Goal: Transaction & Acquisition: Purchase product/service

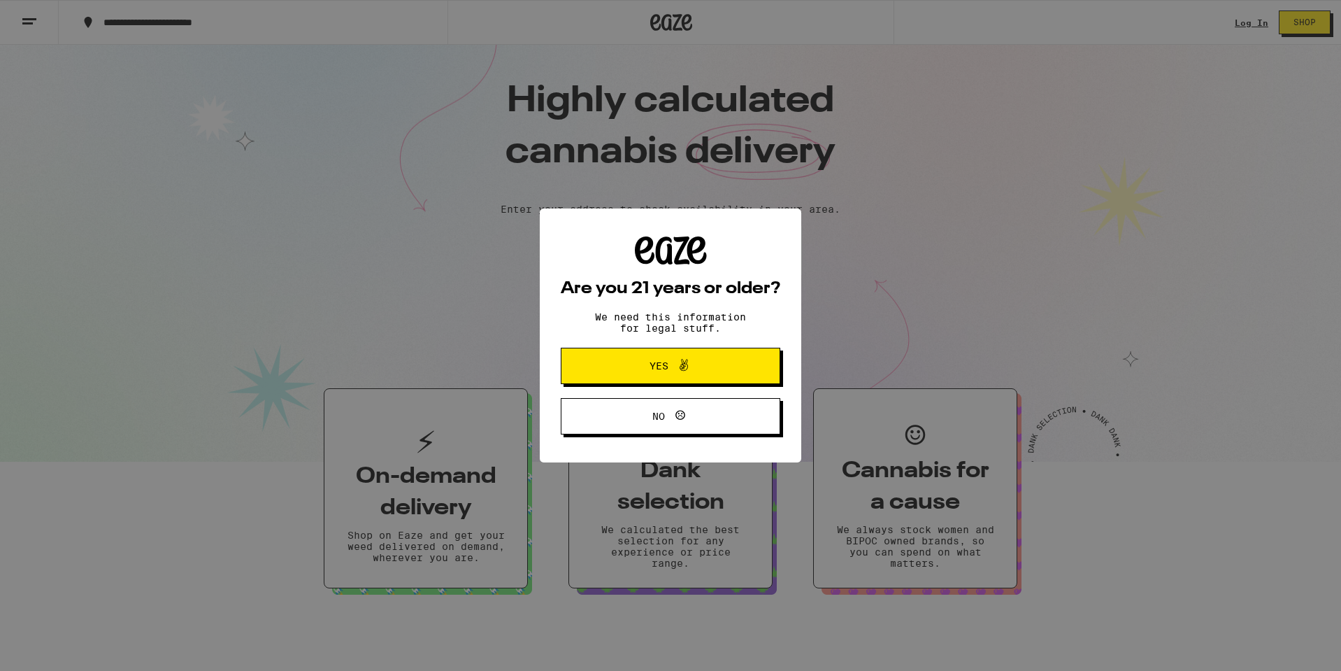
click at [687, 366] on icon at bounding box center [684, 365] width 8 height 12
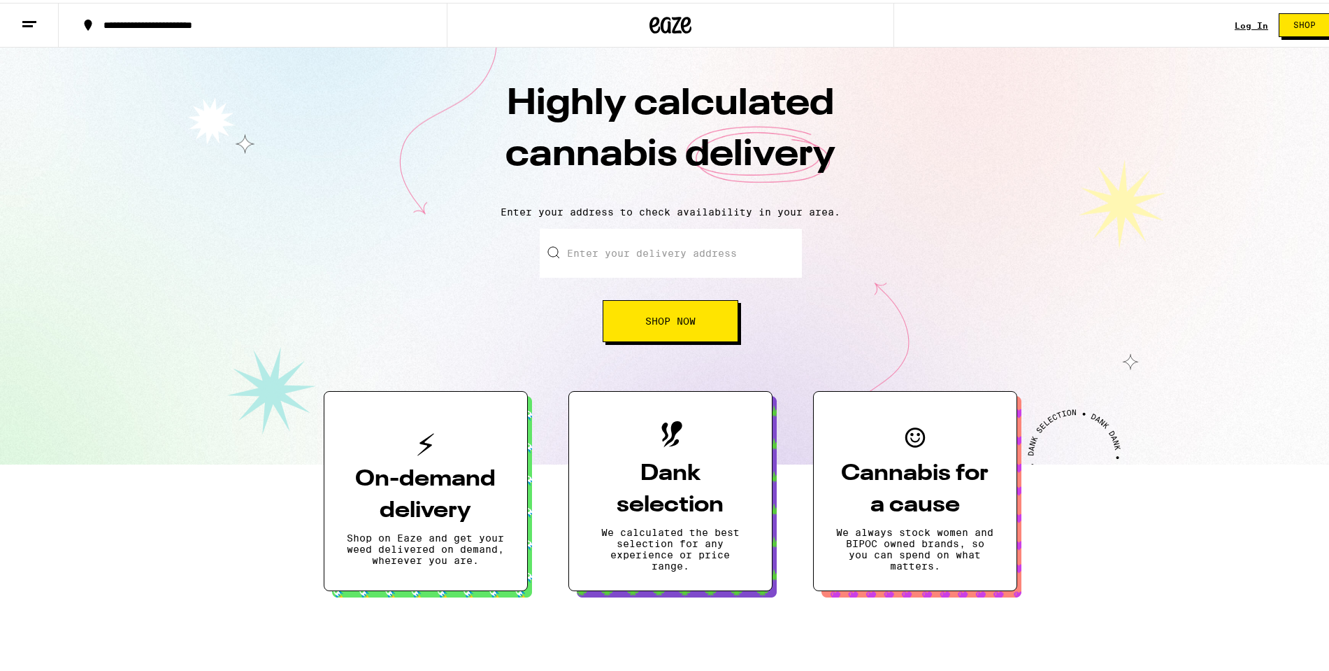
click at [20, 26] on button at bounding box center [29, 23] width 59 height 44
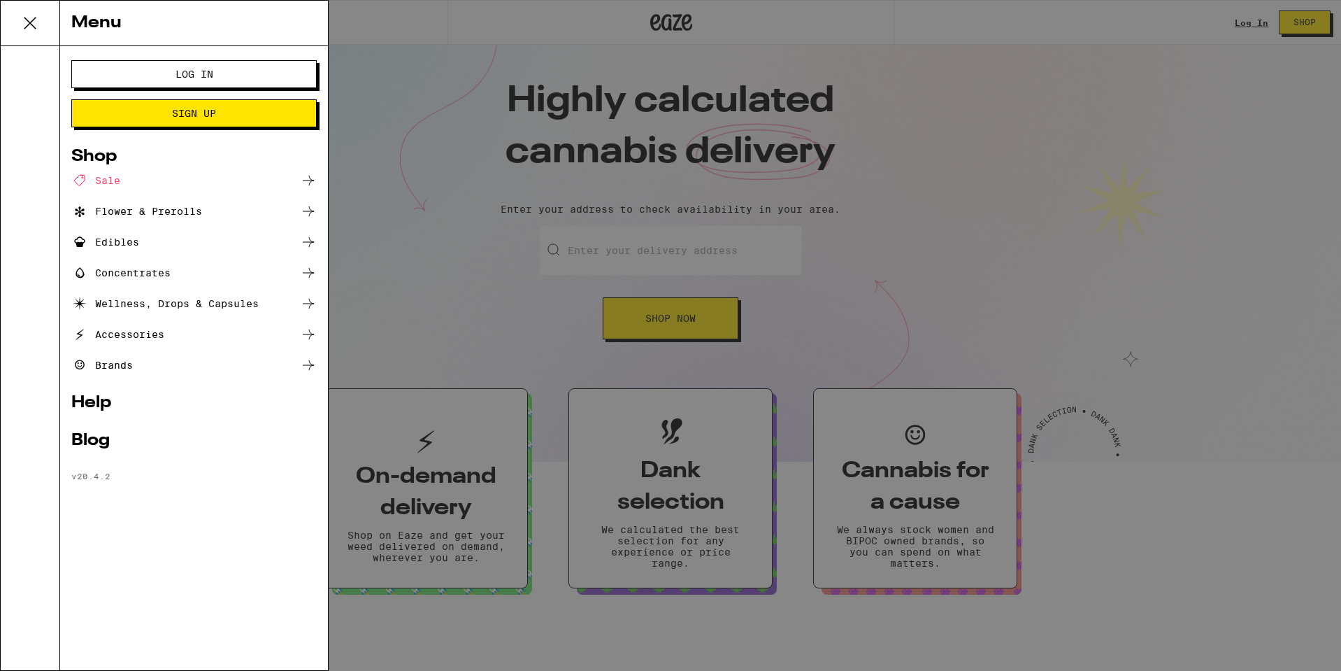
click at [166, 236] on div "Edibles" at bounding box center [193, 242] width 245 height 17
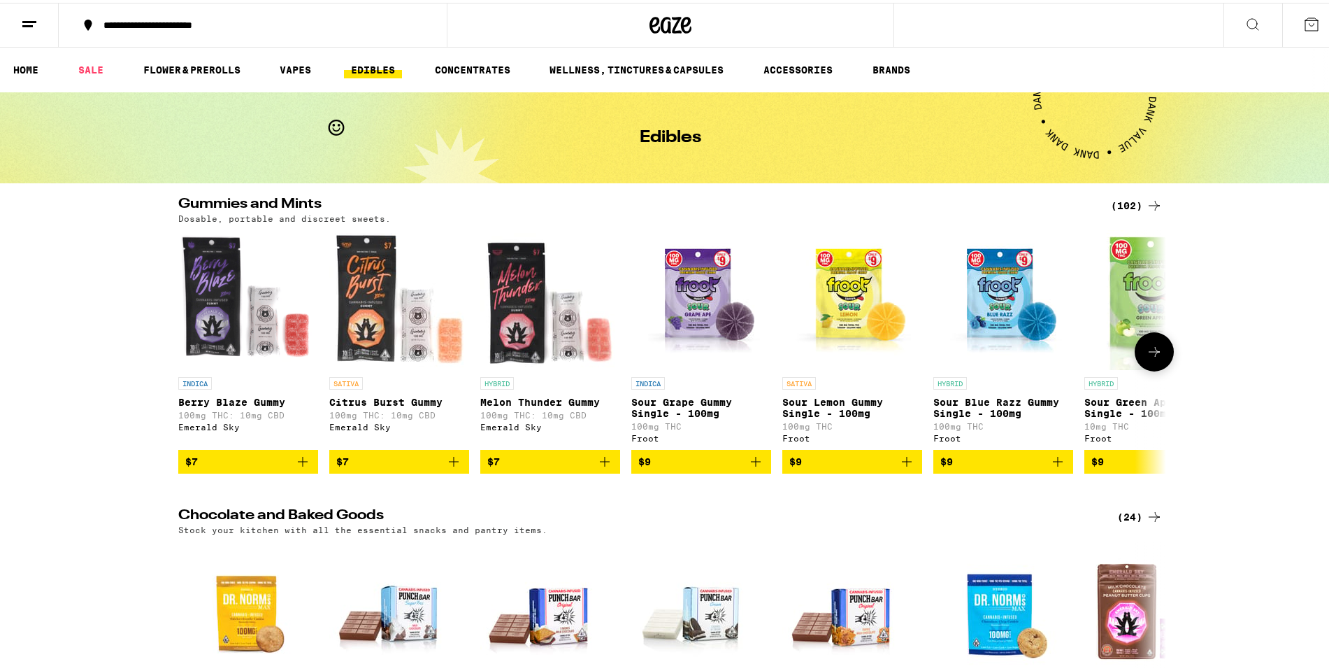
click at [1154, 357] on icon at bounding box center [1154, 349] width 17 height 17
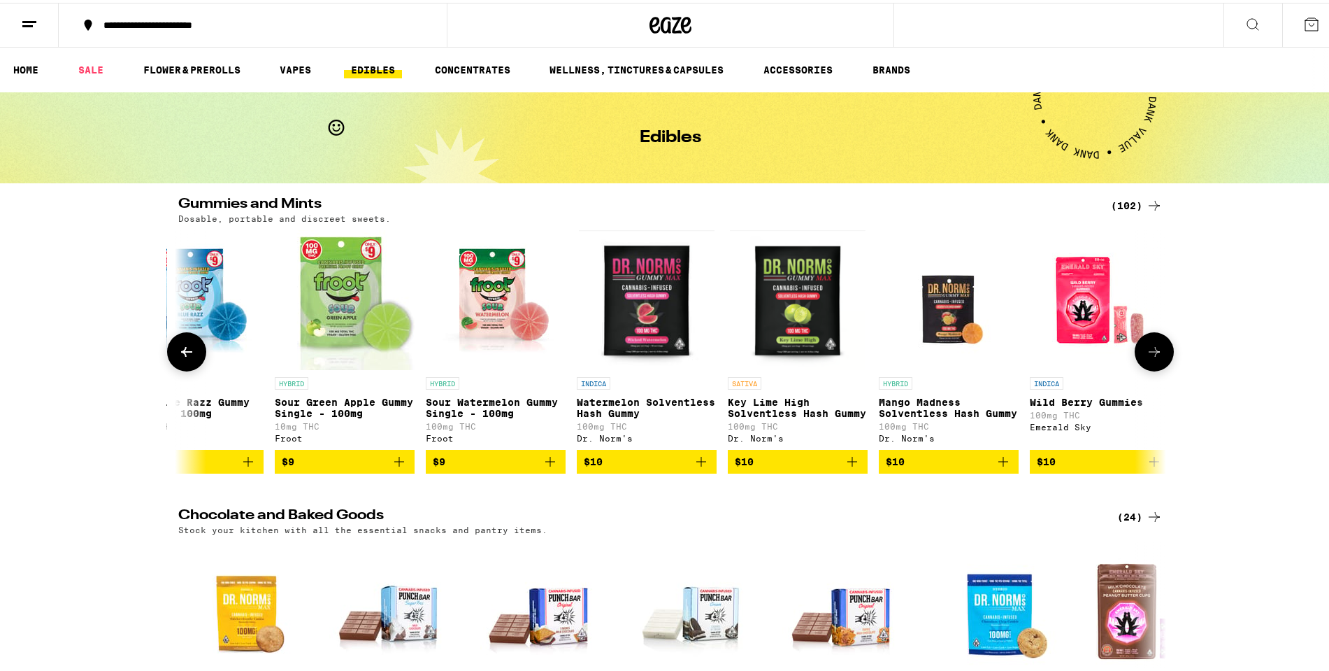
scroll to position [0, 832]
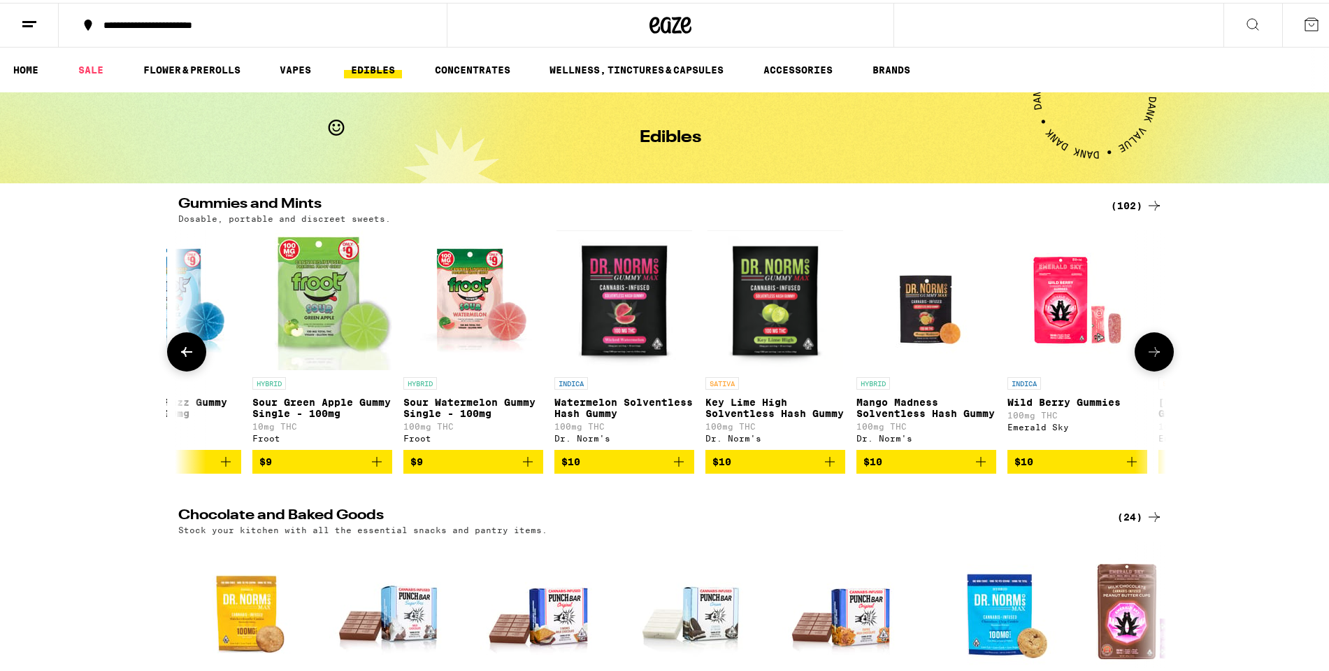
click at [1154, 357] on icon at bounding box center [1154, 349] width 17 height 17
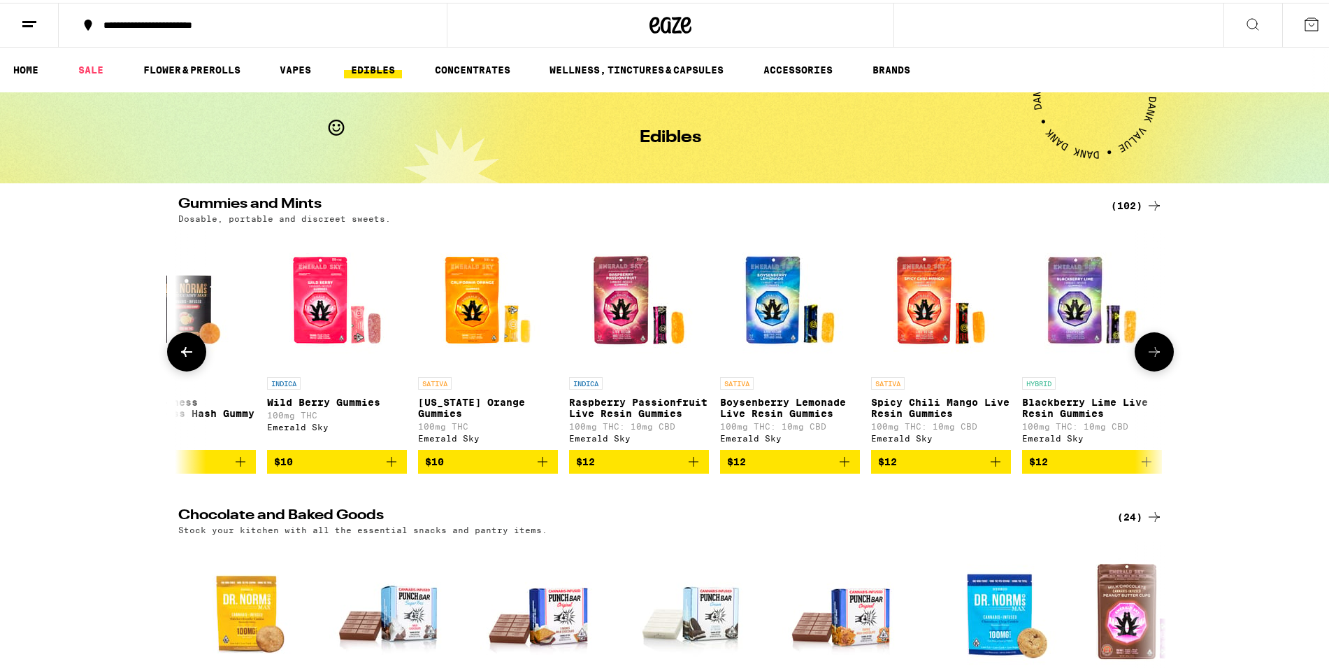
scroll to position [0, 1664]
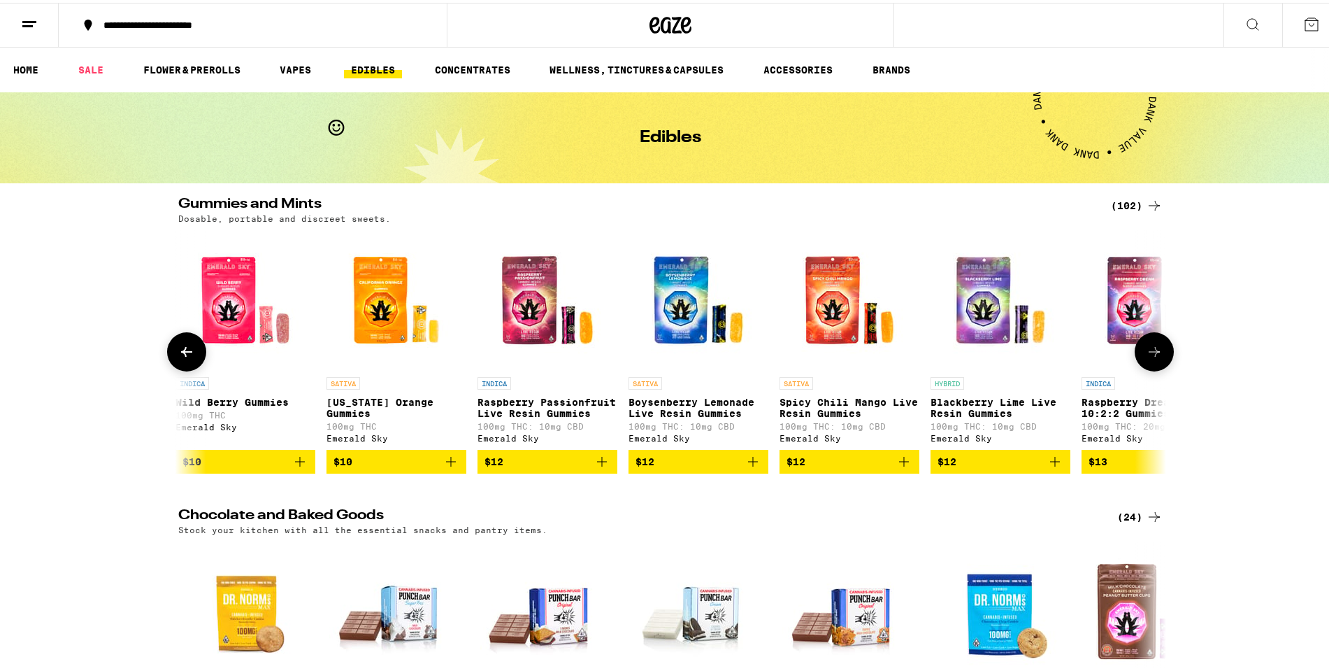
click at [1154, 357] on icon at bounding box center [1154, 349] width 17 height 17
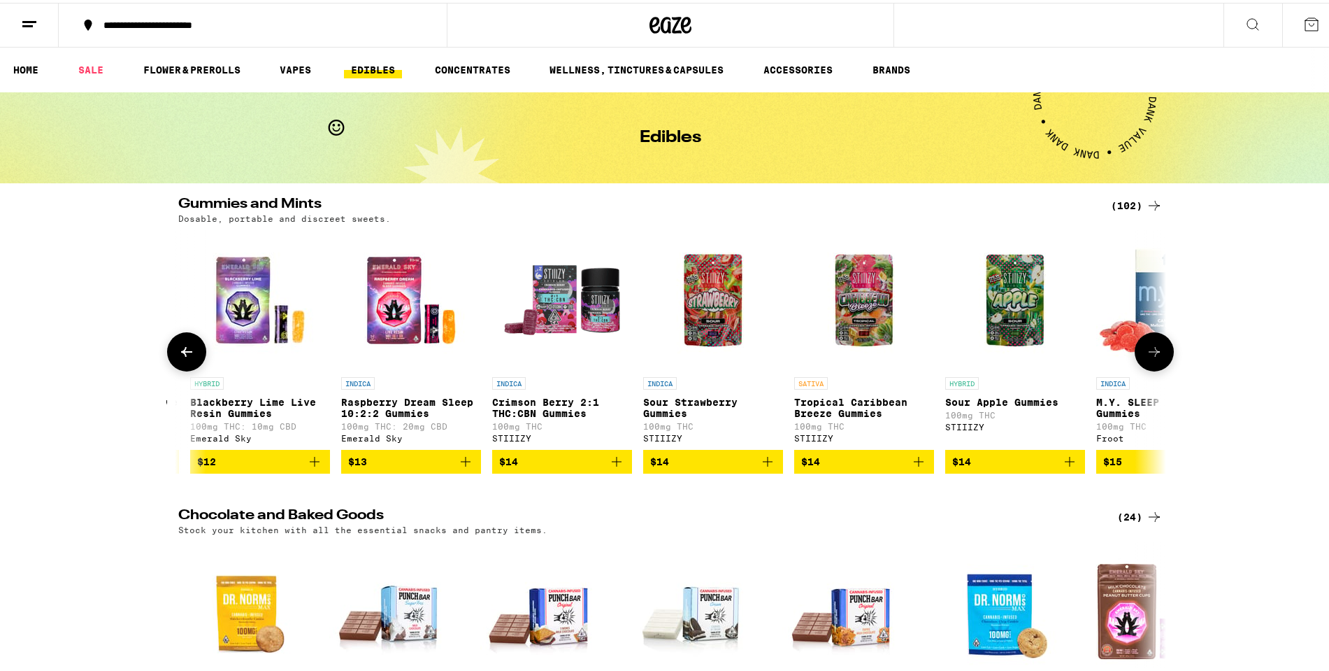
scroll to position [0, 2496]
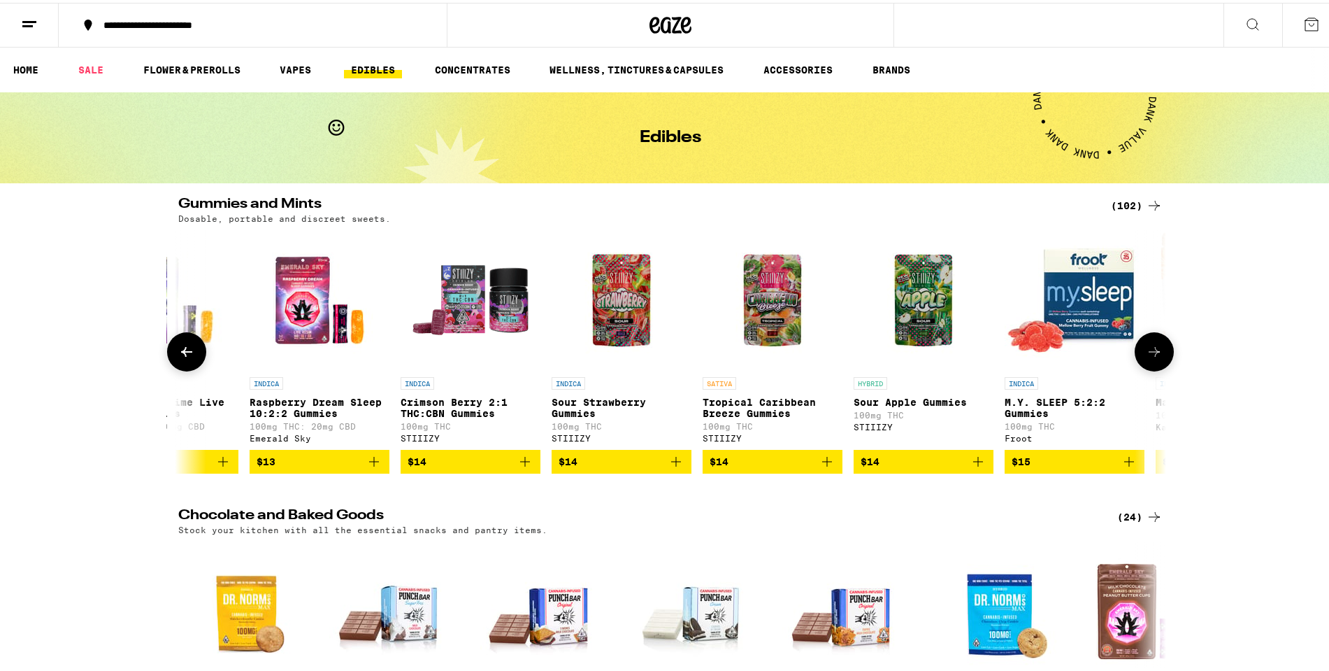
click at [1154, 357] on icon at bounding box center [1154, 349] width 17 height 17
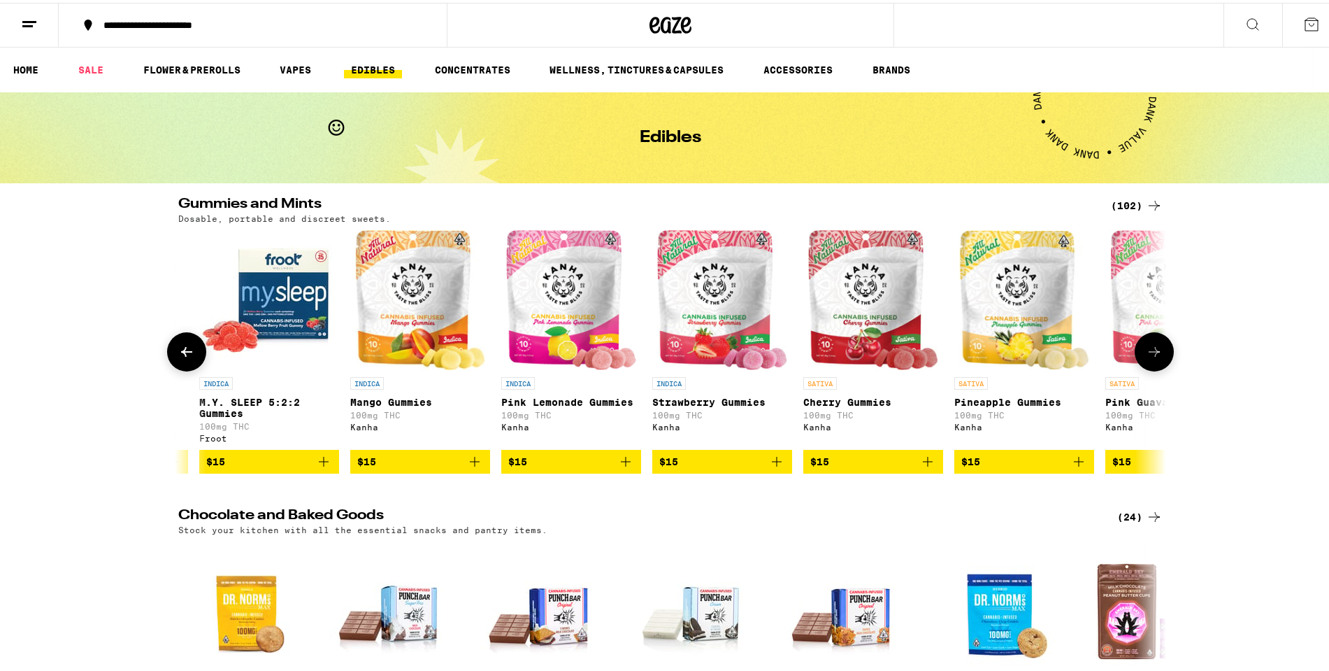
scroll to position [0, 3328]
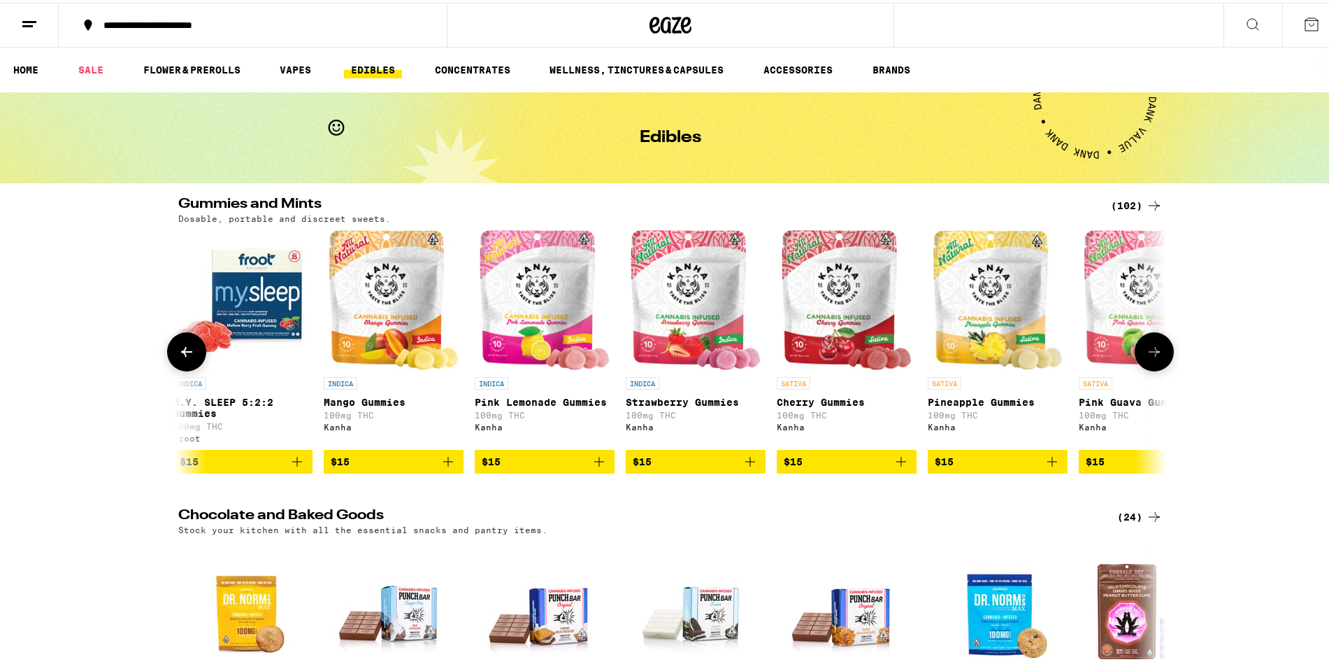
click at [1154, 357] on icon at bounding box center [1154, 349] width 17 height 17
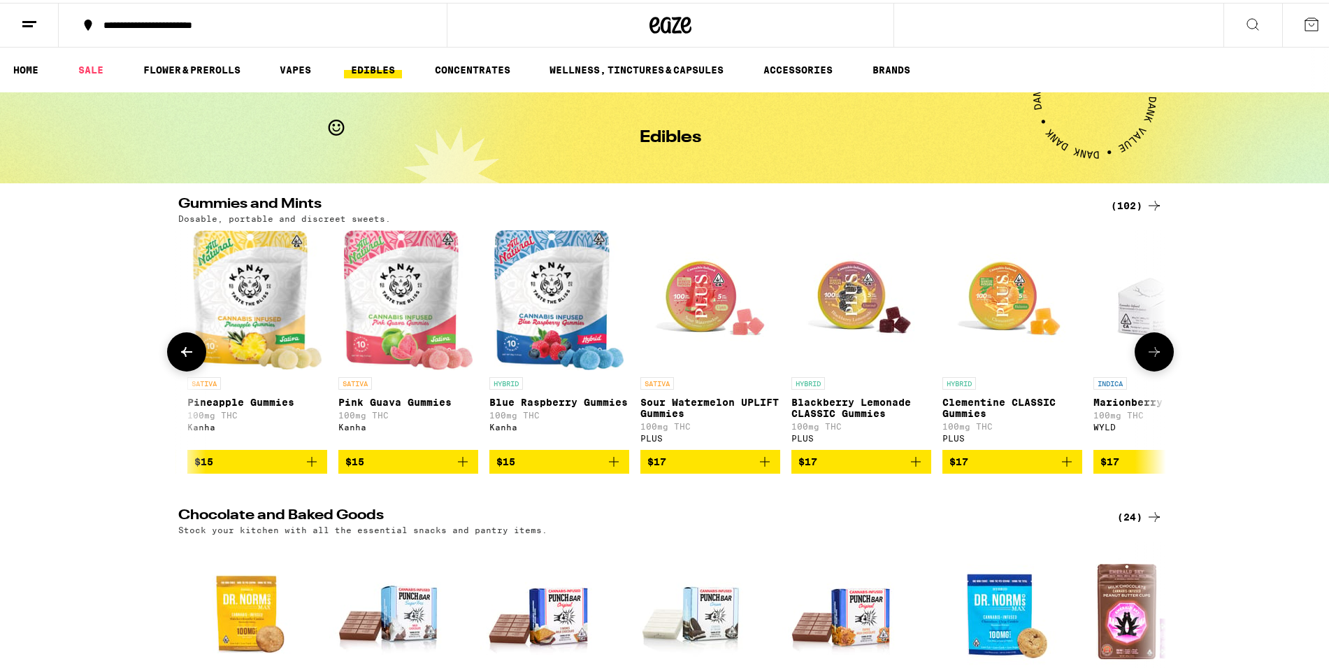
scroll to position [0, 4160]
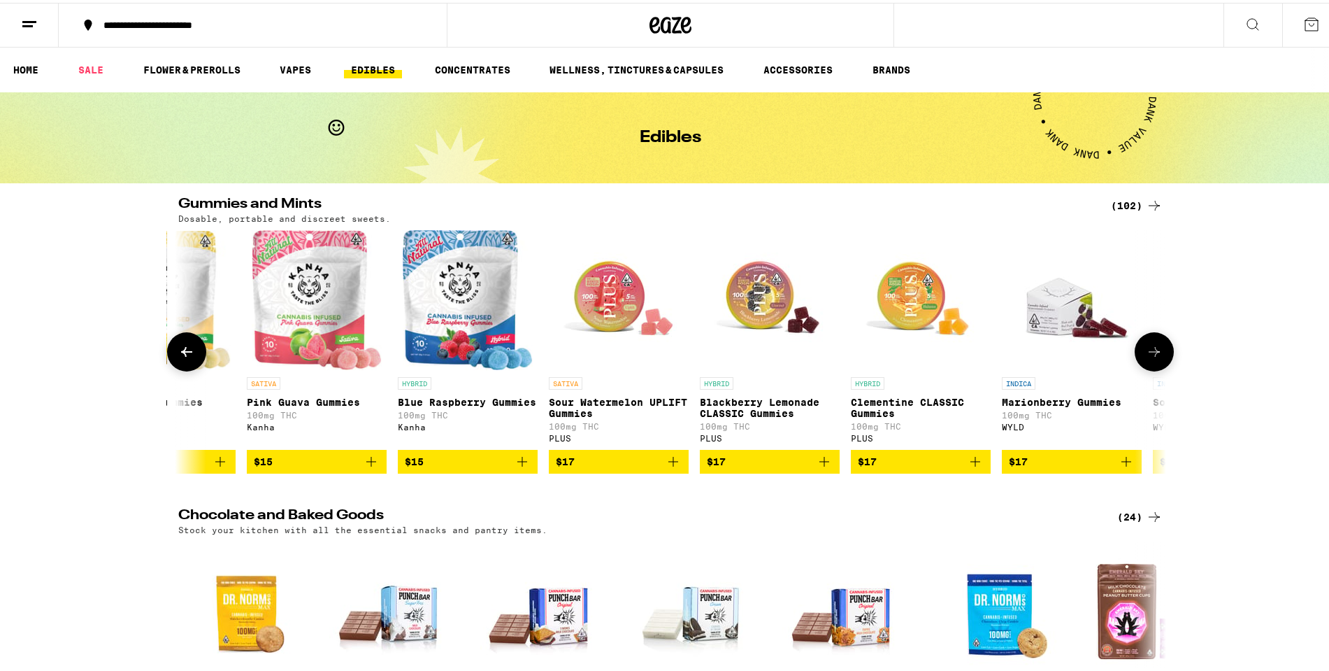
click at [626, 306] on img "Open page for Sour Watermelon UPLIFT Gummies from PLUS" at bounding box center [619, 297] width 140 height 140
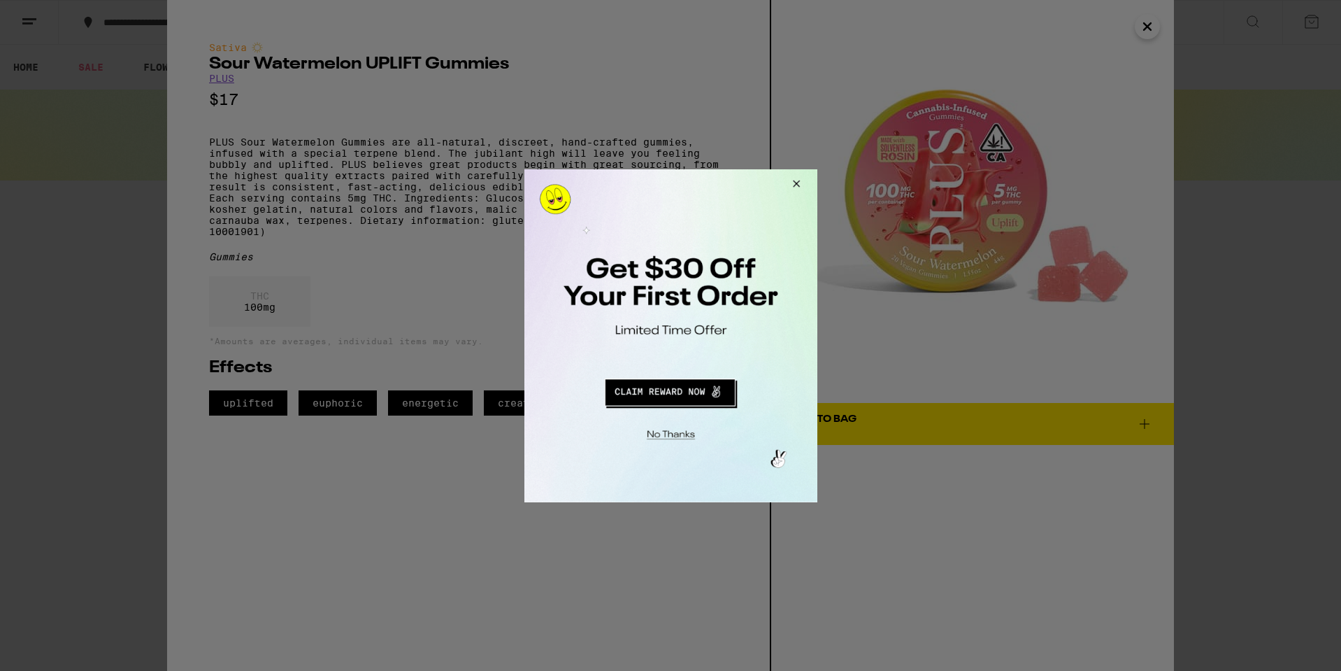
click at [795, 189] on button "Close Modal" at bounding box center [794, 186] width 38 height 34
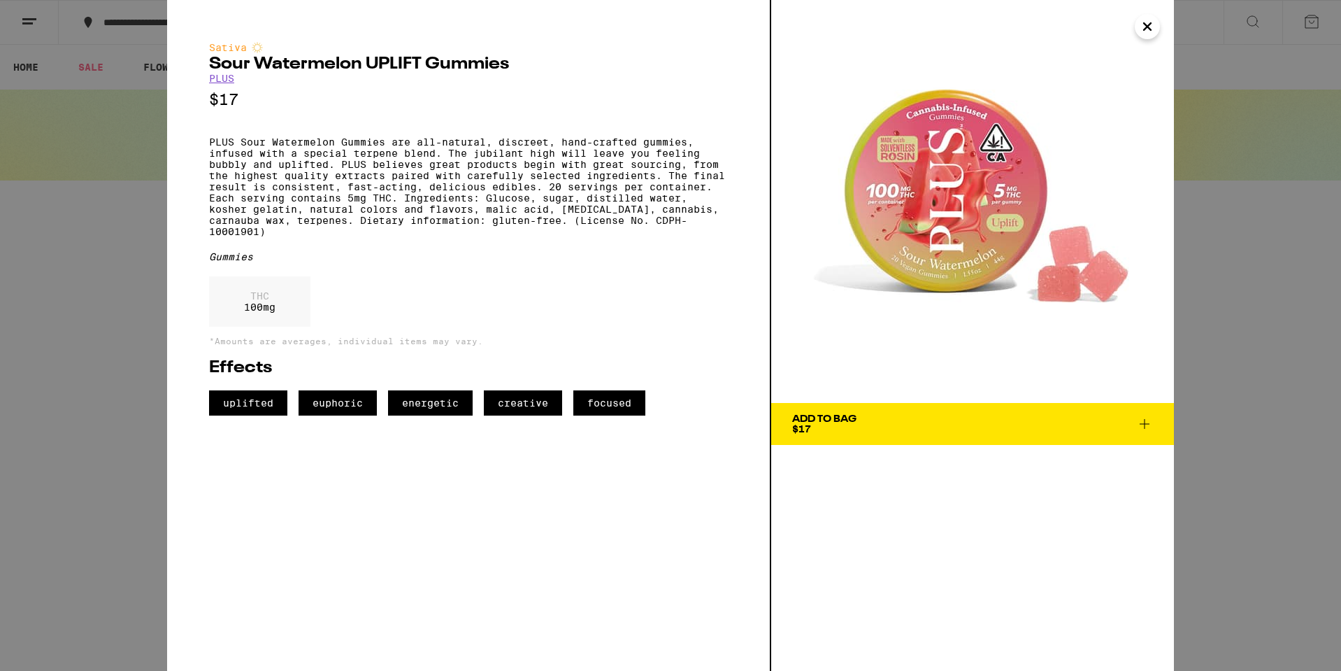
click at [1156, 31] on button "Close" at bounding box center [1147, 26] width 25 height 25
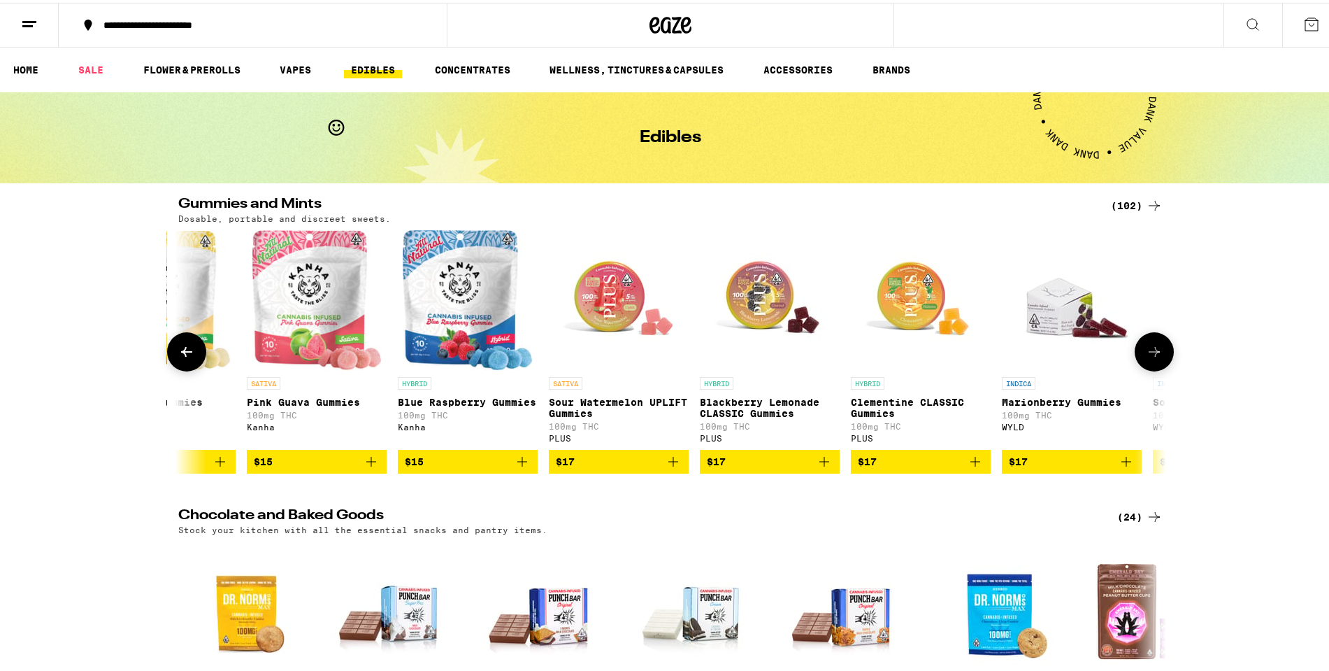
click at [1152, 354] on icon at bounding box center [1154, 349] width 11 height 10
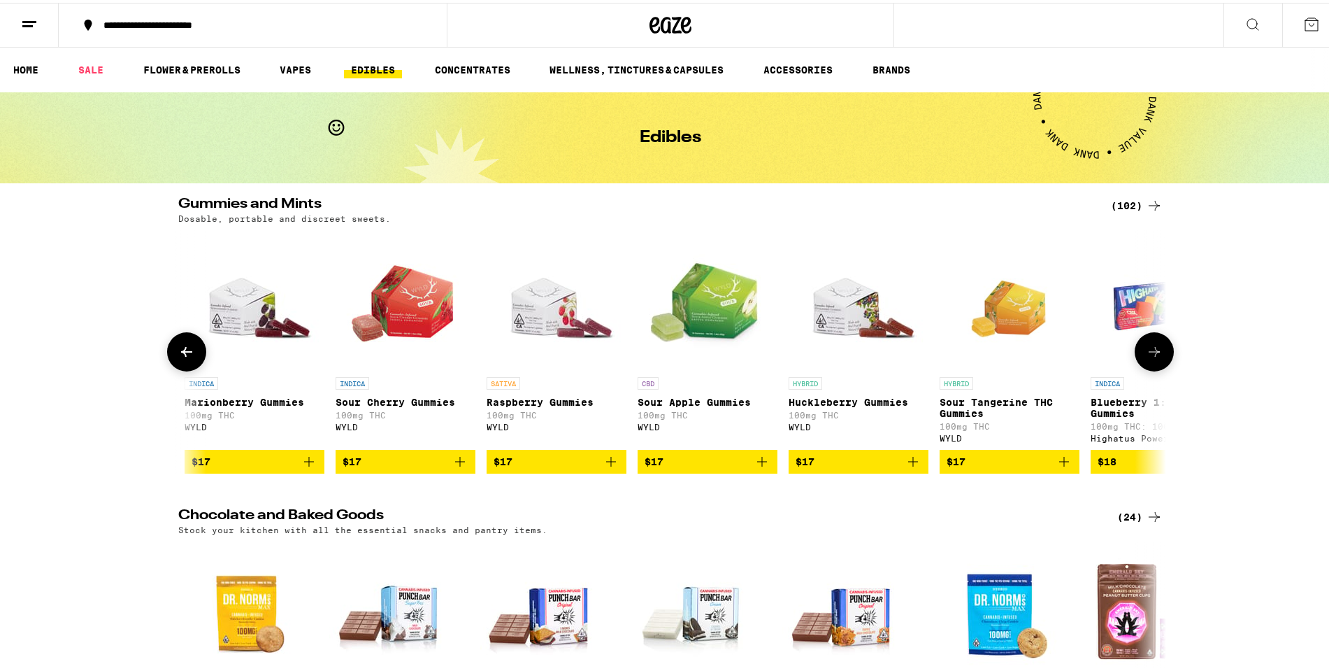
scroll to position [0, 4992]
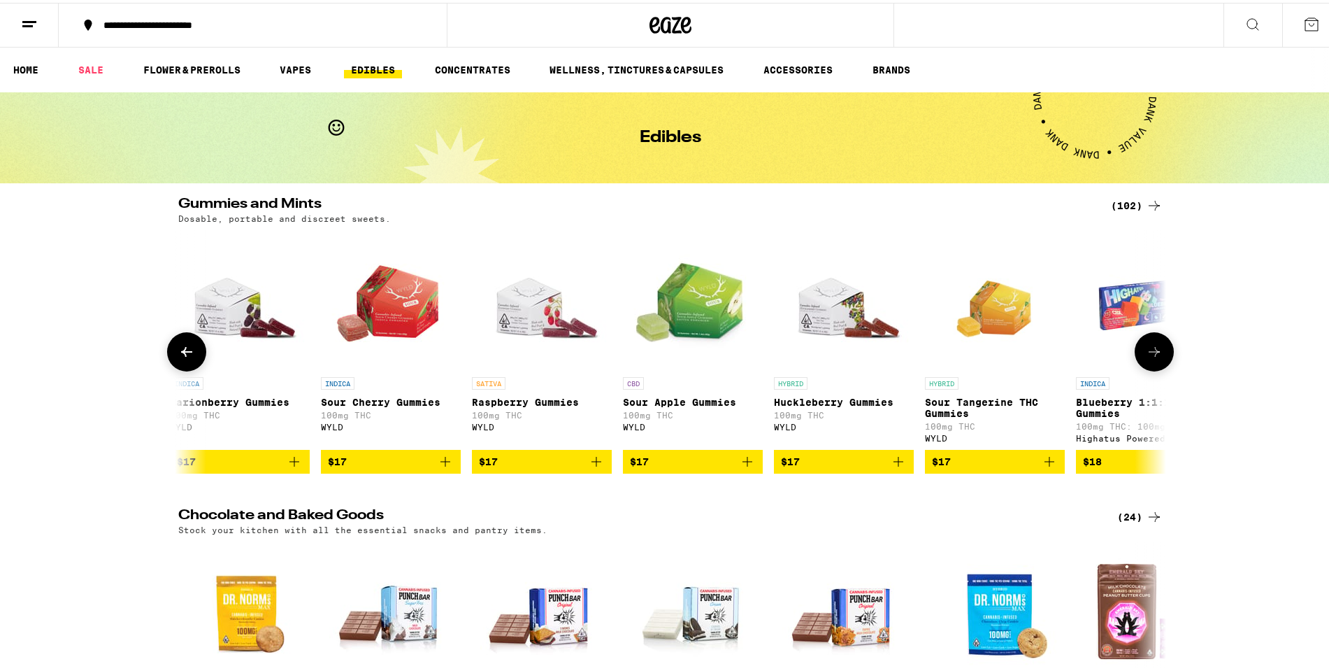
click at [1152, 354] on icon at bounding box center [1154, 349] width 11 height 10
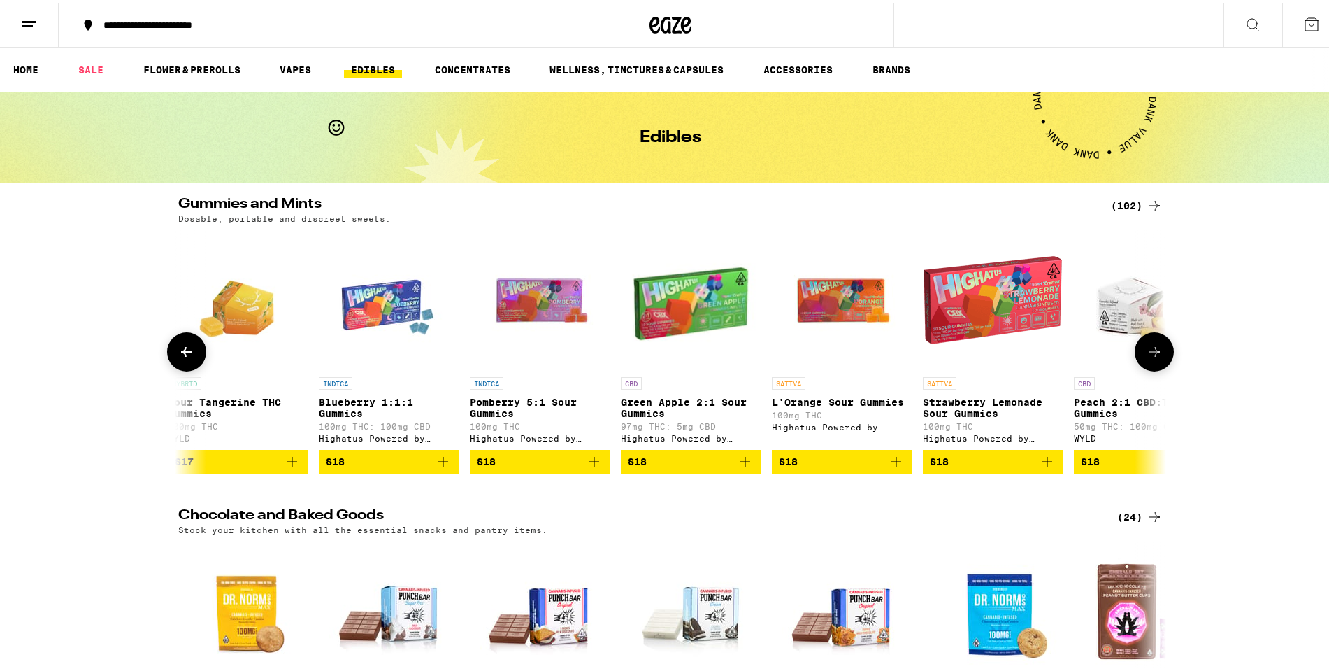
scroll to position [0, 5824]
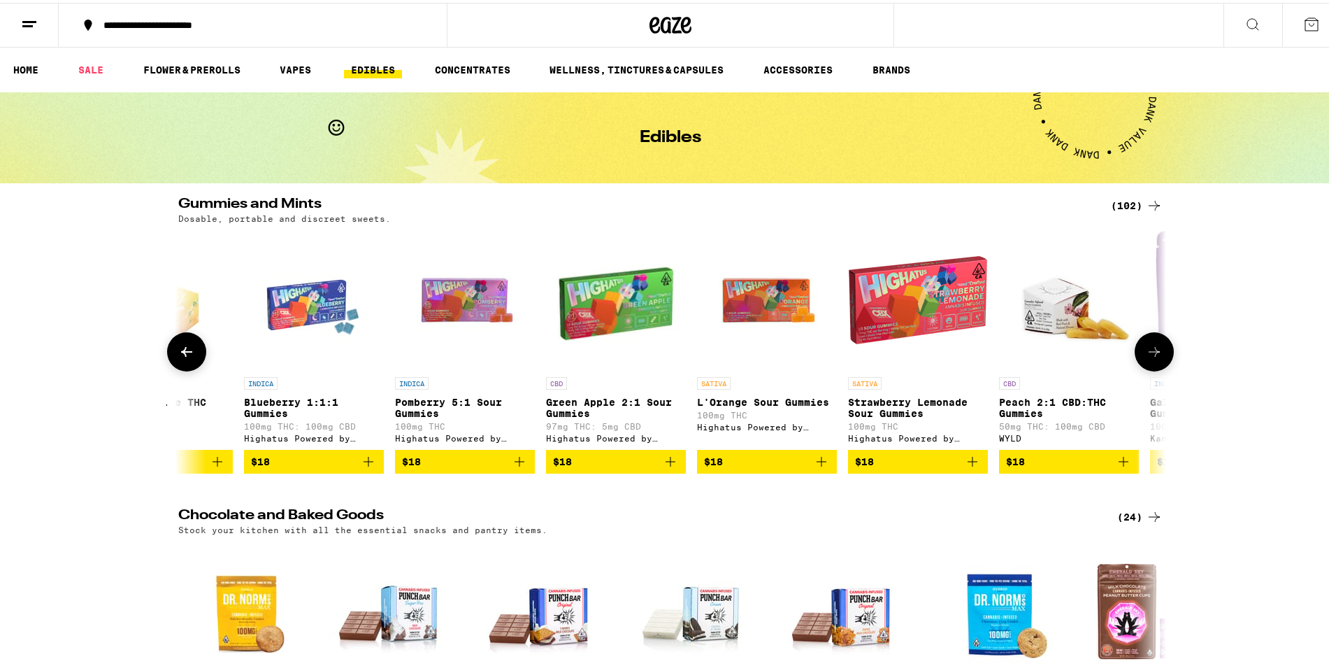
click at [1152, 354] on icon at bounding box center [1154, 349] width 11 height 10
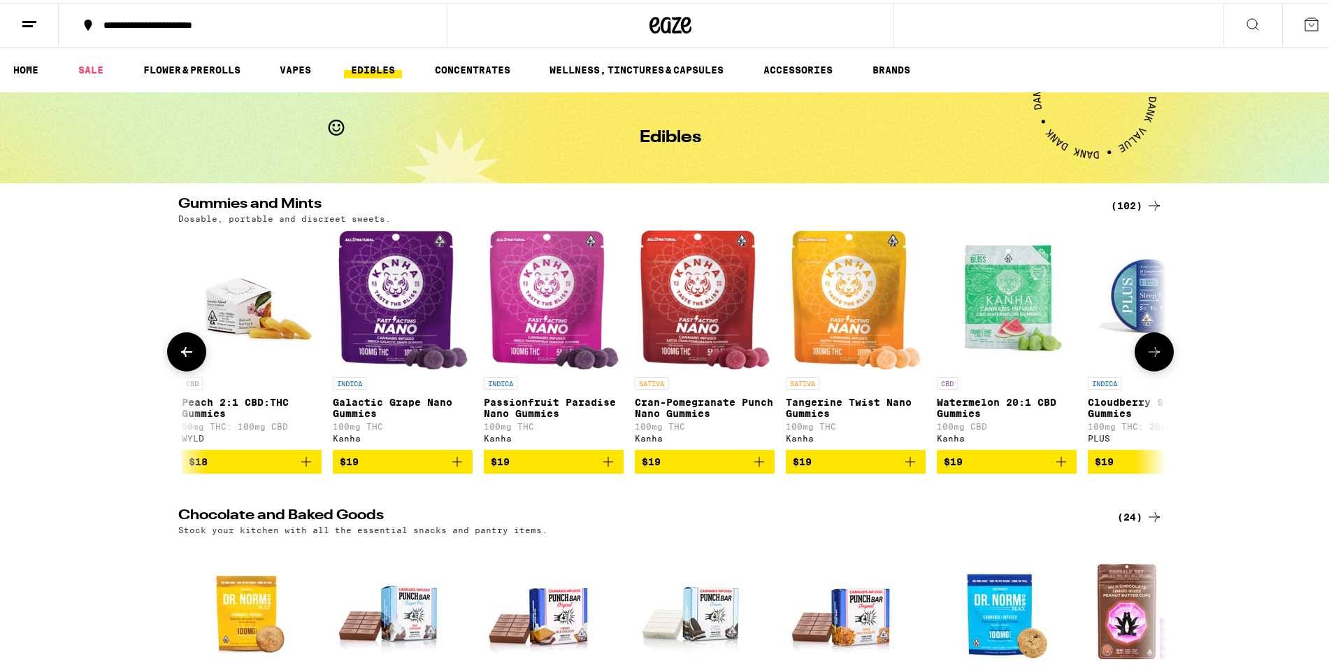
scroll to position [0, 6656]
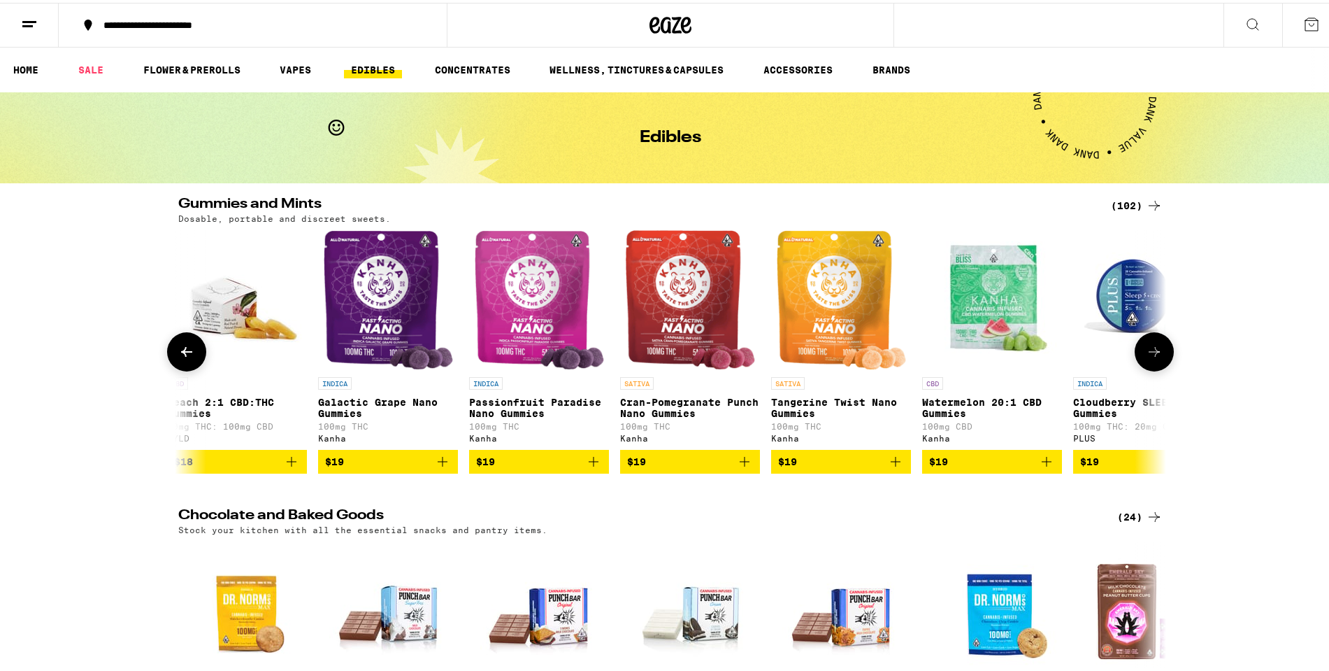
click at [670, 319] on img "Open page for Cran-Pomegranate Punch Nano Gummies from Kanha" at bounding box center [690, 297] width 131 height 140
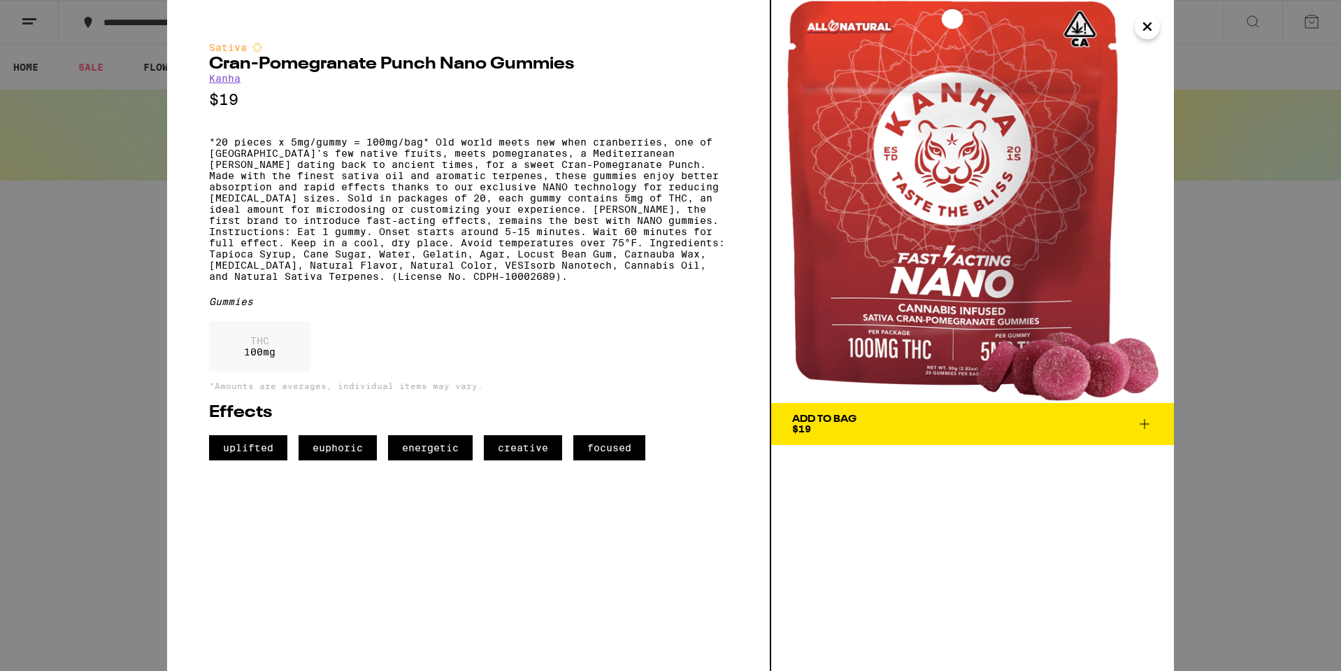
click at [1145, 31] on icon "Close" at bounding box center [1147, 26] width 17 height 21
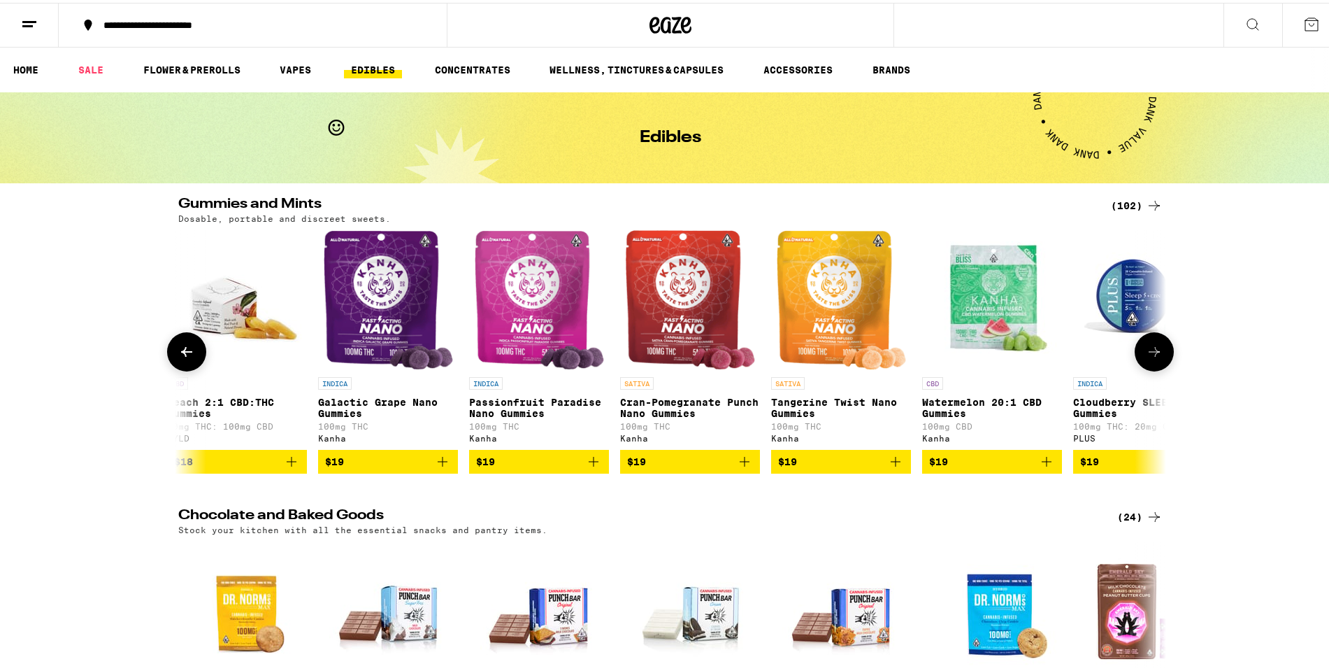
click at [845, 300] on img "Open page for Tangerine Twist Nano Gummies from Kanha" at bounding box center [841, 297] width 131 height 140
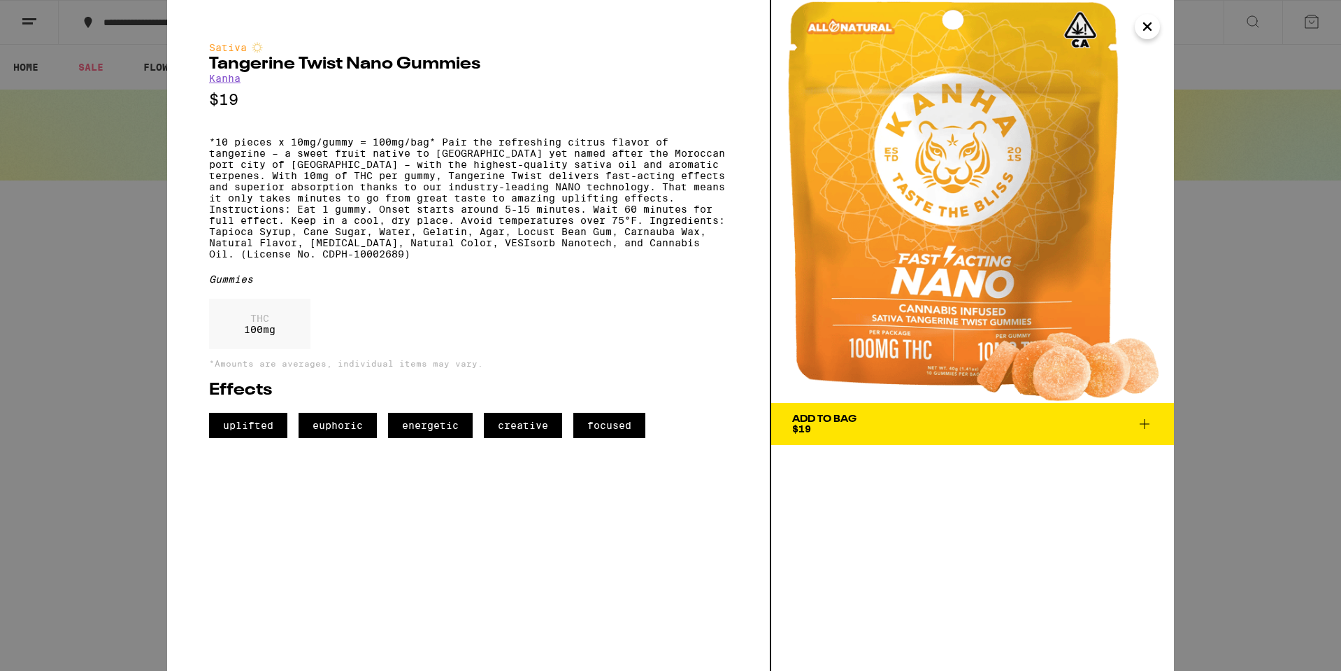
click at [1160, 35] on img at bounding box center [972, 201] width 403 height 403
click at [1153, 28] on icon "Close" at bounding box center [1147, 26] width 17 height 21
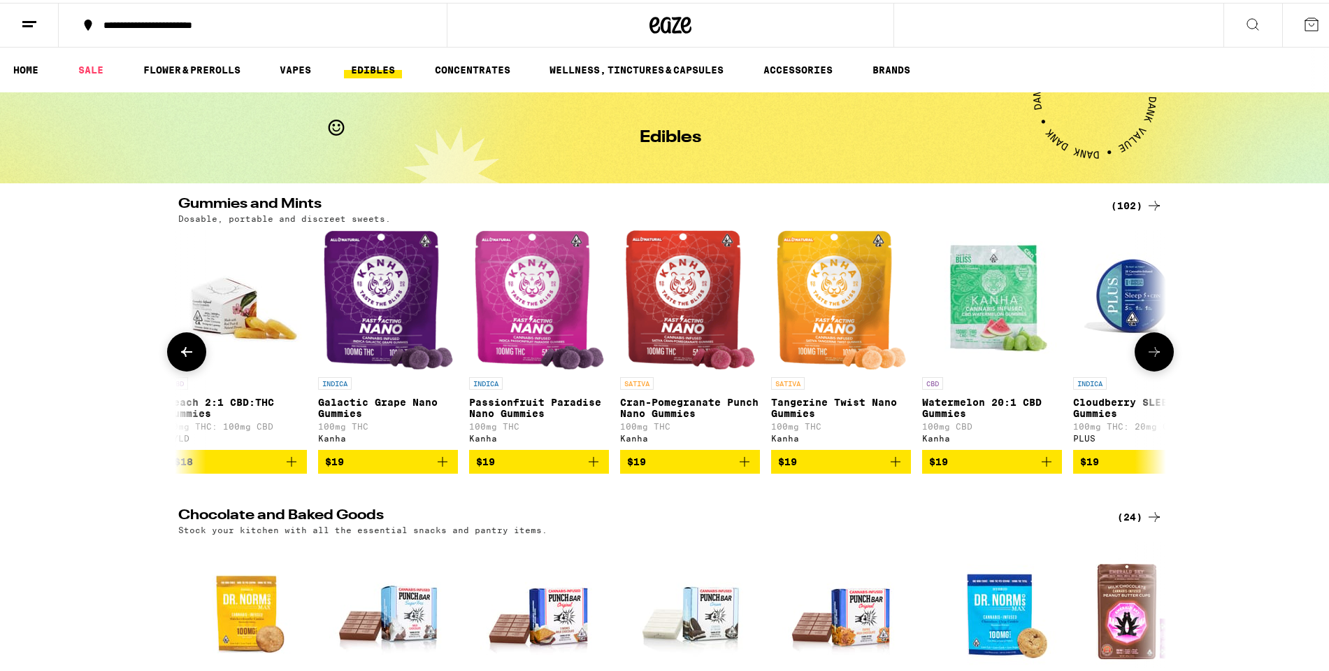
click at [1147, 357] on icon at bounding box center [1154, 349] width 17 height 17
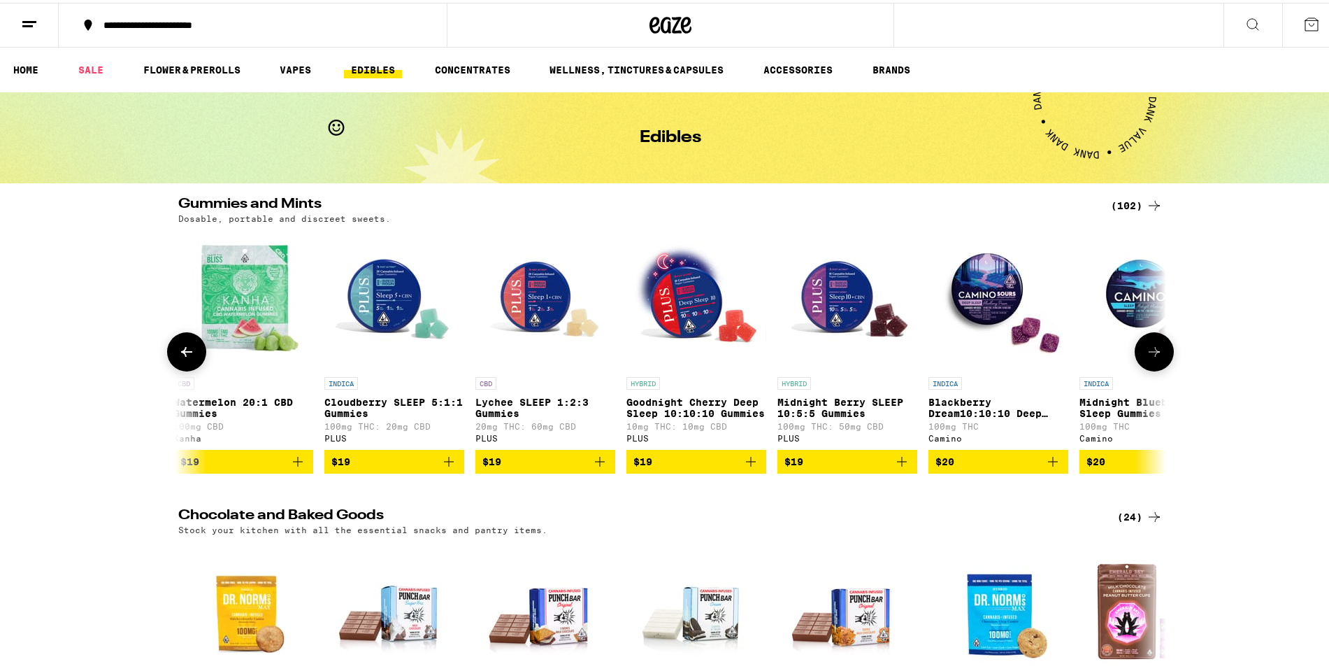
scroll to position [0, 7488]
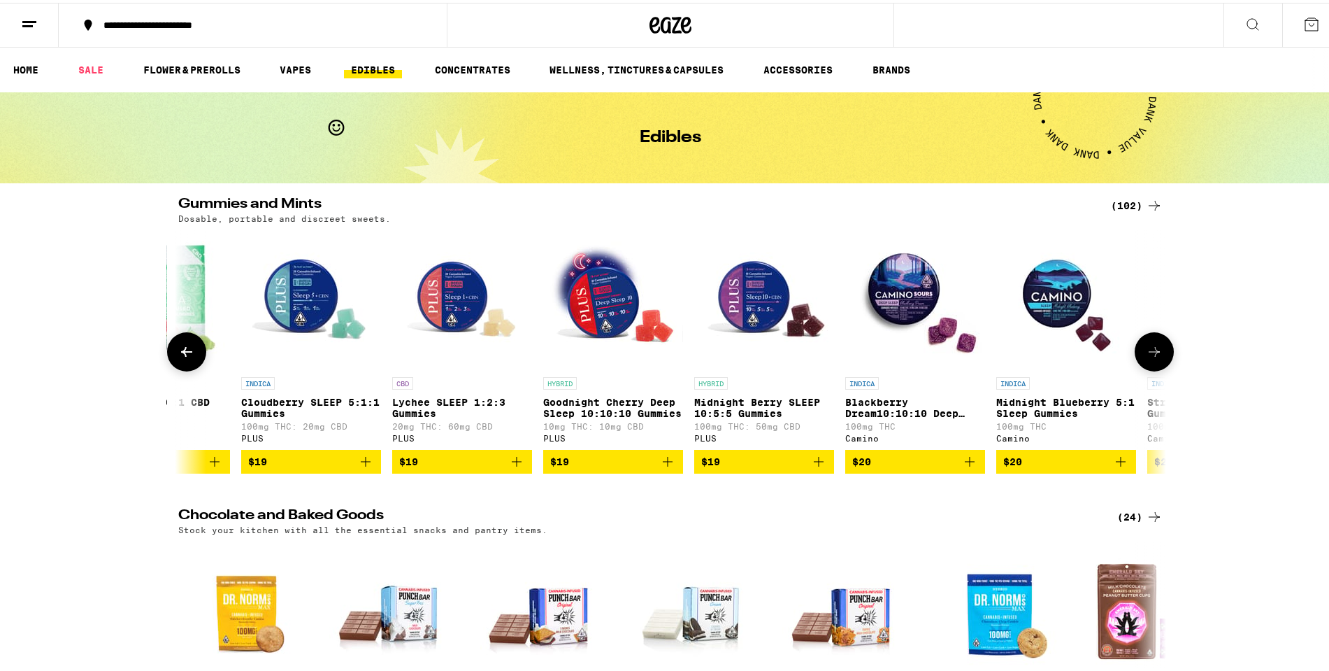
click at [1138, 368] on button at bounding box center [1154, 348] width 39 height 39
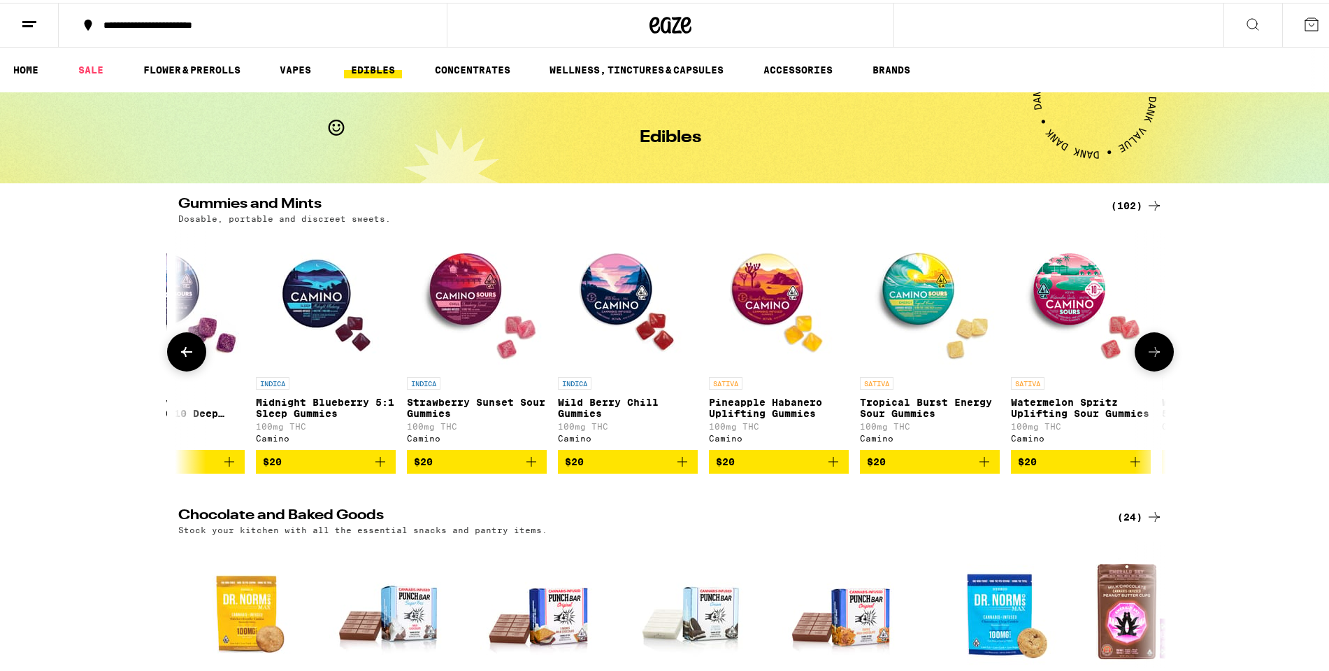
scroll to position [0, 8320]
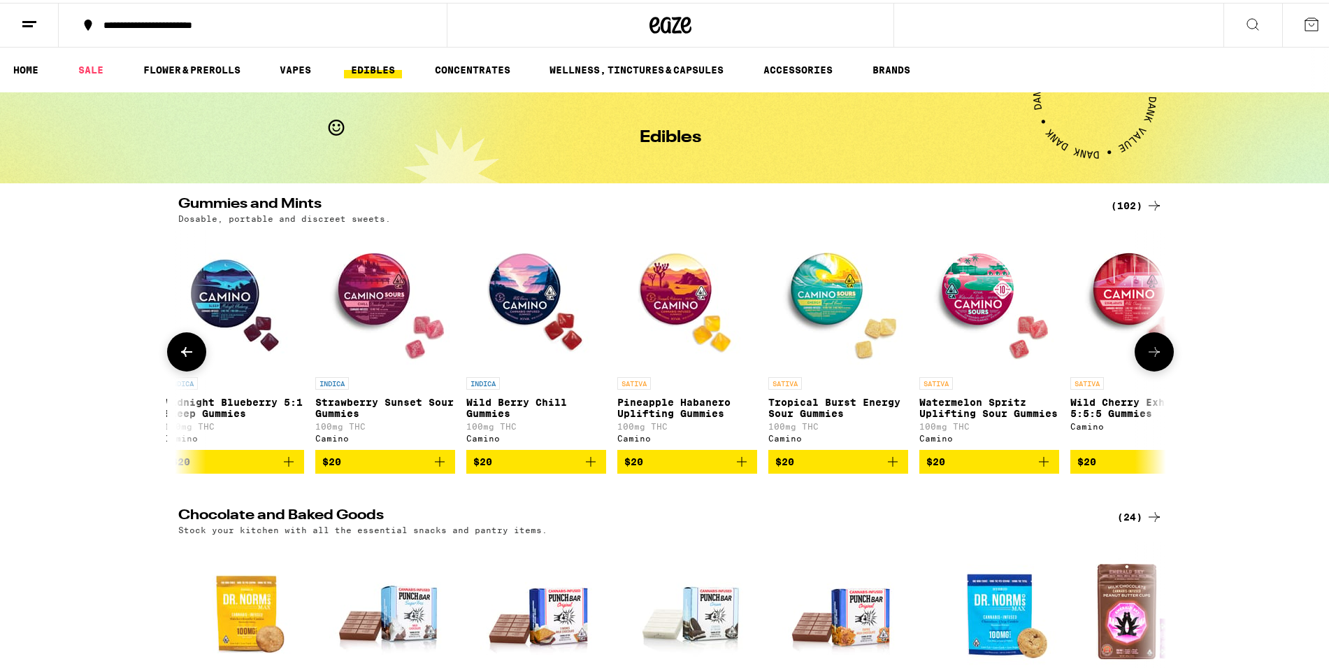
click at [667, 289] on img "Open page for Pineapple Habanero Uplifting Gummies from Camino" at bounding box center [687, 297] width 140 height 140
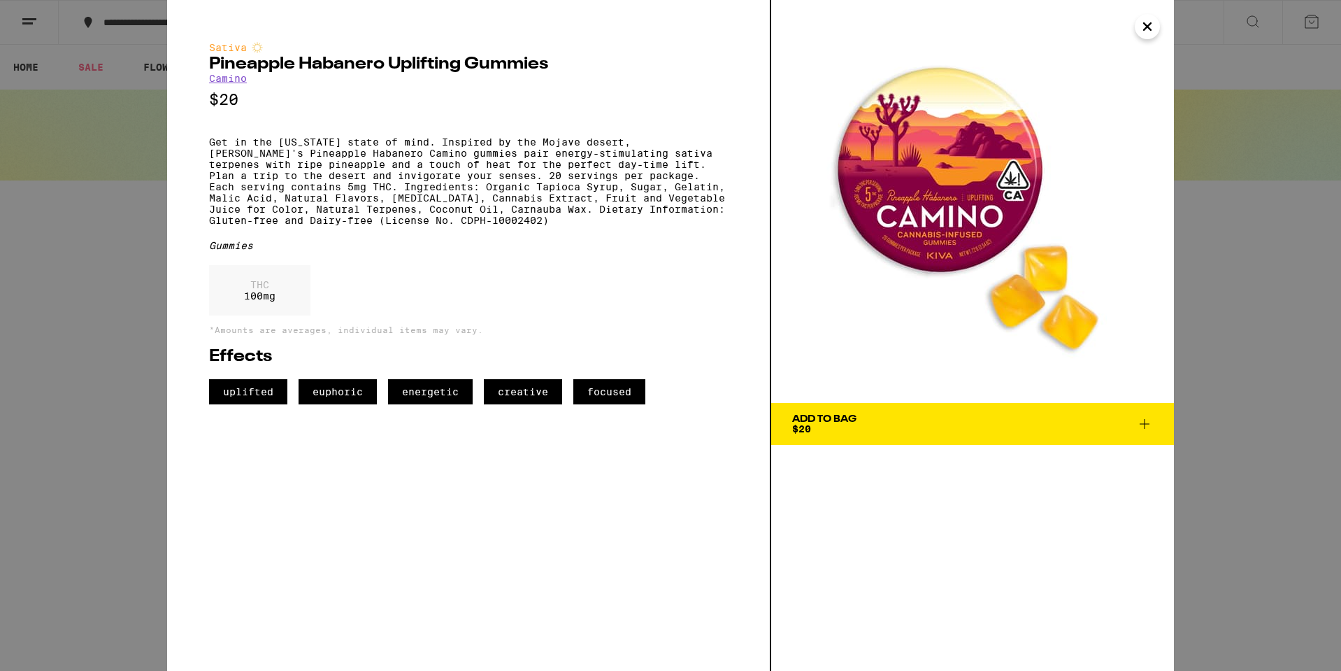
click at [1152, 29] on icon "Close" at bounding box center [1147, 26] width 17 height 21
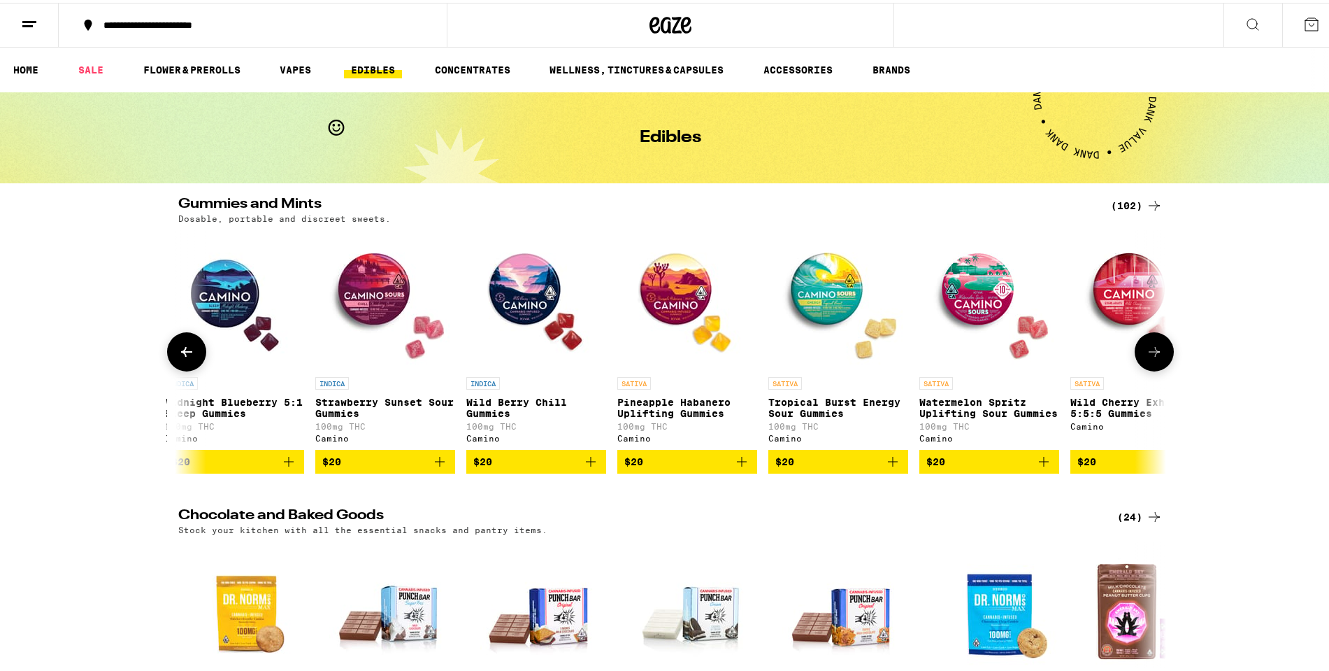
click at [193, 349] on button at bounding box center [186, 348] width 39 height 39
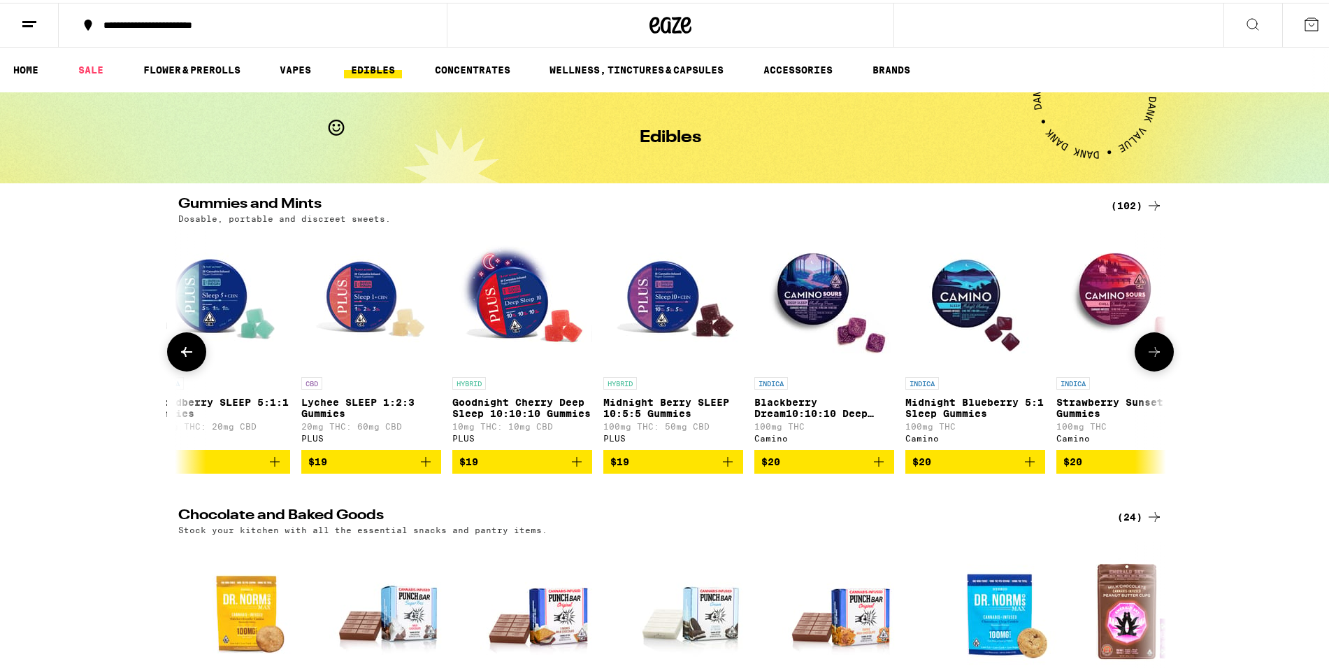
scroll to position [0, 7488]
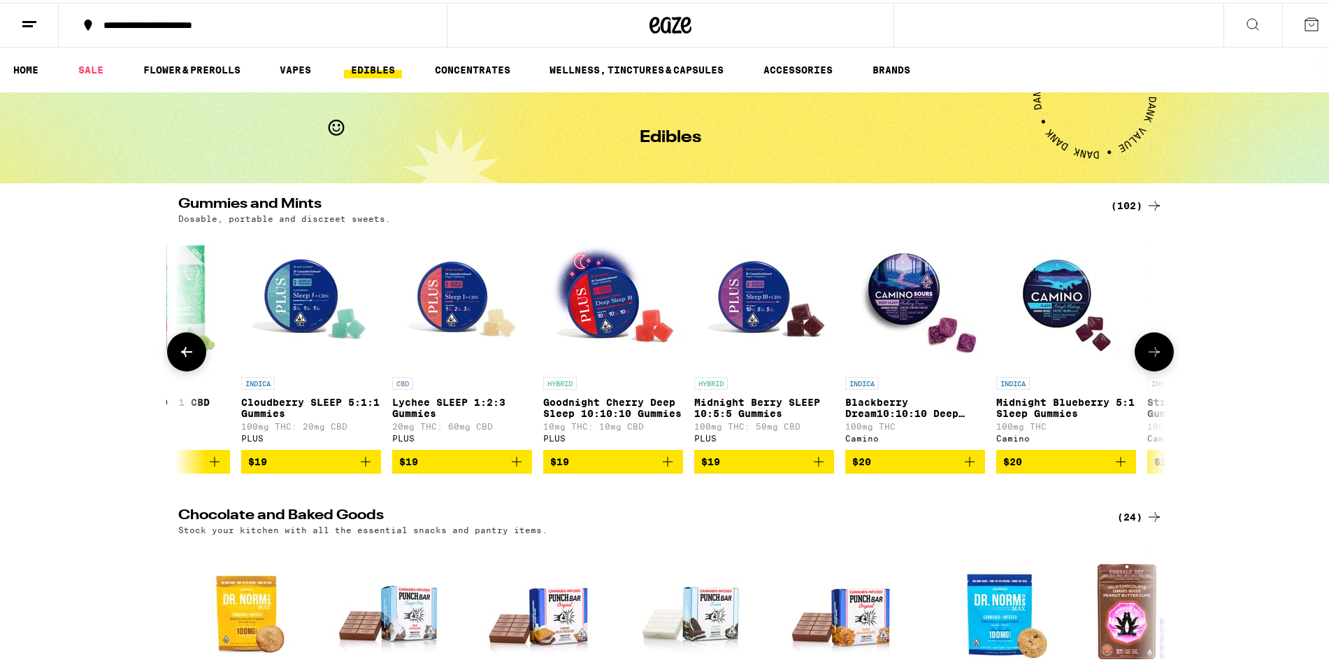
click at [1152, 364] on button at bounding box center [1154, 348] width 39 height 39
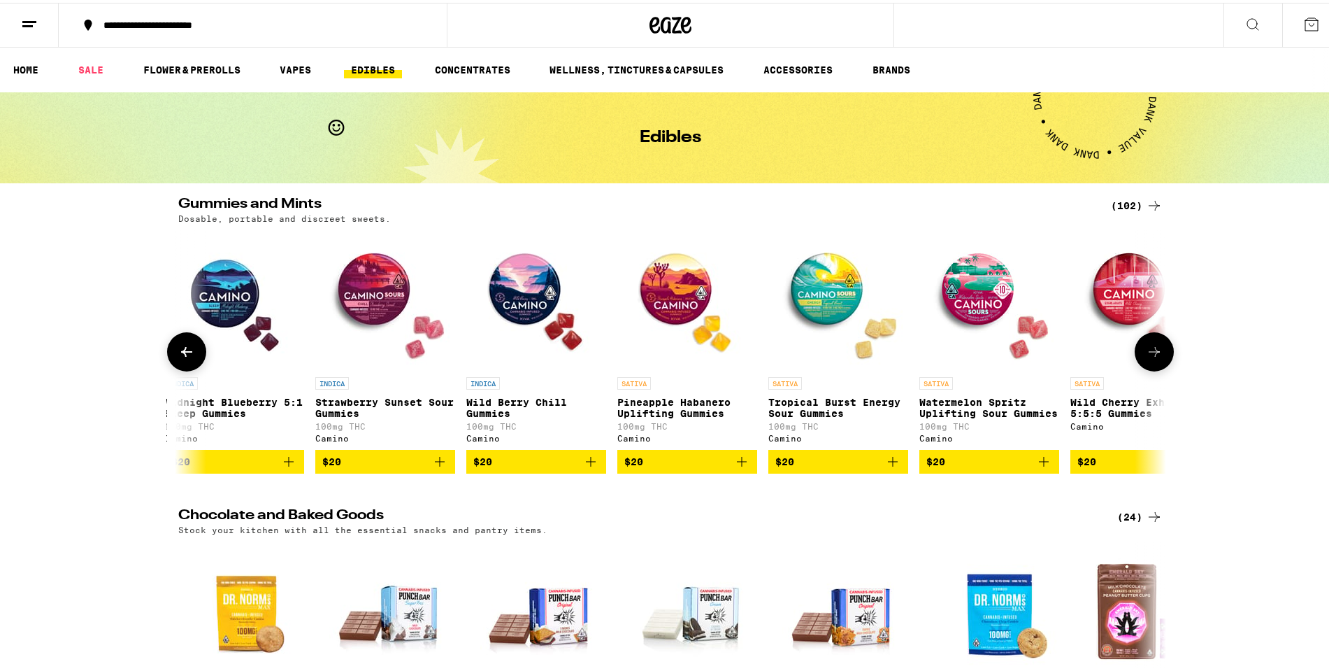
click at [1150, 354] on icon at bounding box center [1154, 349] width 11 height 10
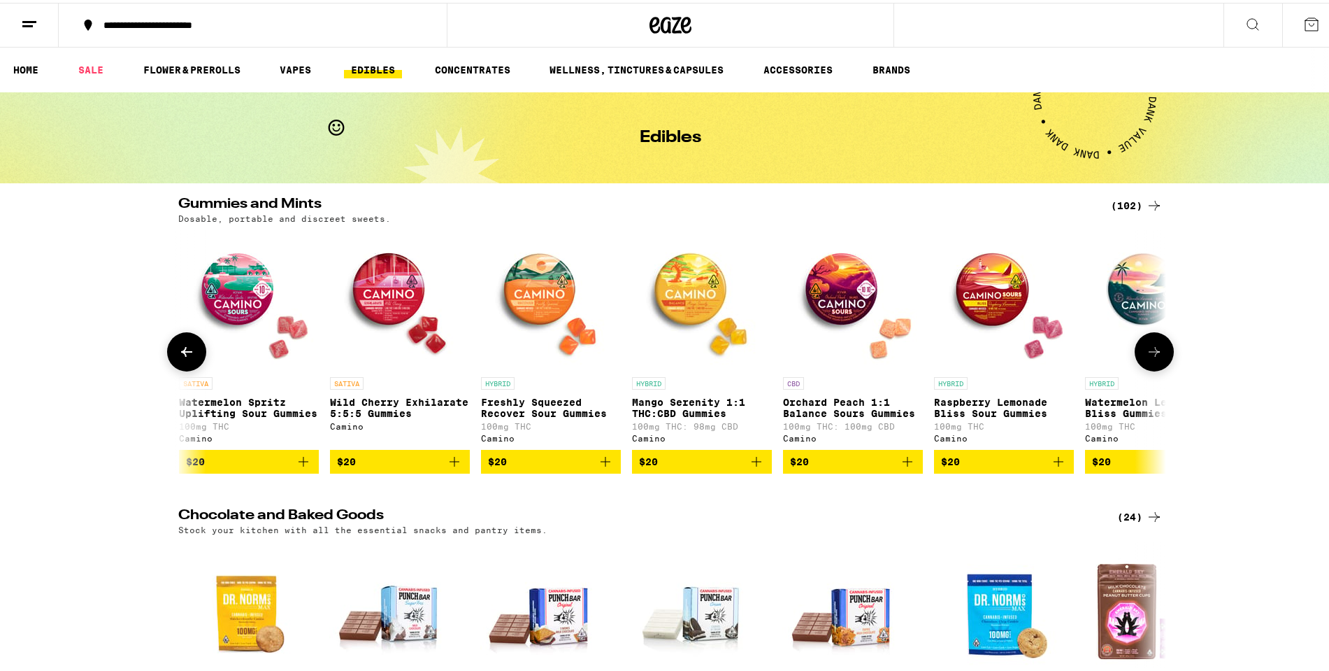
scroll to position [0, 9152]
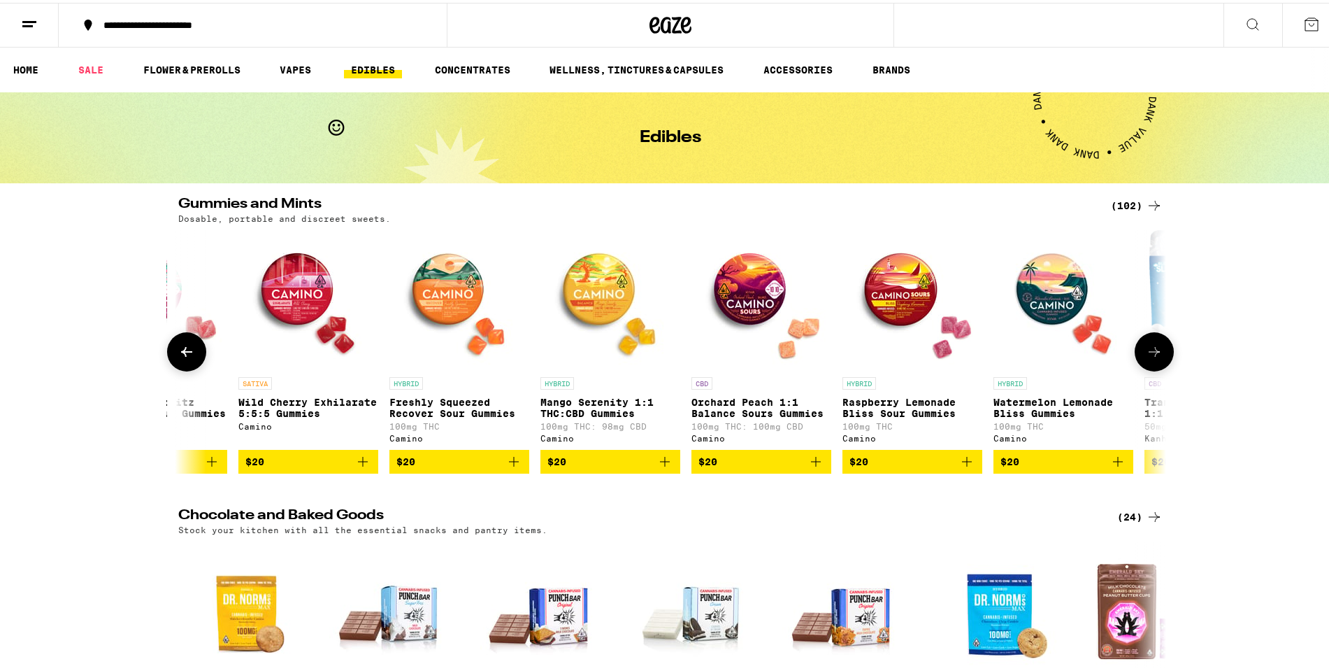
click at [190, 351] on button at bounding box center [186, 348] width 39 height 39
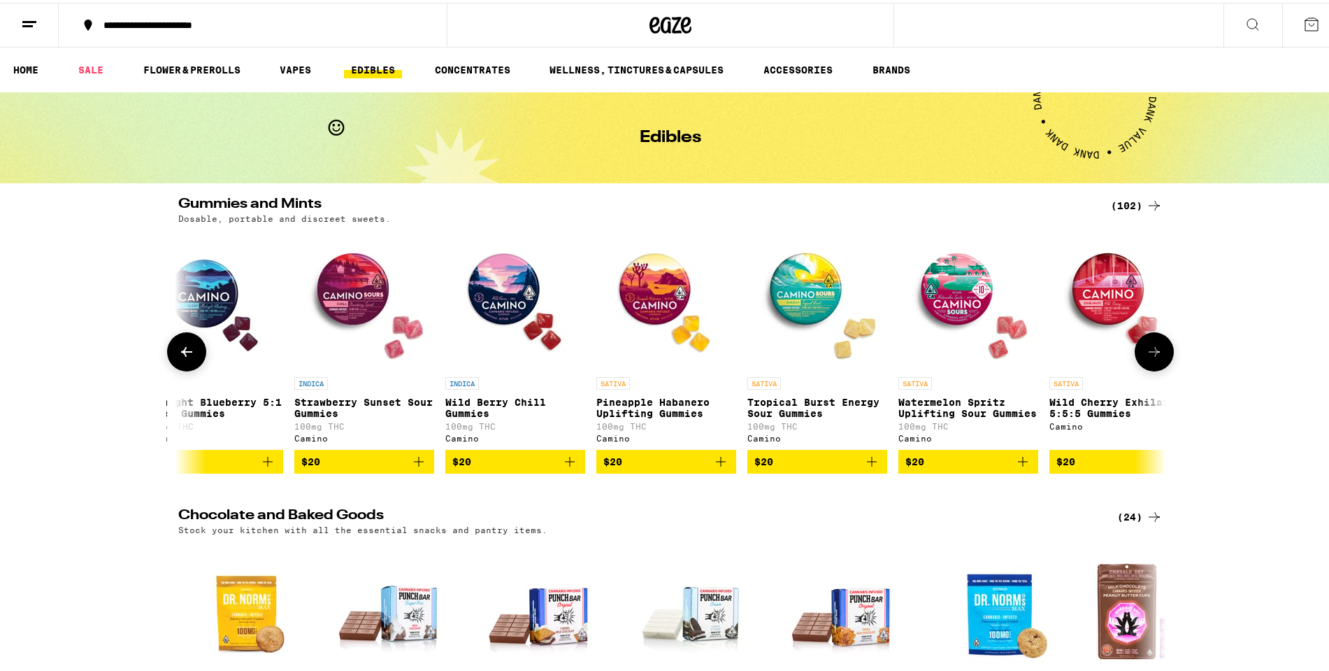
scroll to position [0, 8320]
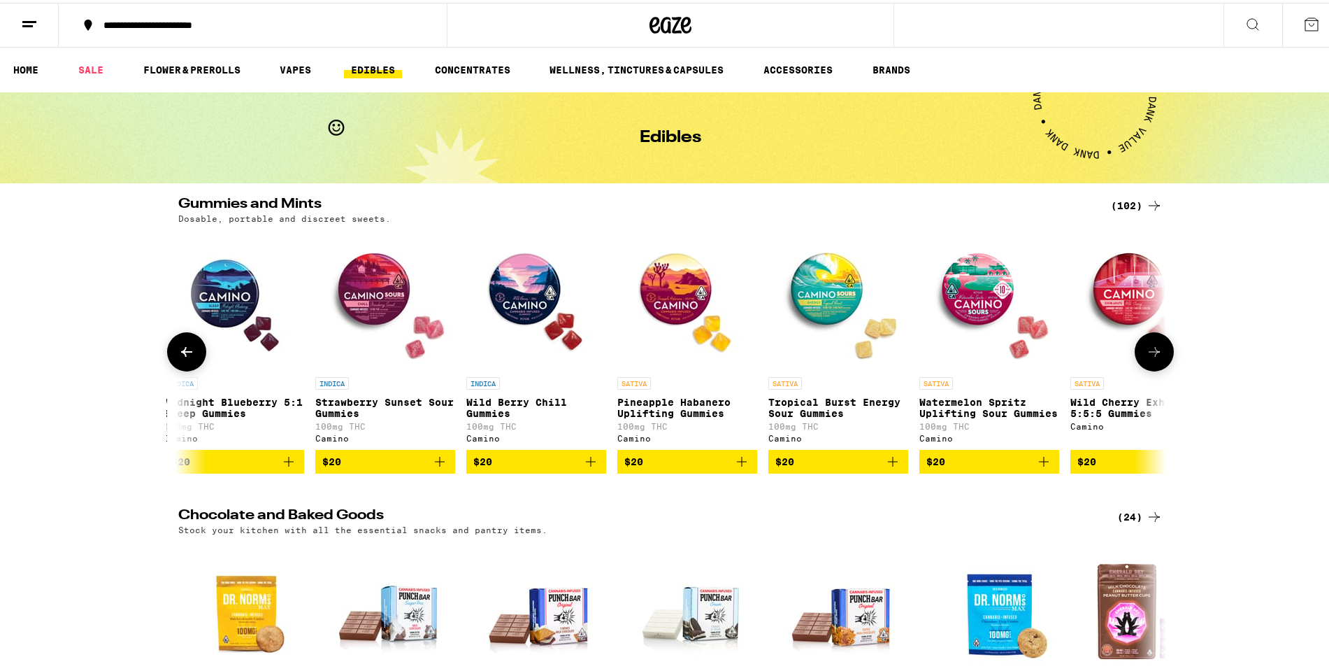
click at [999, 275] on img "Open page for Watermelon Spritz Uplifting Sour Gummies from Camino" at bounding box center [989, 297] width 140 height 140
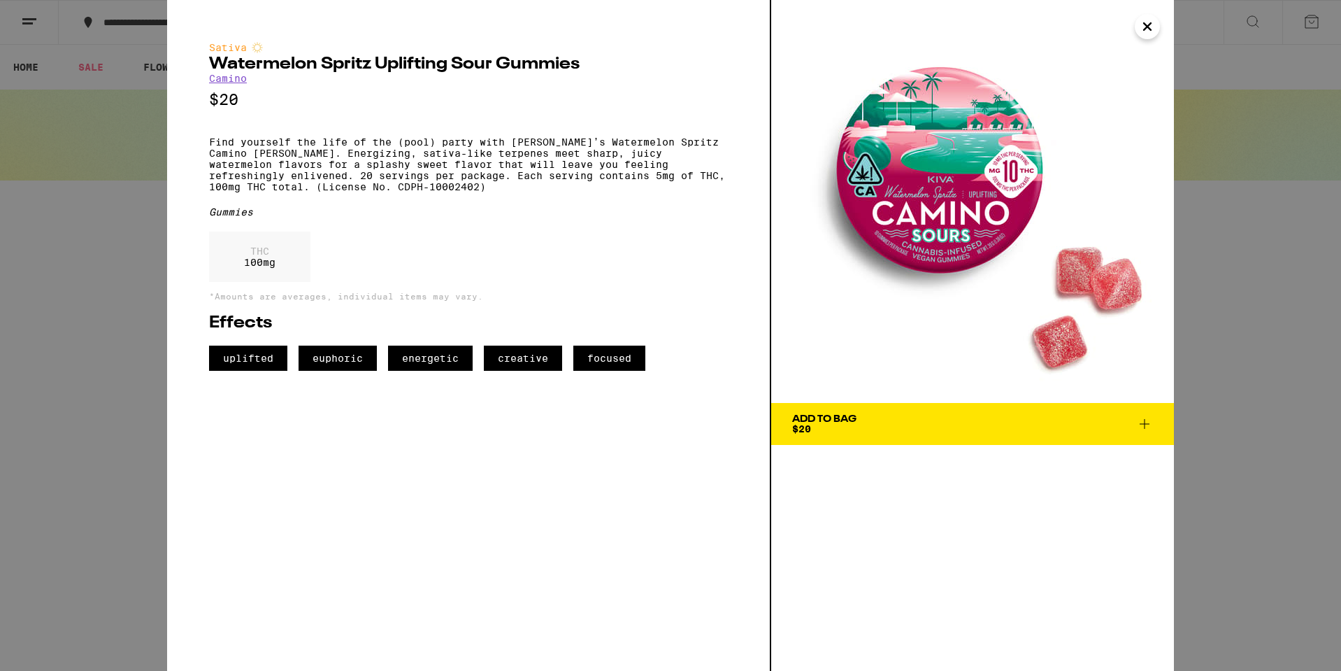
click at [1147, 27] on icon "Close" at bounding box center [1147, 26] width 7 height 7
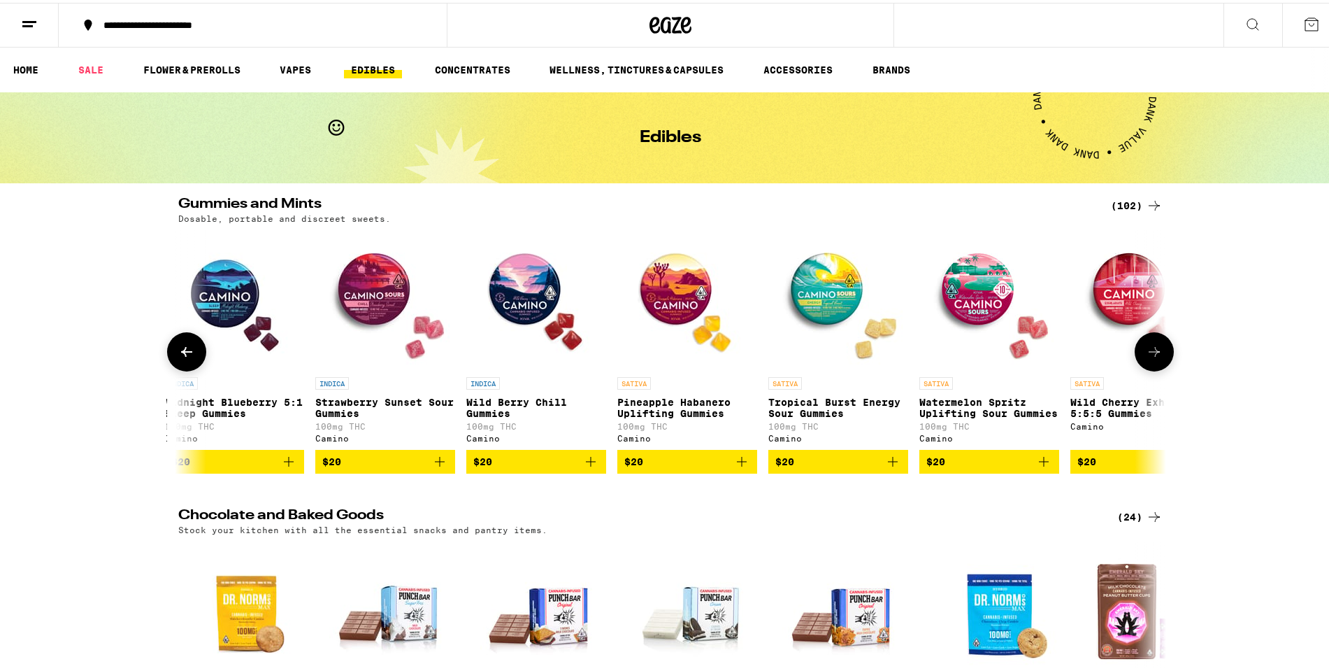
click at [182, 327] on img "Open page for Midnight Blueberry 5:1 Sleep Gummies from Camino" at bounding box center [234, 297] width 140 height 140
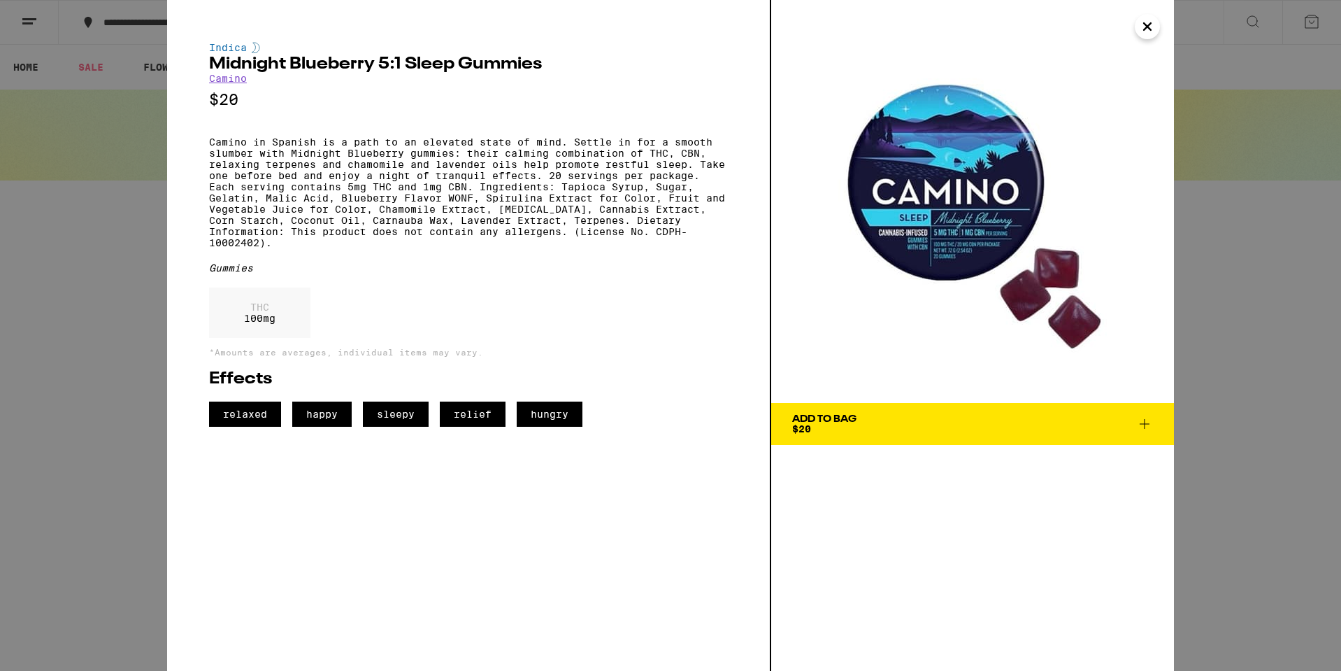
click at [1135, 34] on img at bounding box center [972, 201] width 403 height 403
click at [1149, 30] on icon "Close" at bounding box center [1147, 26] width 17 height 21
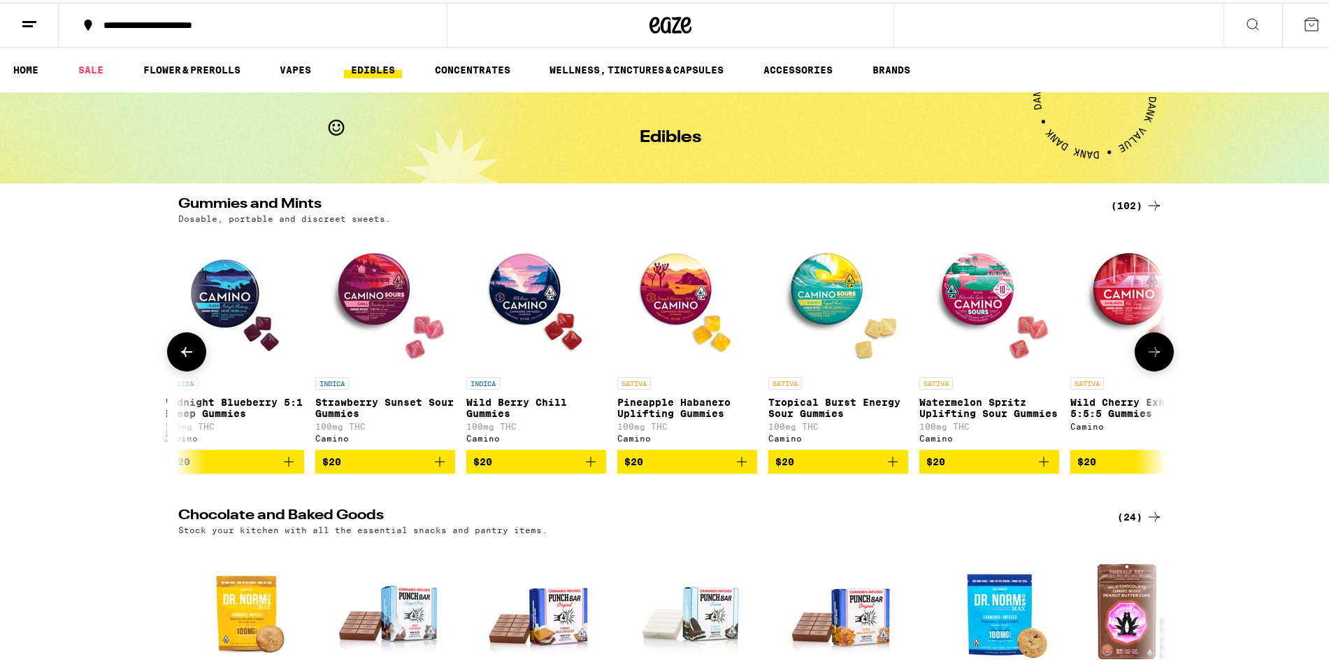
click at [171, 362] on button at bounding box center [186, 348] width 39 height 39
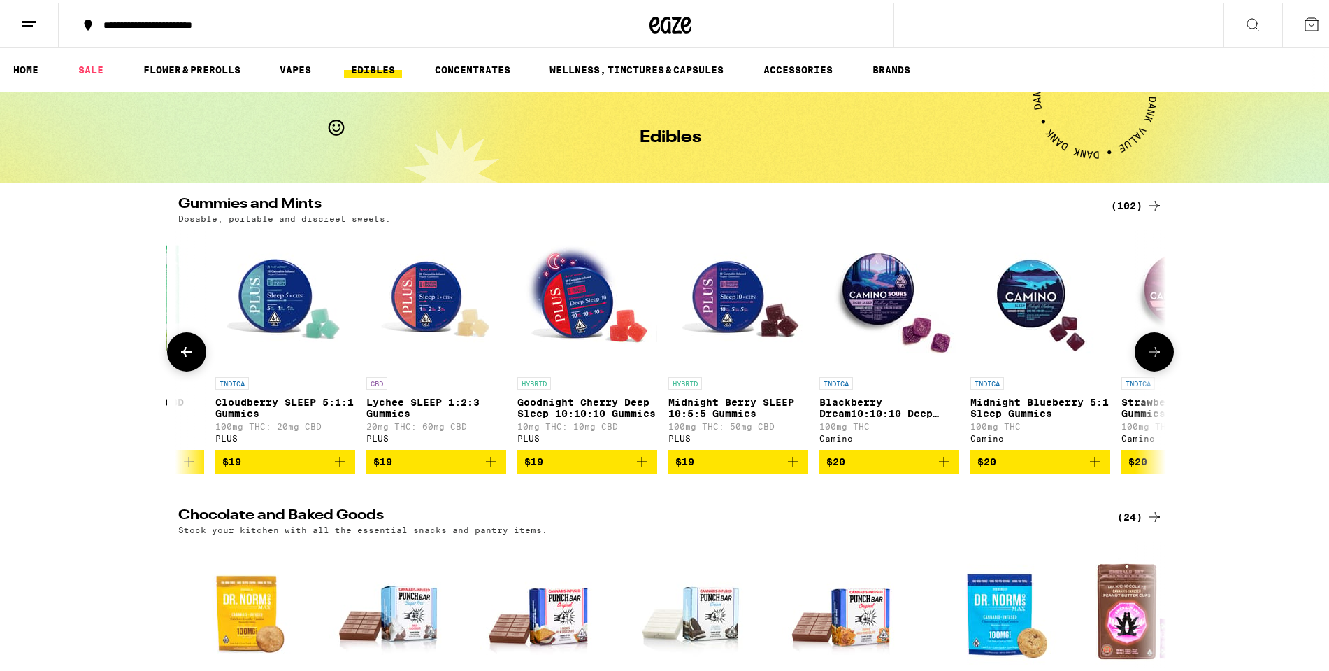
click at [171, 362] on button at bounding box center [186, 348] width 39 height 39
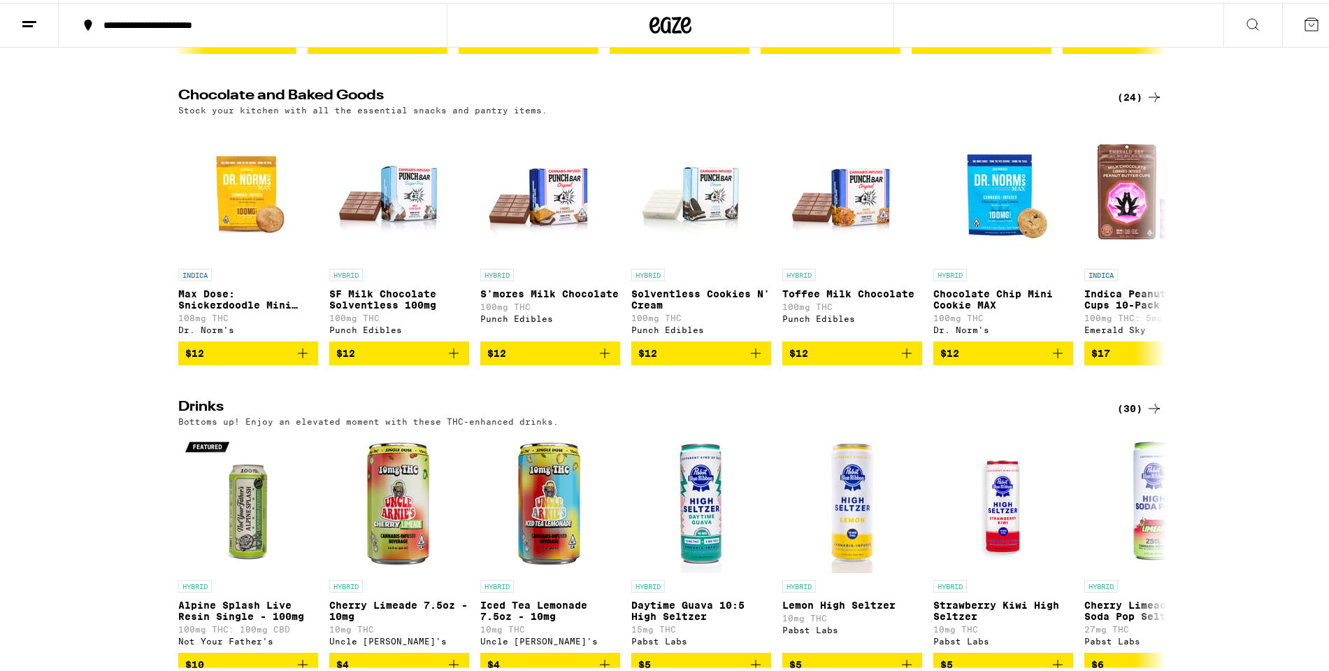
scroll to position [0, 6661]
click at [1146, 249] on icon at bounding box center [1154, 240] width 17 height 17
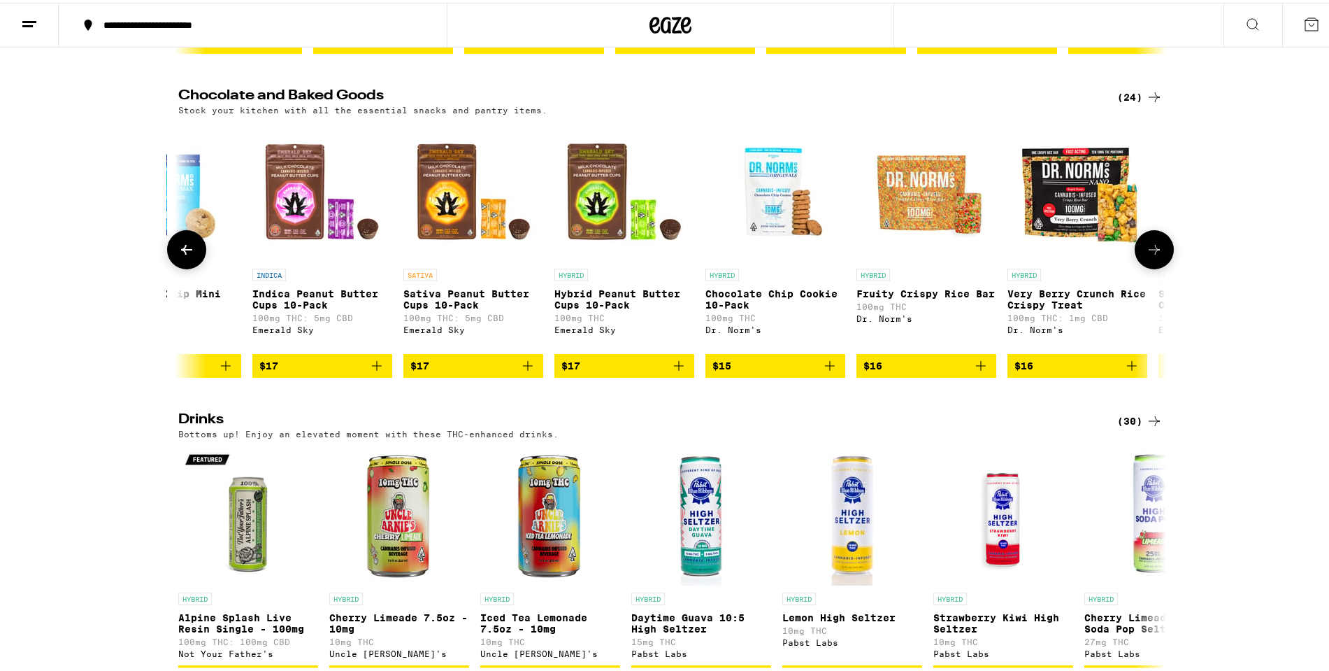
click at [1141, 249] on button at bounding box center [1154, 246] width 39 height 39
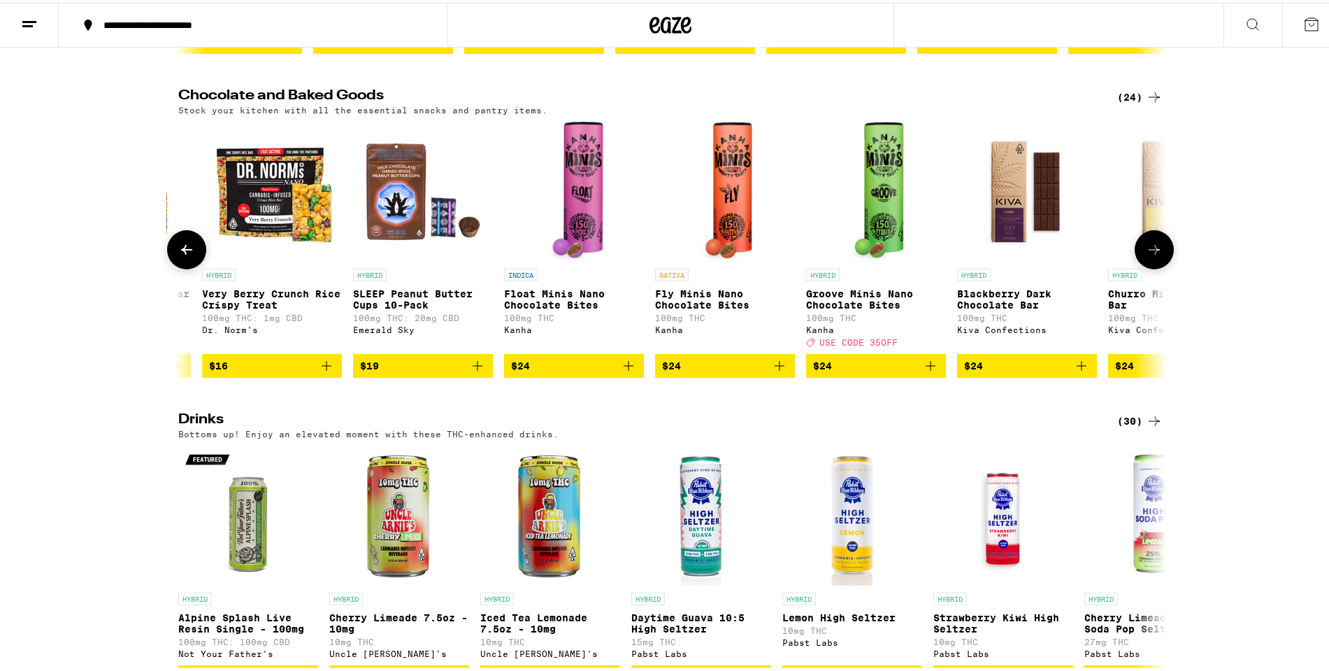
scroll to position [0, 1664]
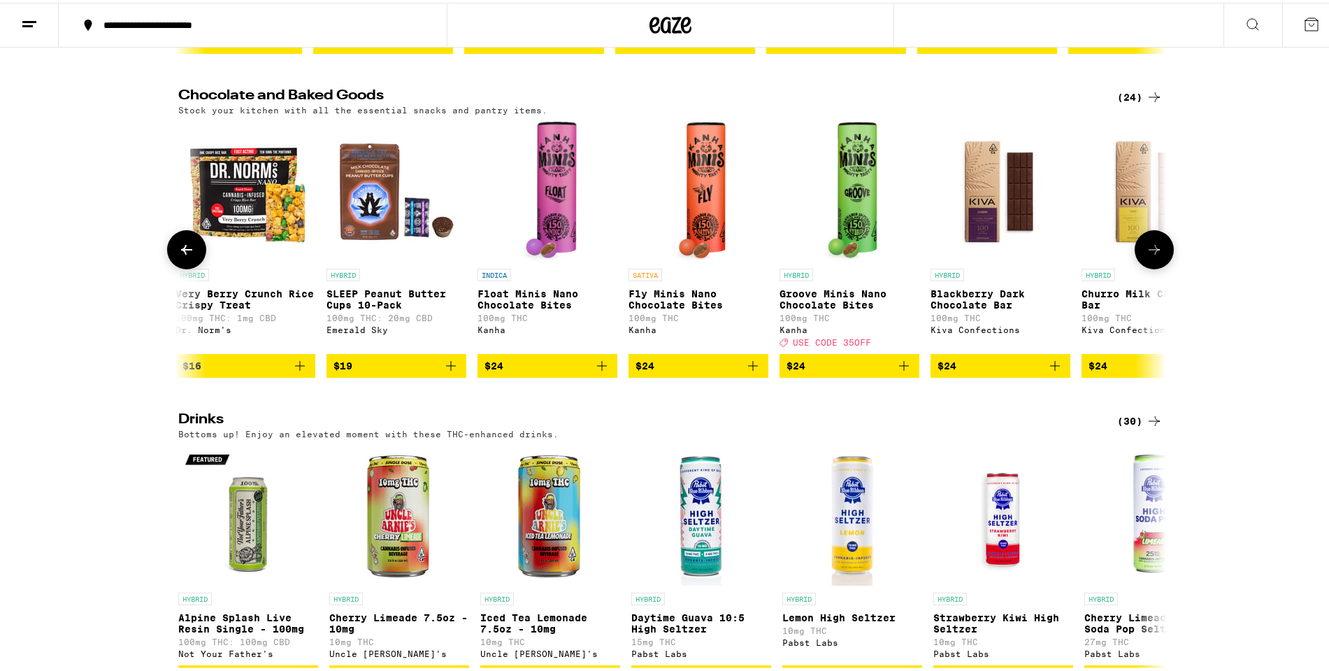
click at [1141, 249] on button at bounding box center [1154, 246] width 39 height 39
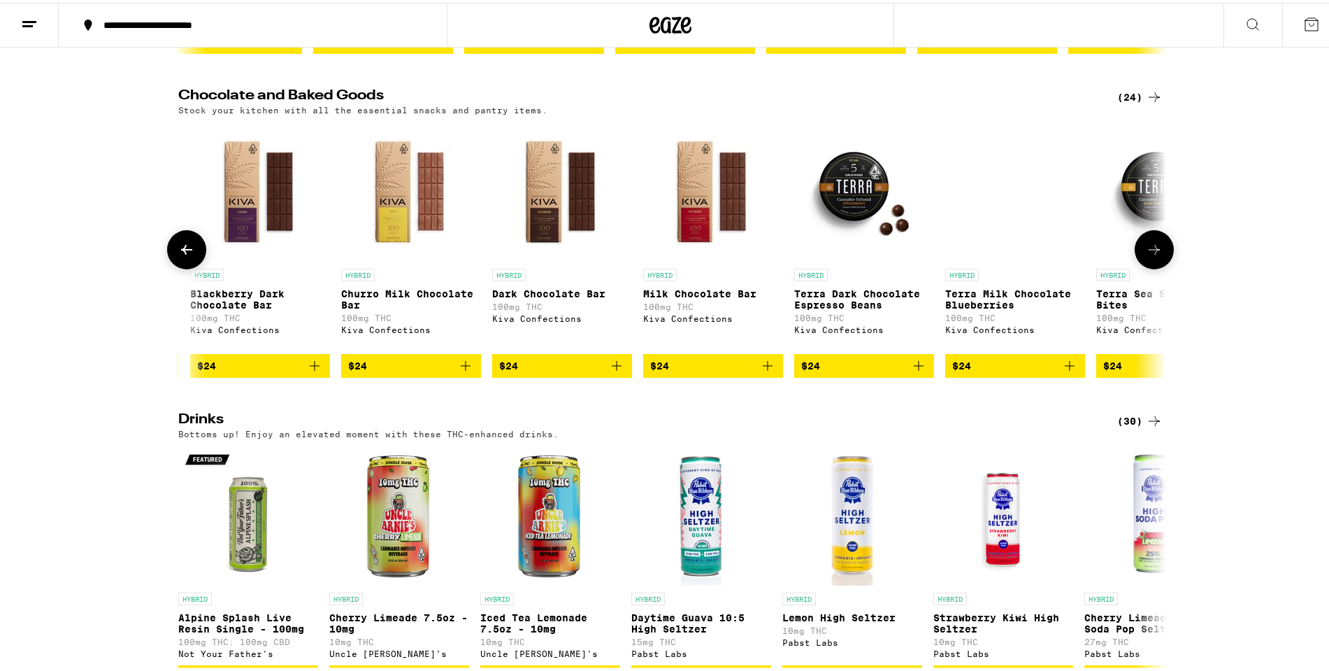
scroll to position [0, 2496]
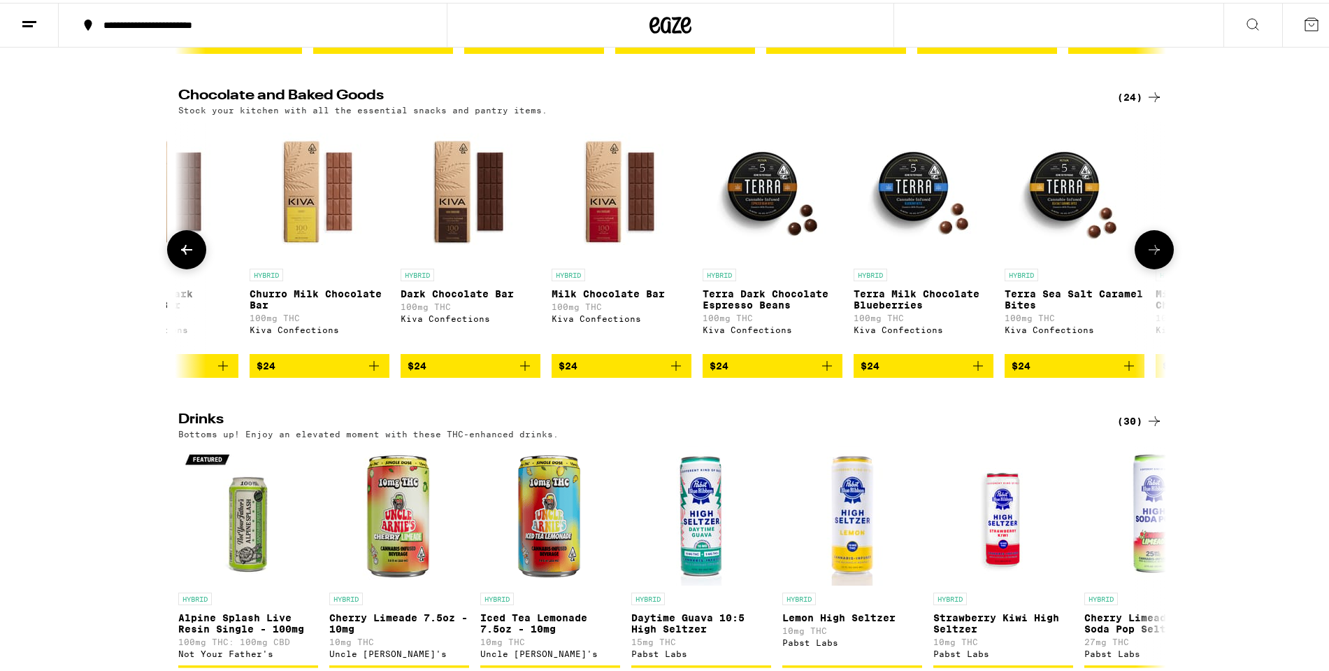
click at [1141, 249] on button at bounding box center [1154, 246] width 39 height 39
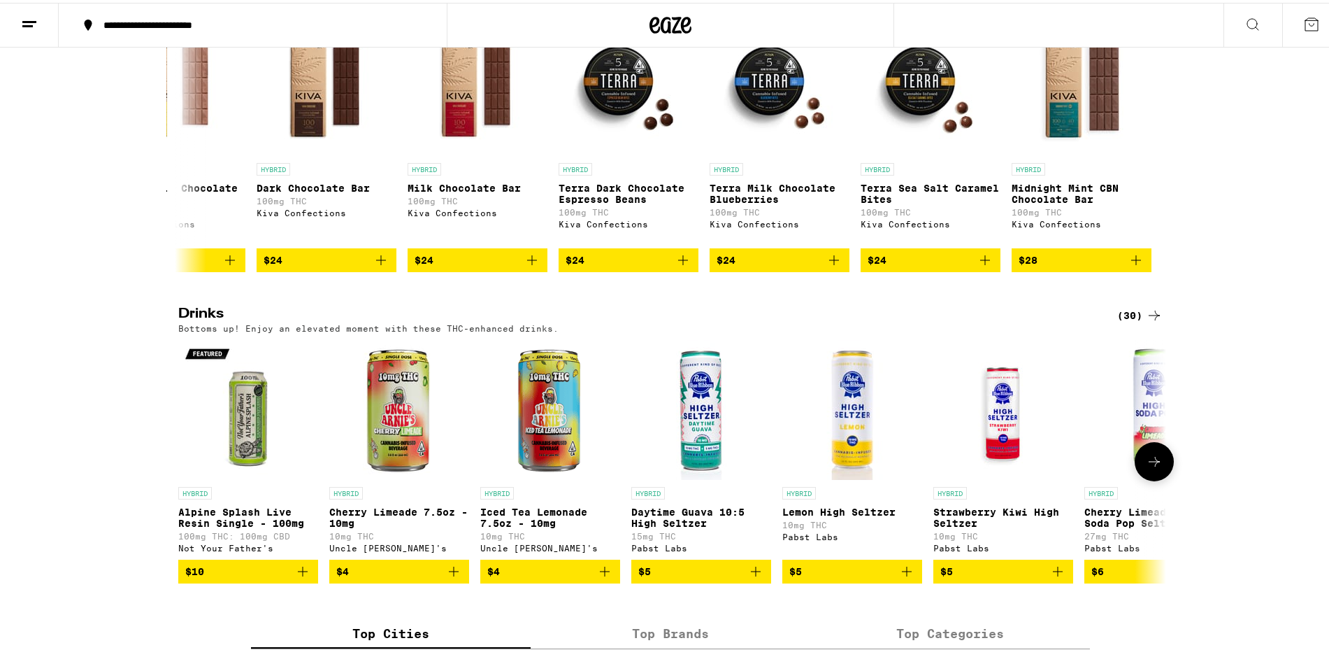
scroll to position [559, 0]
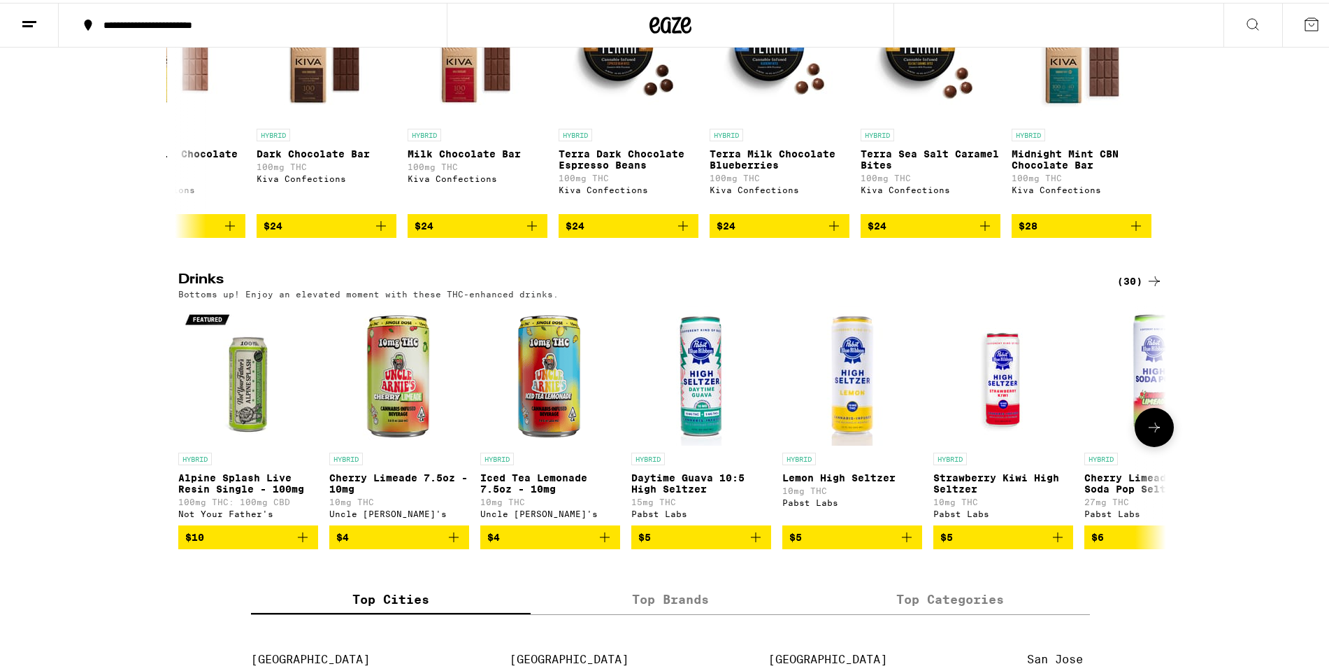
click at [1147, 433] on icon at bounding box center [1154, 424] width 17 height 17
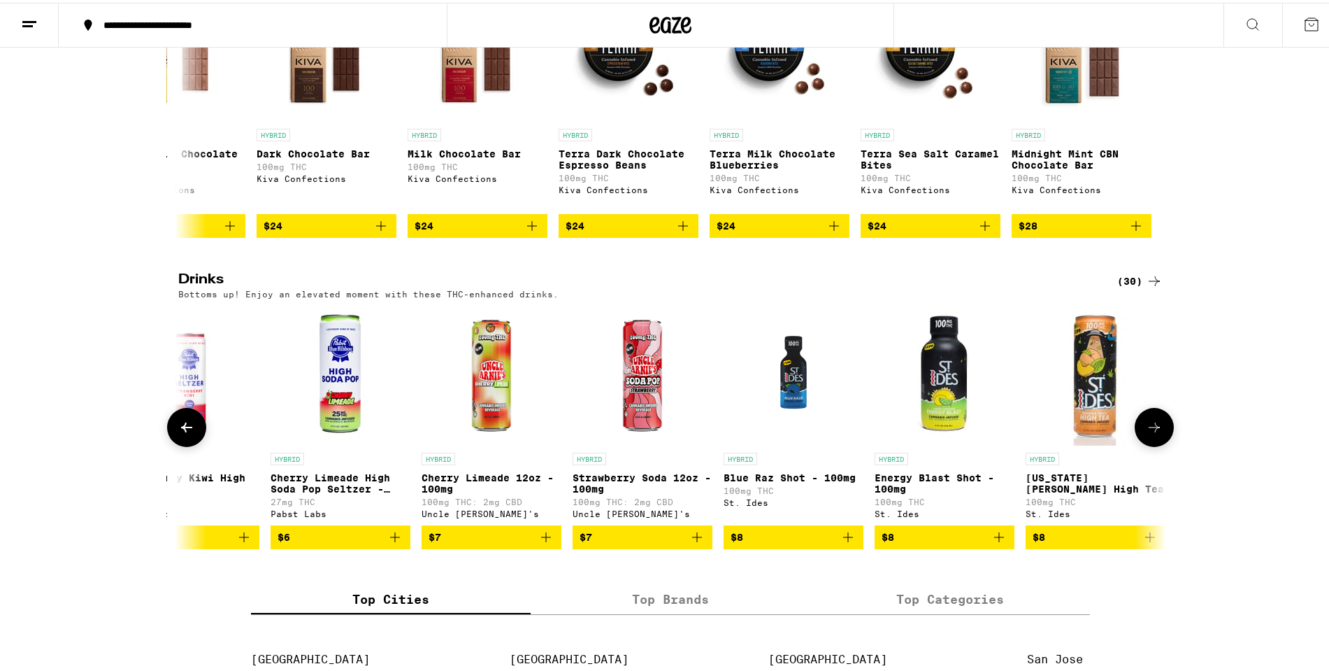
scroll to position [0, 832]
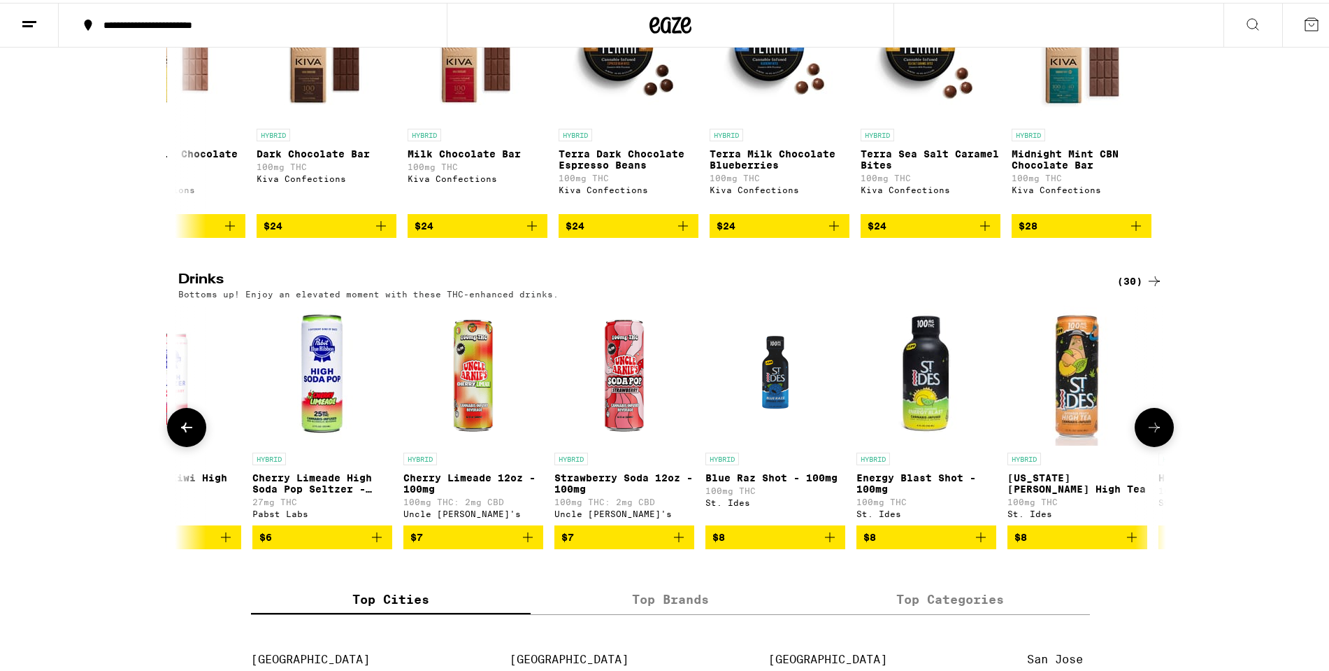
click at [1147, 433] on icon at bounding box center [1154, 424] width 17 height 17
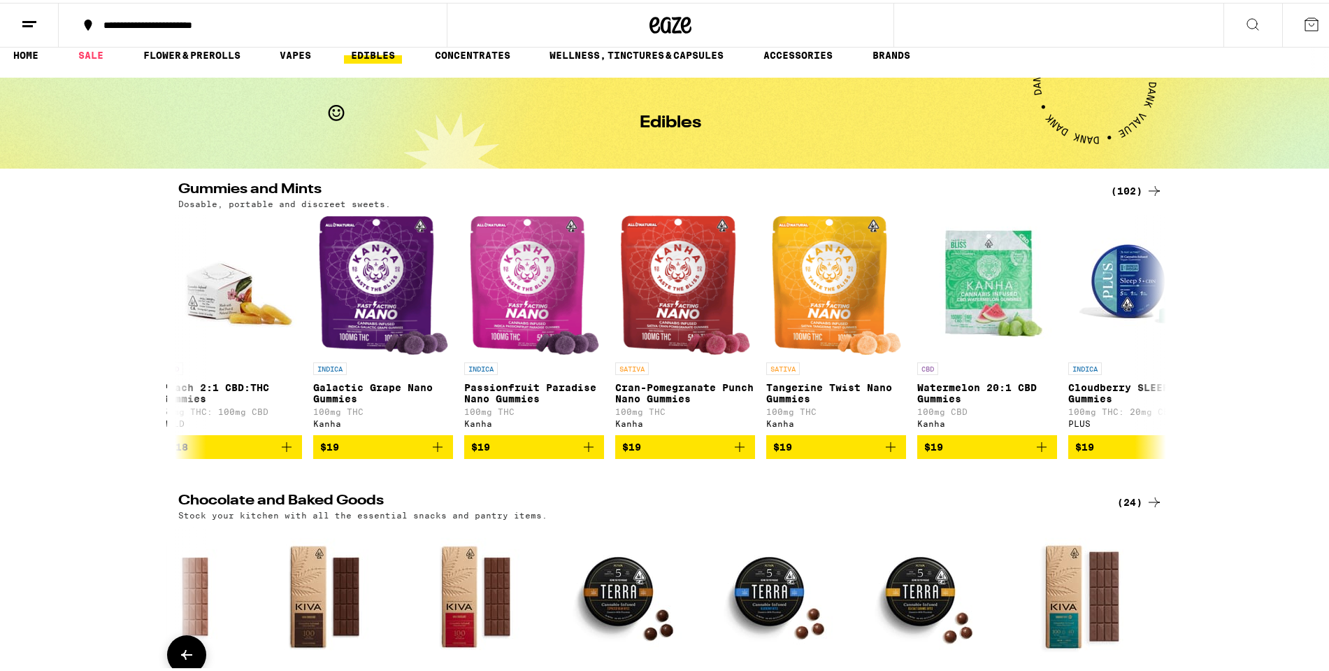
scroll to position [0, 0]
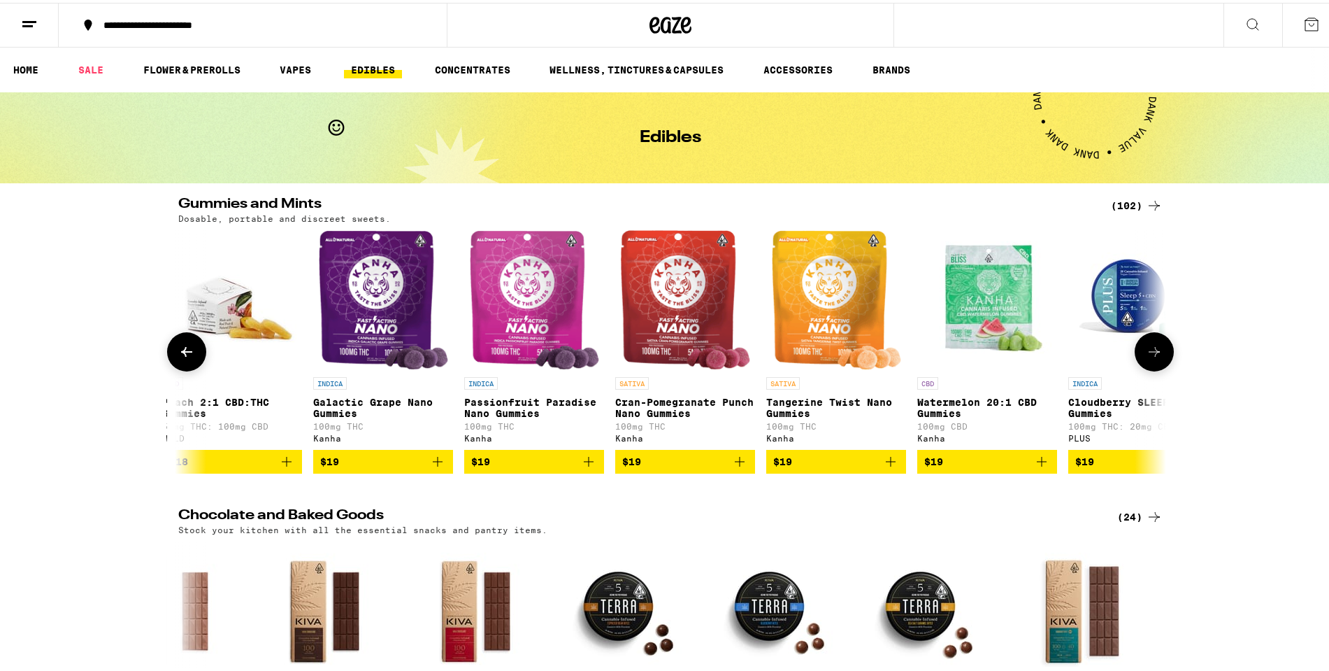
click at [182, 357] on icon at bounding box center [186, 349] width 17 height 17
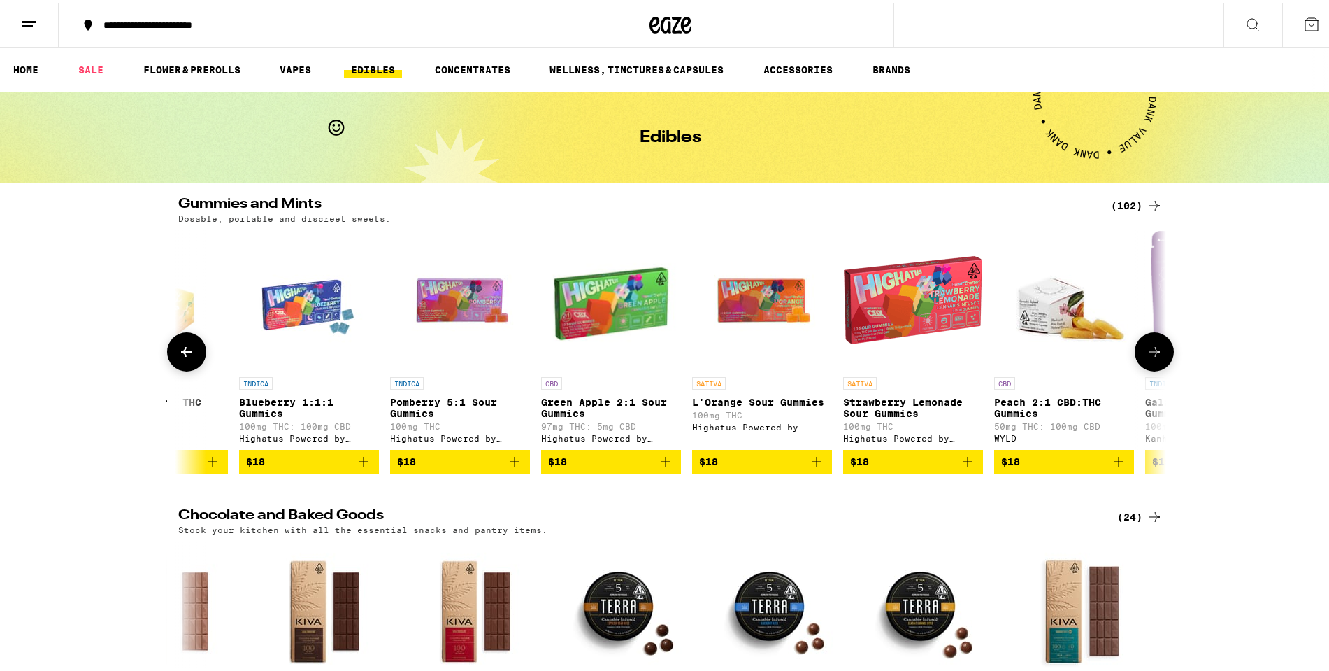
click at [183, 357] on icon at bounding box center [186, 349] width 17 height 17
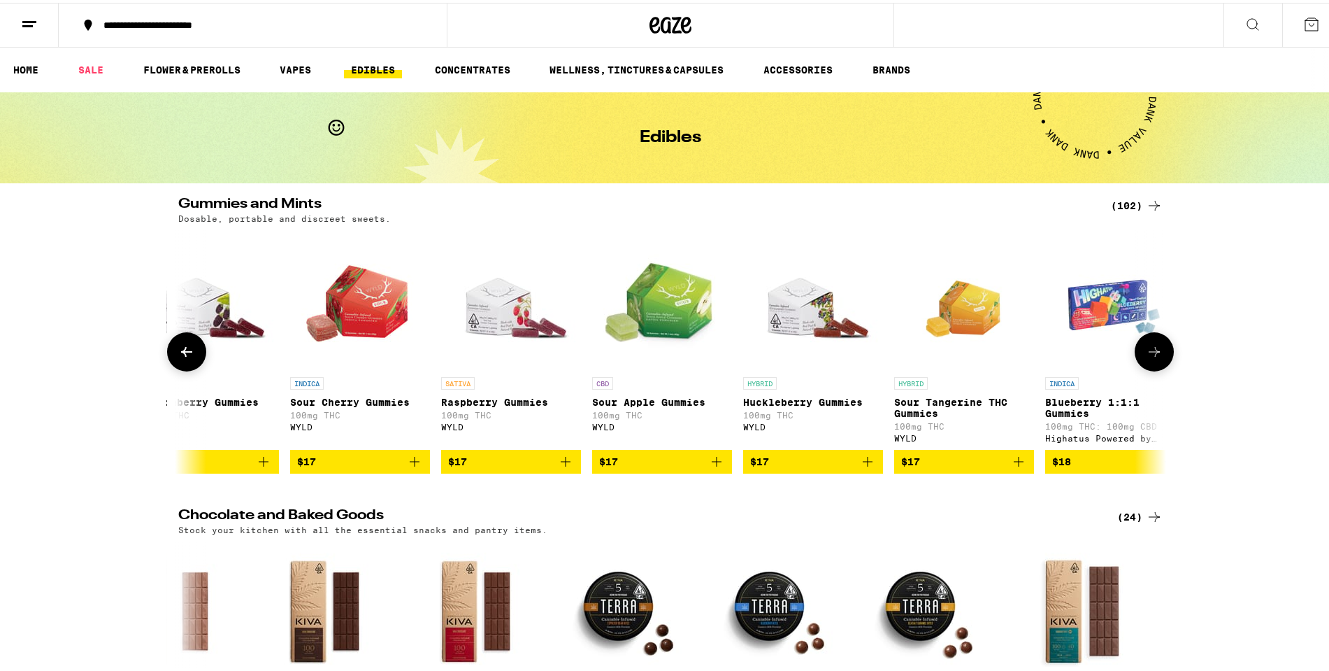
scroll to position [0, 4997]
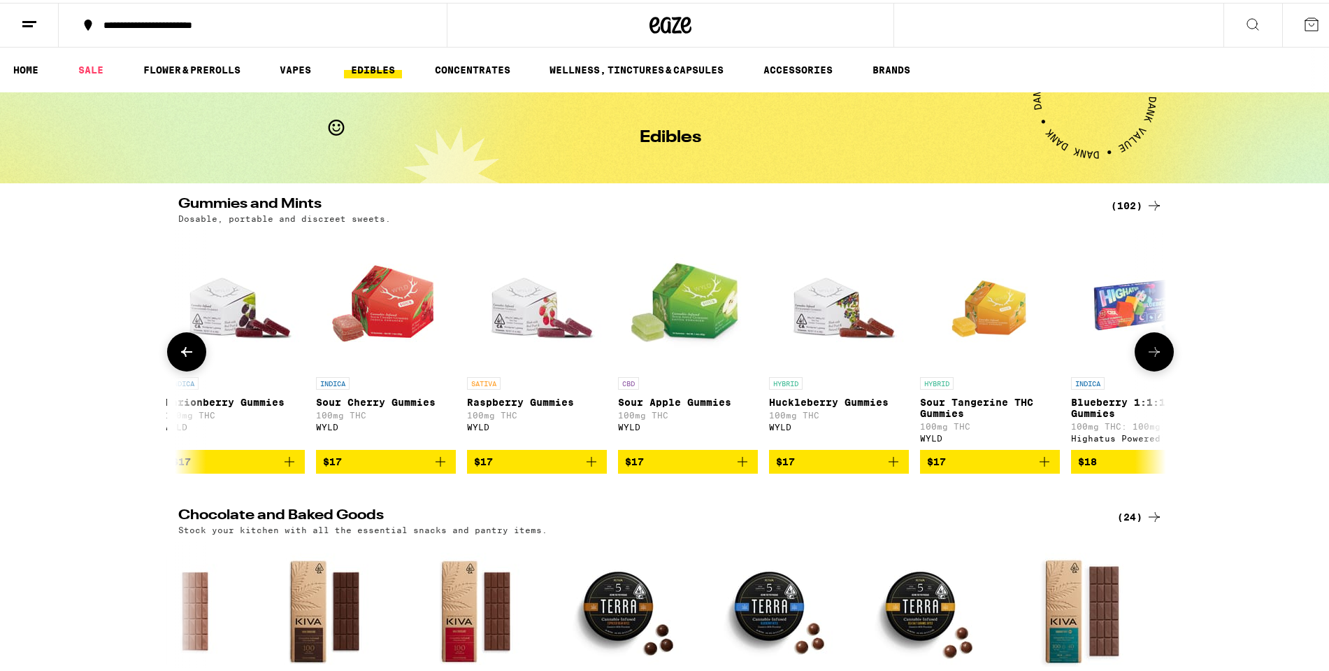
click at [178, 357] on icon at bounding box center [186, 349] width 17 height 17
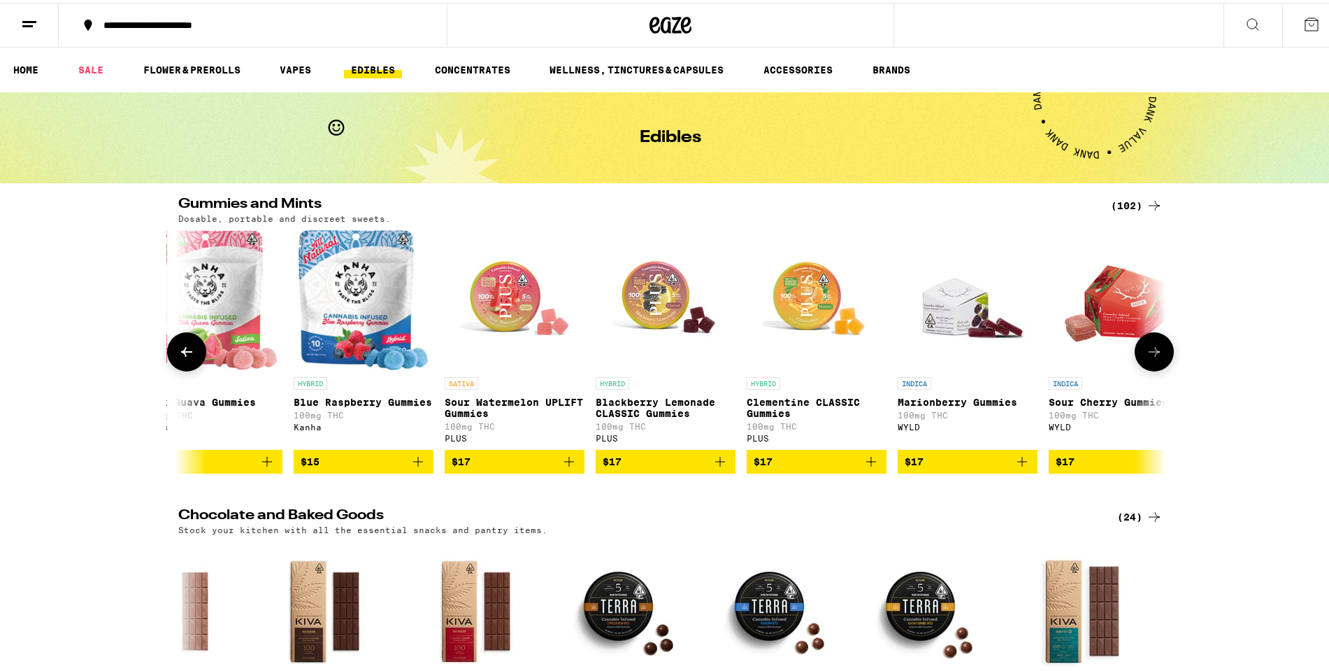
scroll to position [0, 4165]
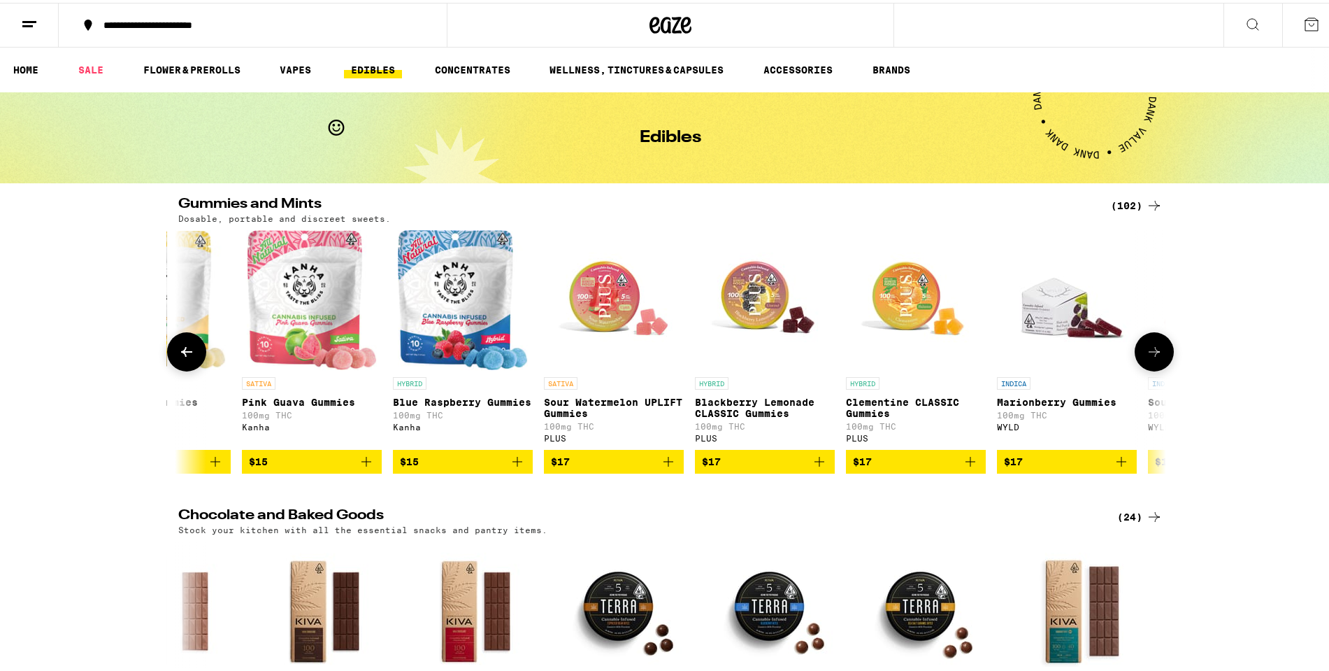
click at [178, 357] on icon at bounding box center [186, 349] width 17 height 17
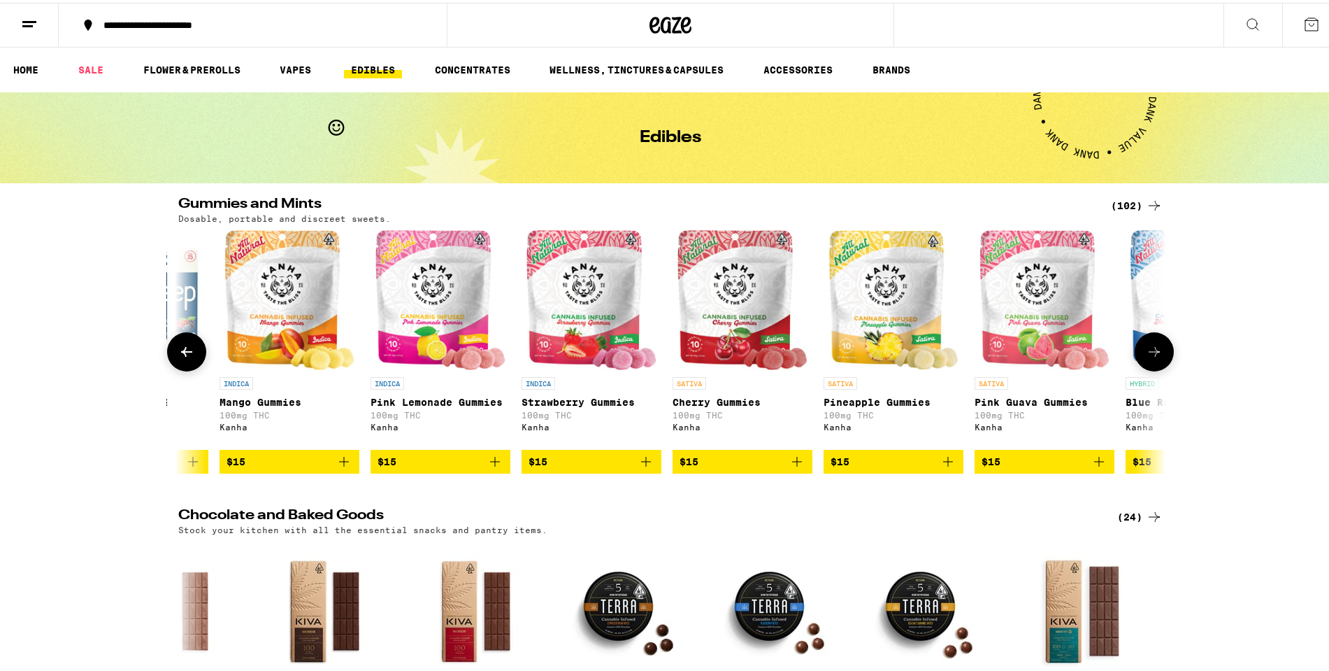
scroll to position [0, 3333]
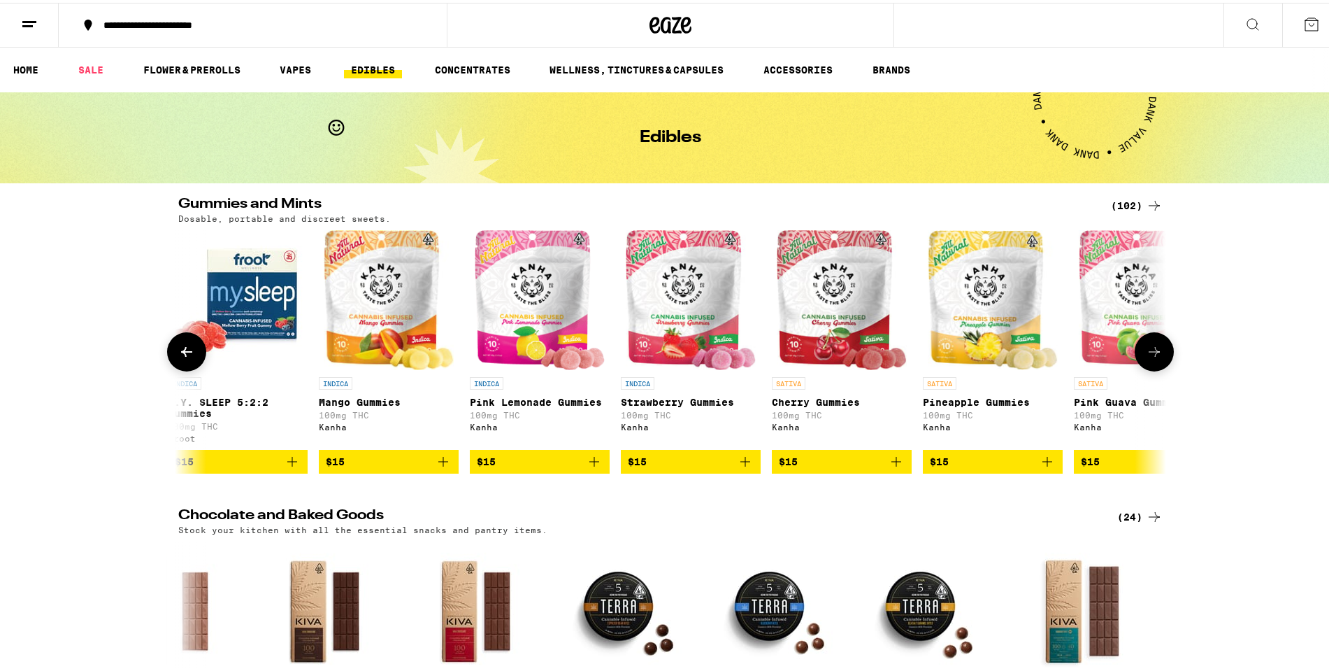
click at [178, 357] on icon at bounding box center [186, 349] width 17 height 17
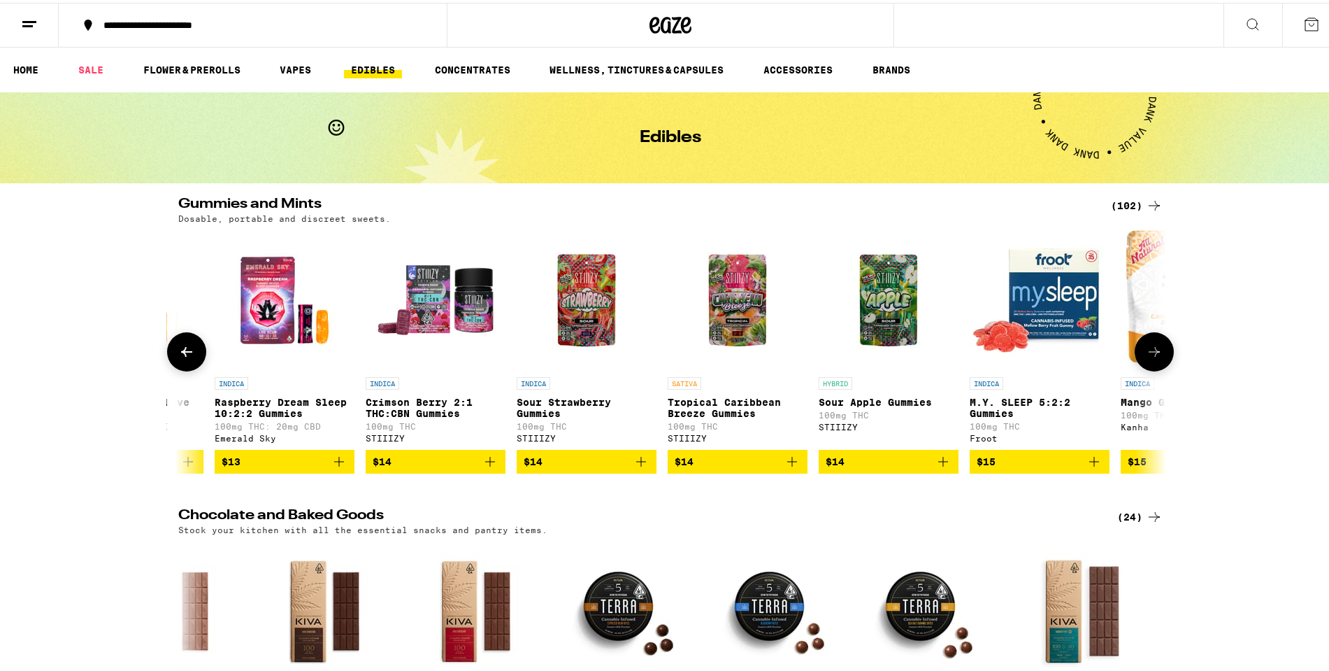
scroll to position [0, 2501]
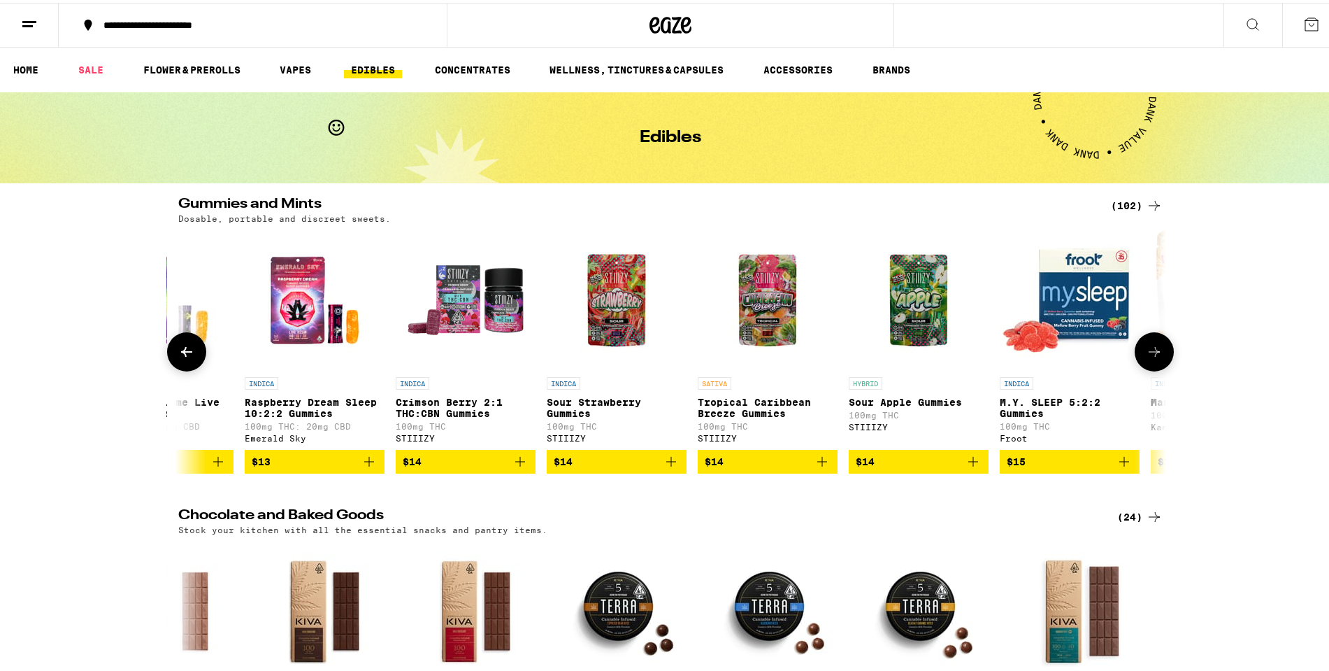
click at [178, 357] on icon at bounding box center [186, 349] width 17 height 17
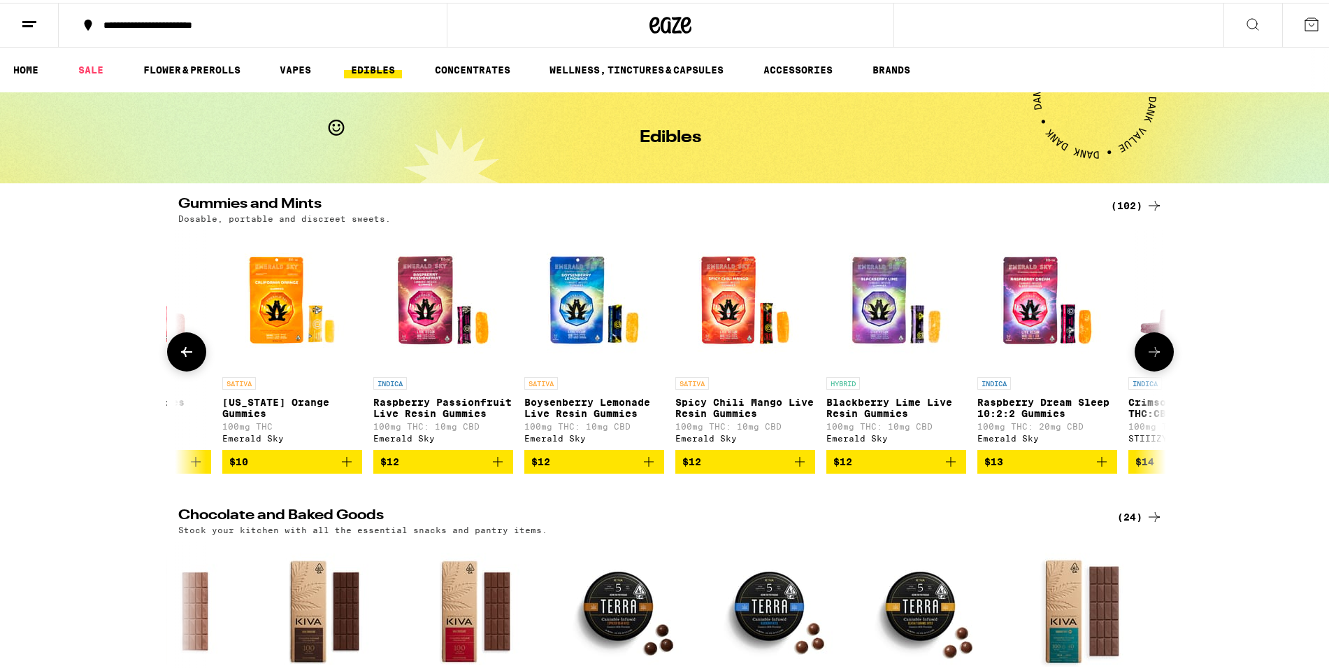
scroll to position [0, 1669]
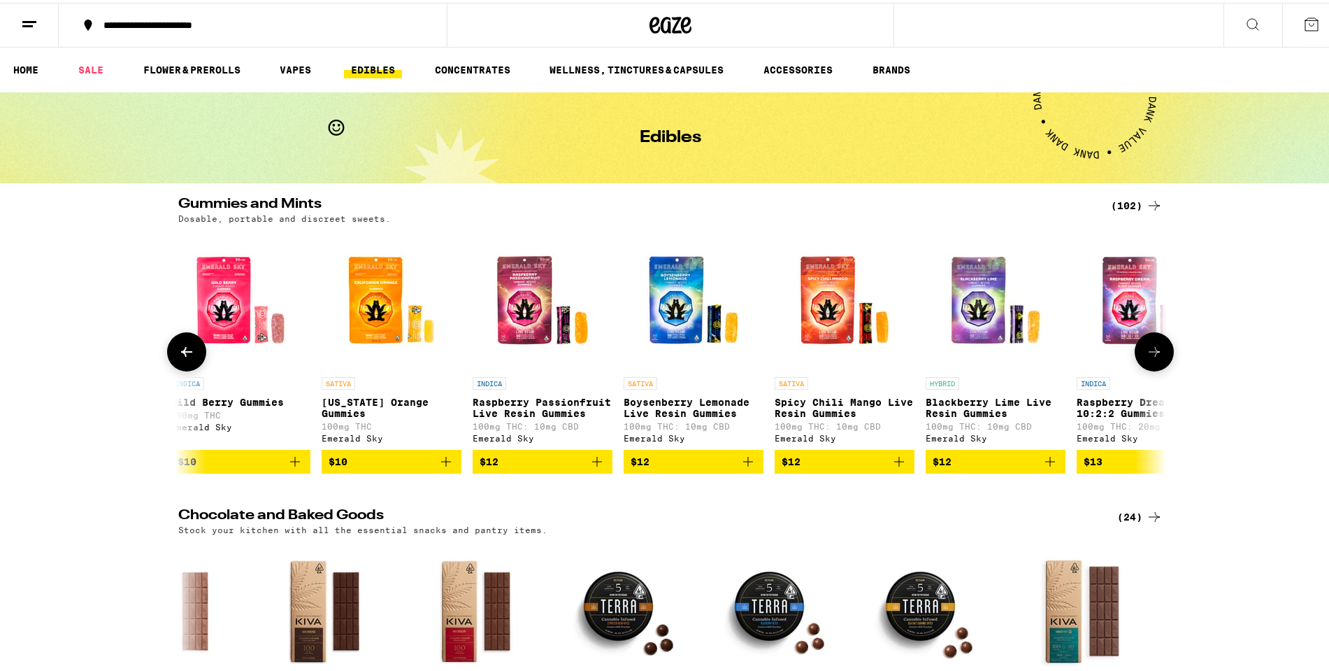
click at [178, 357] on icon at bounding box center [186, 349] width 17 height 17
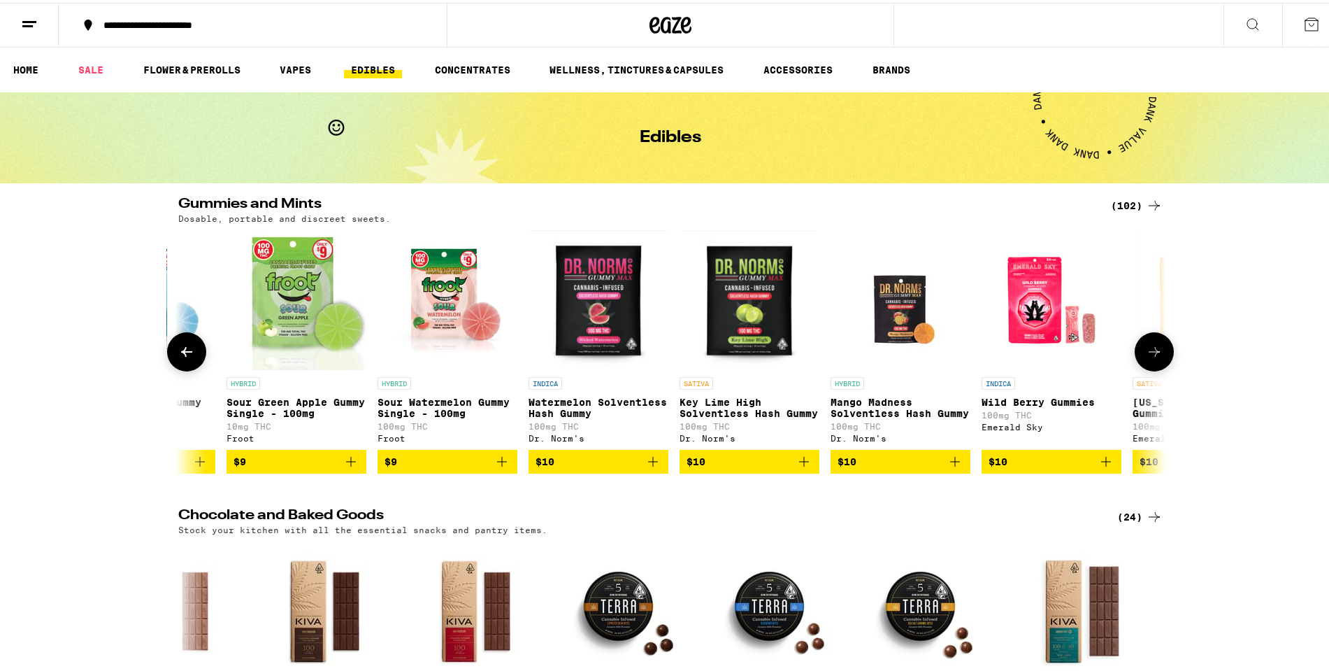
scroll to position [0, 837]
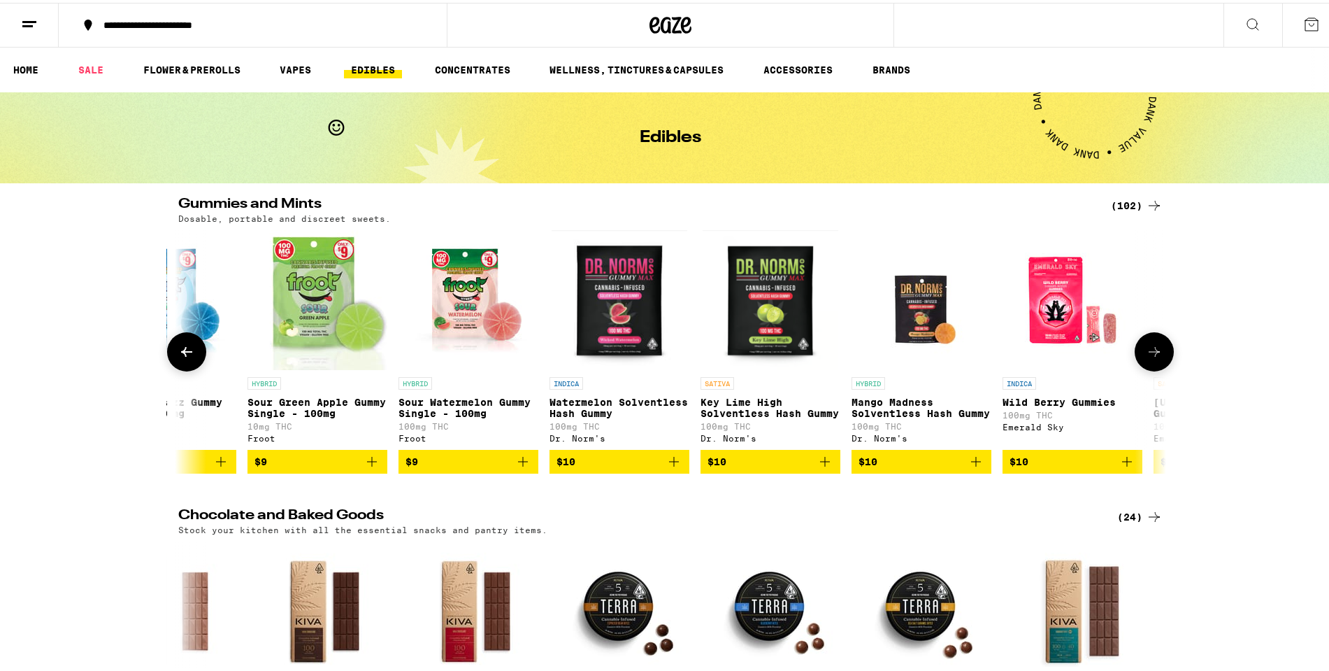
click at [178, 357] on icon at bounding box center [186, 349] width 17 height 17
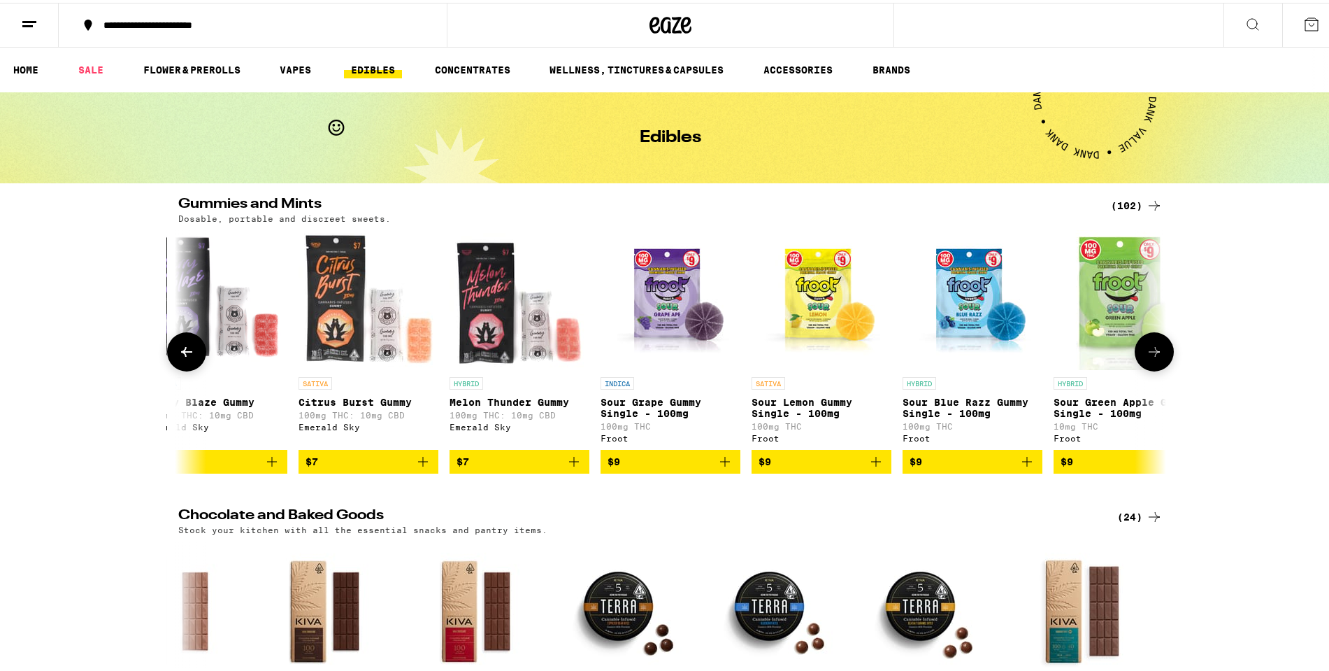
scroll to position [0, 5]
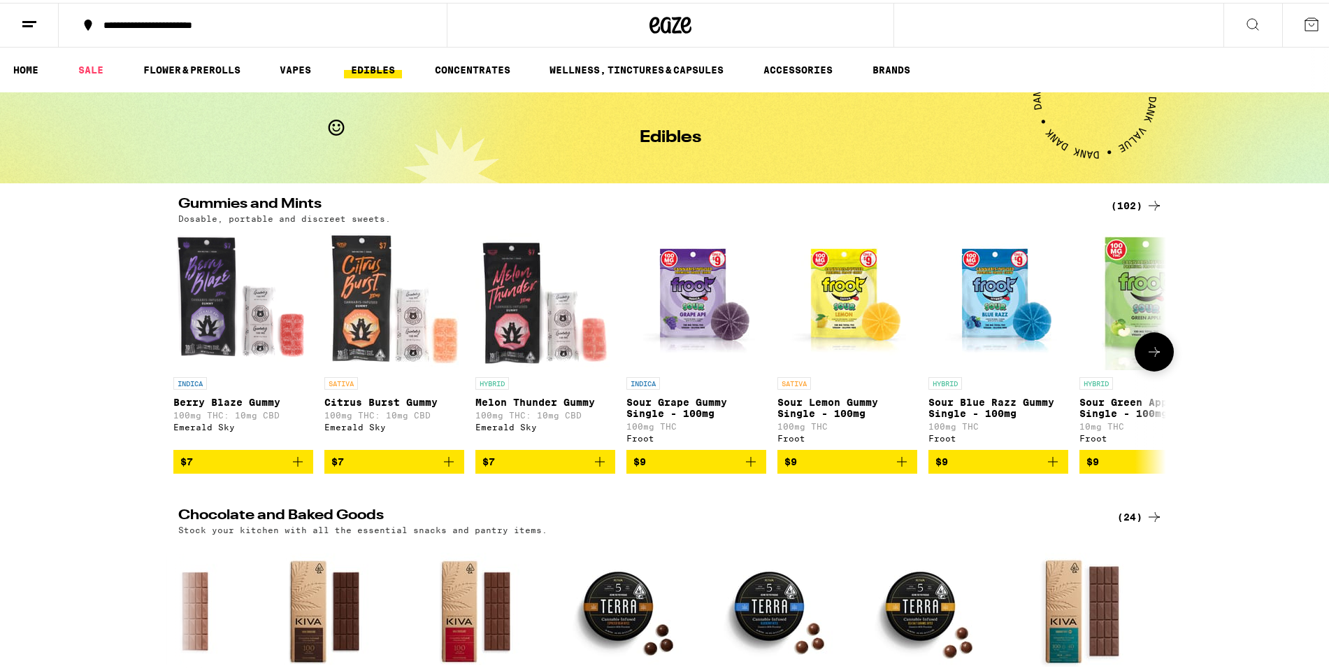
click at [178, 361] on div at bounding box center [186, 348] width 39 height 39
click at [1152, 345] on button at bounding box center [1154, 348] width 39 height 39
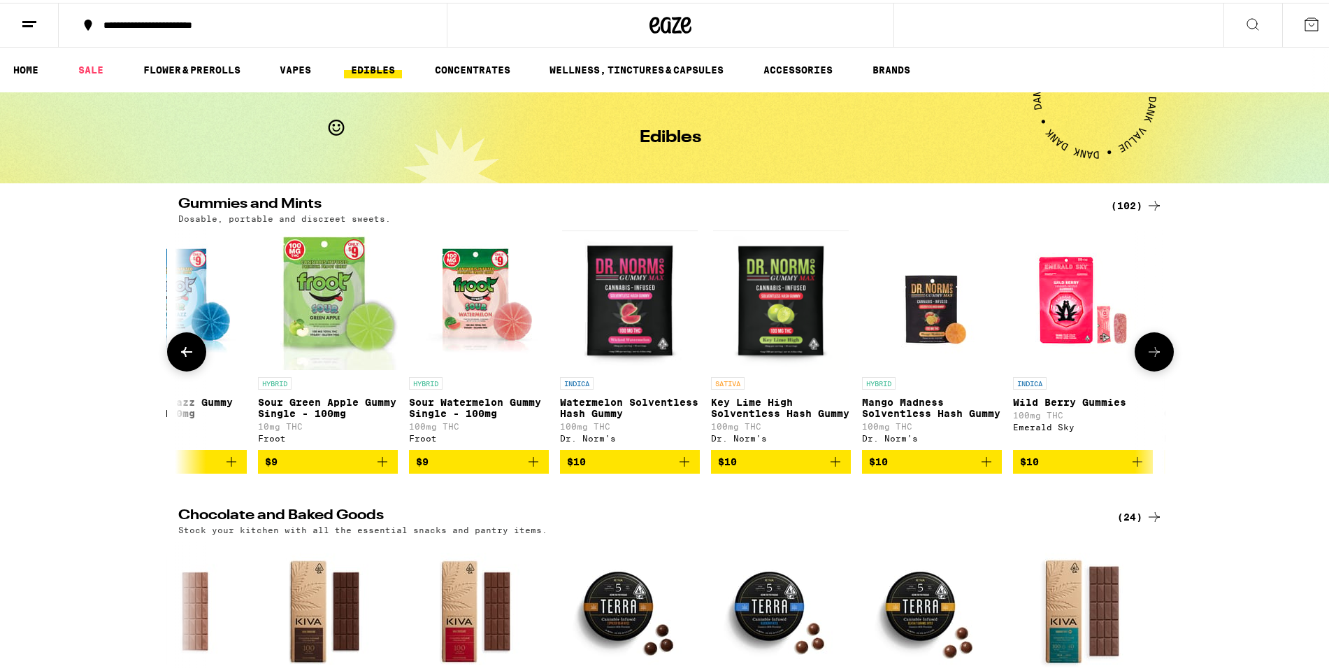
click at [1157, 340] on button at bounding box center [1154, 348] width 39 height 39
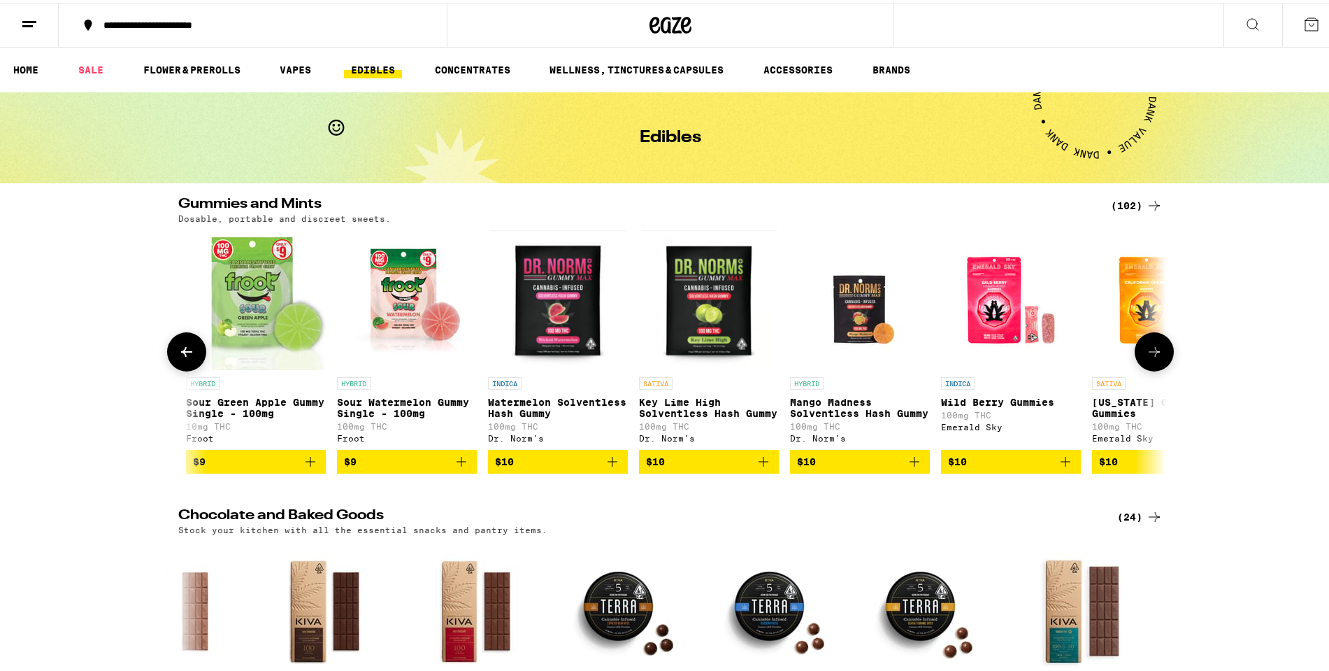
click at [1157, 340] on button at bounding box center [1154, 348] width 39 height 39
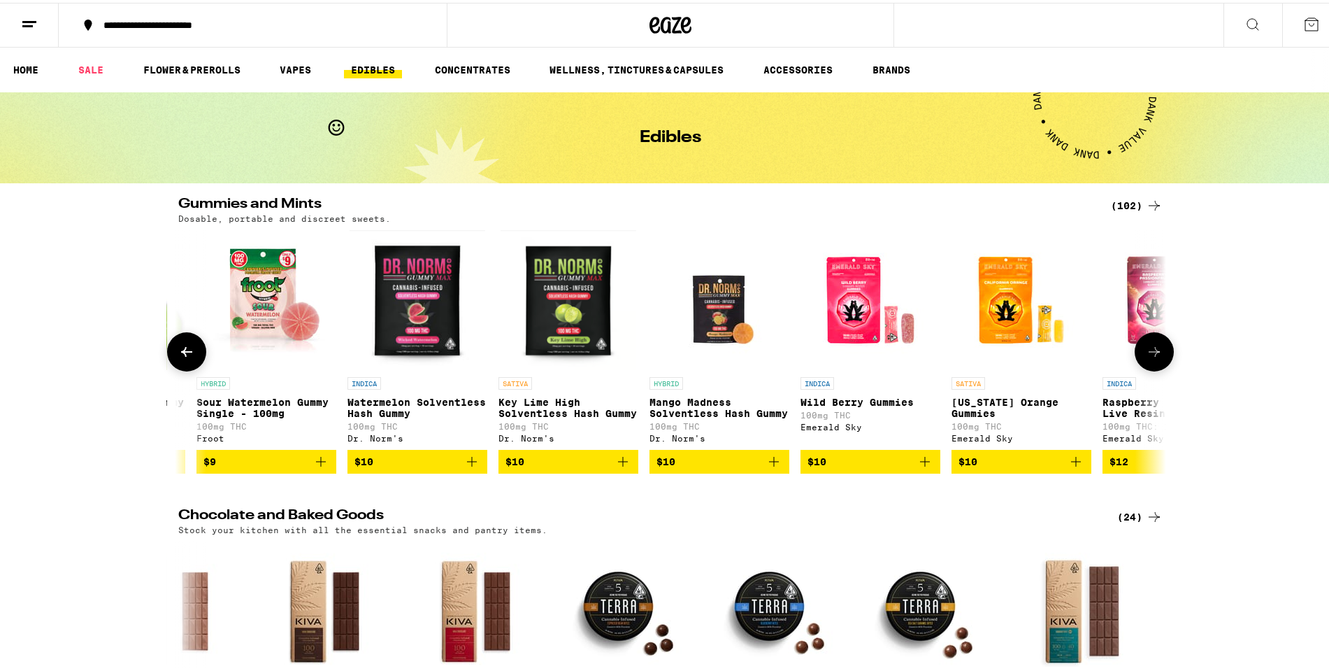
click at [1157, 340] on button at bounding box center [1154, 348] width 39 height 39
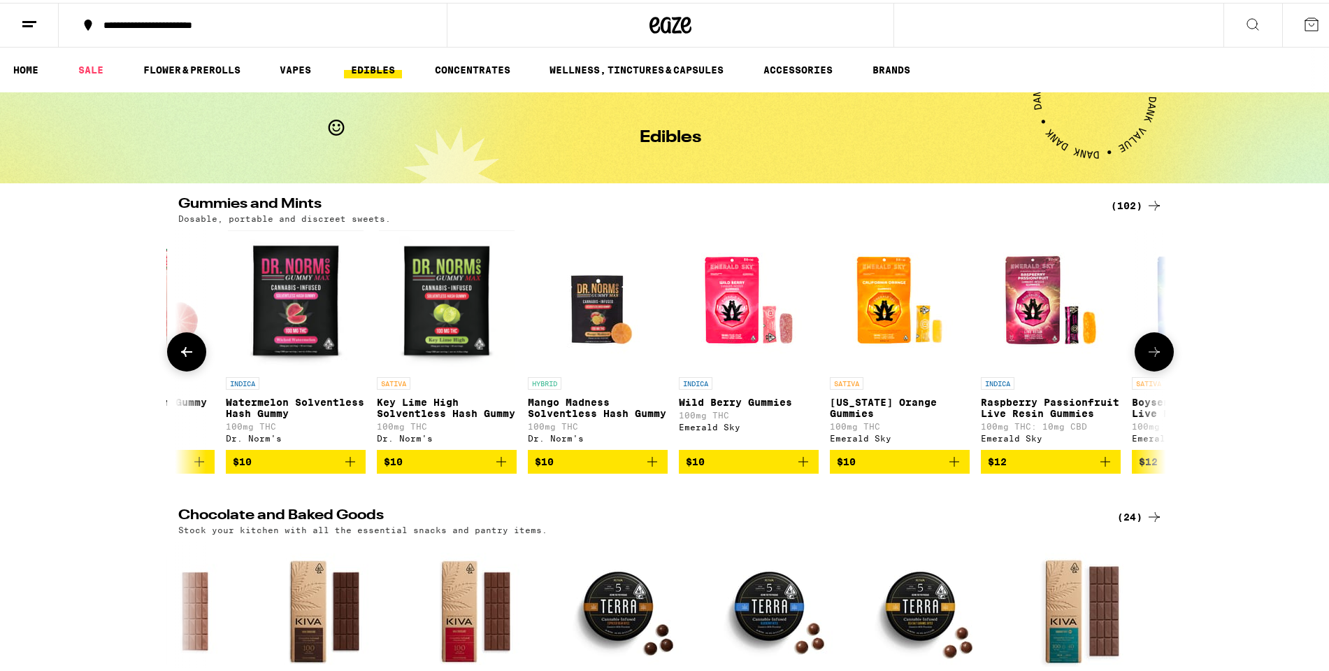
click at [1157, 340] on button at bounding box center [1154, 348] width 39 height 39
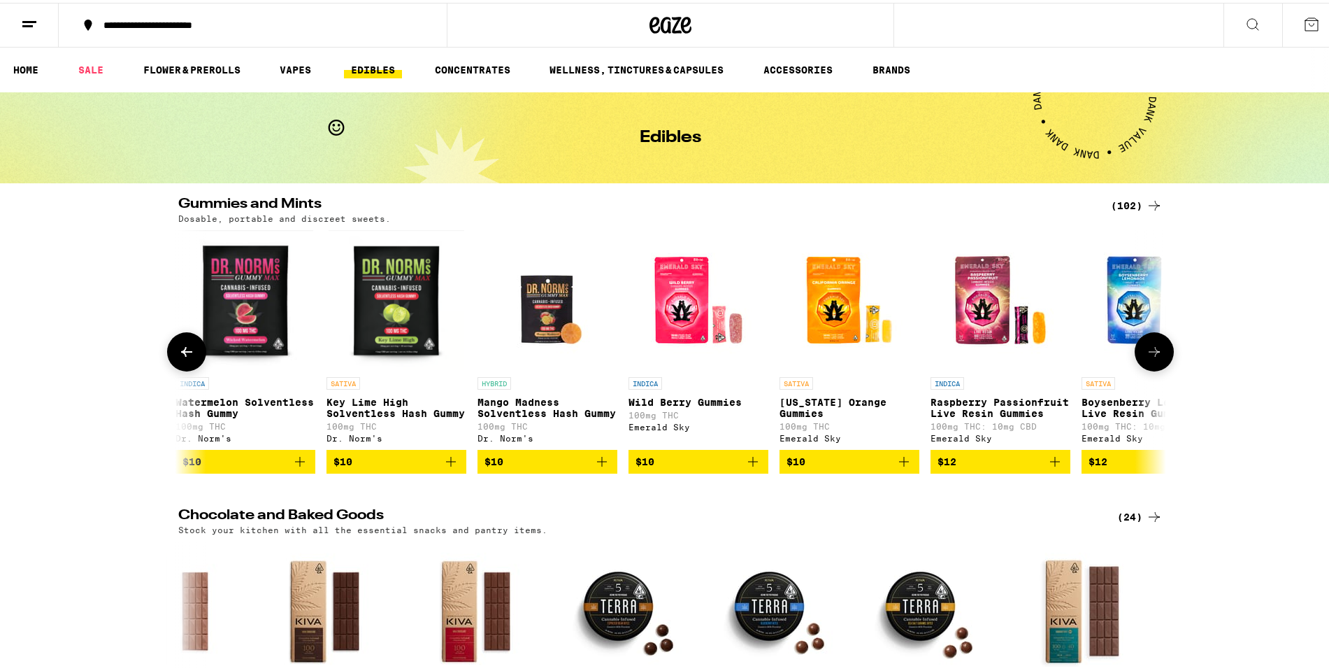
click at [1157, 340] on button at bounding box center [1154, 348] width 39 height 39
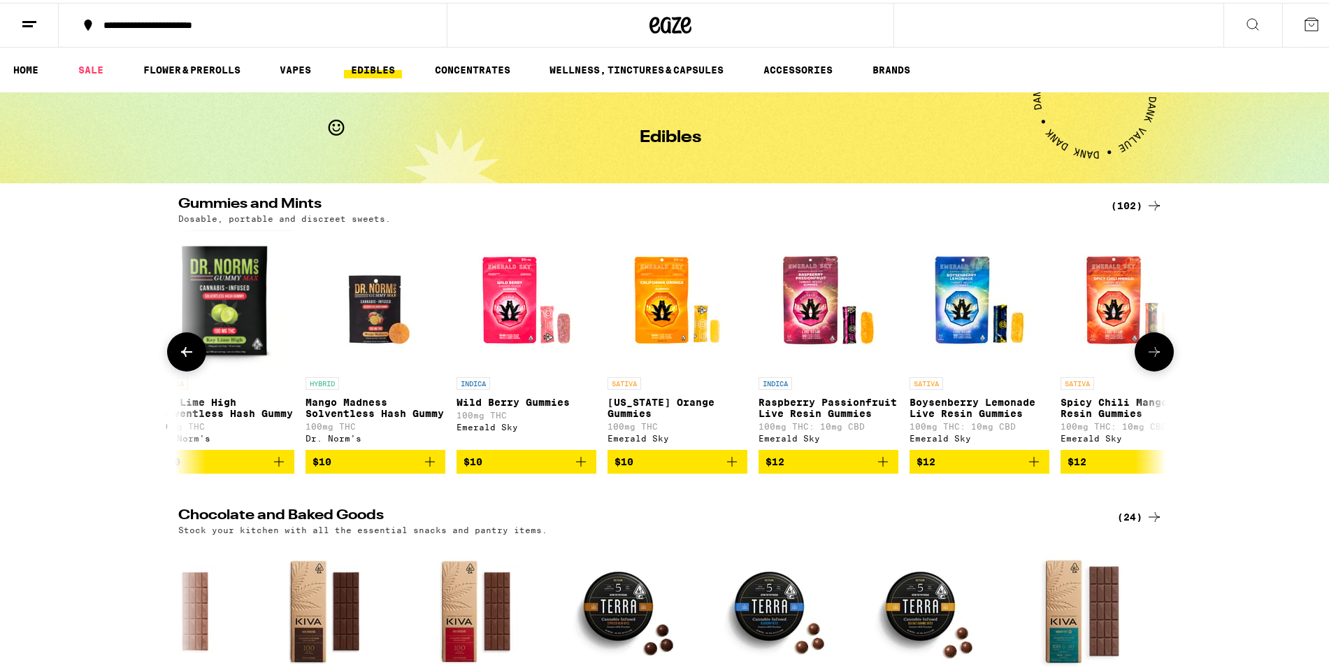
click at [1157, 340] on button at bounding box center [1154, 348] width 39 height 39
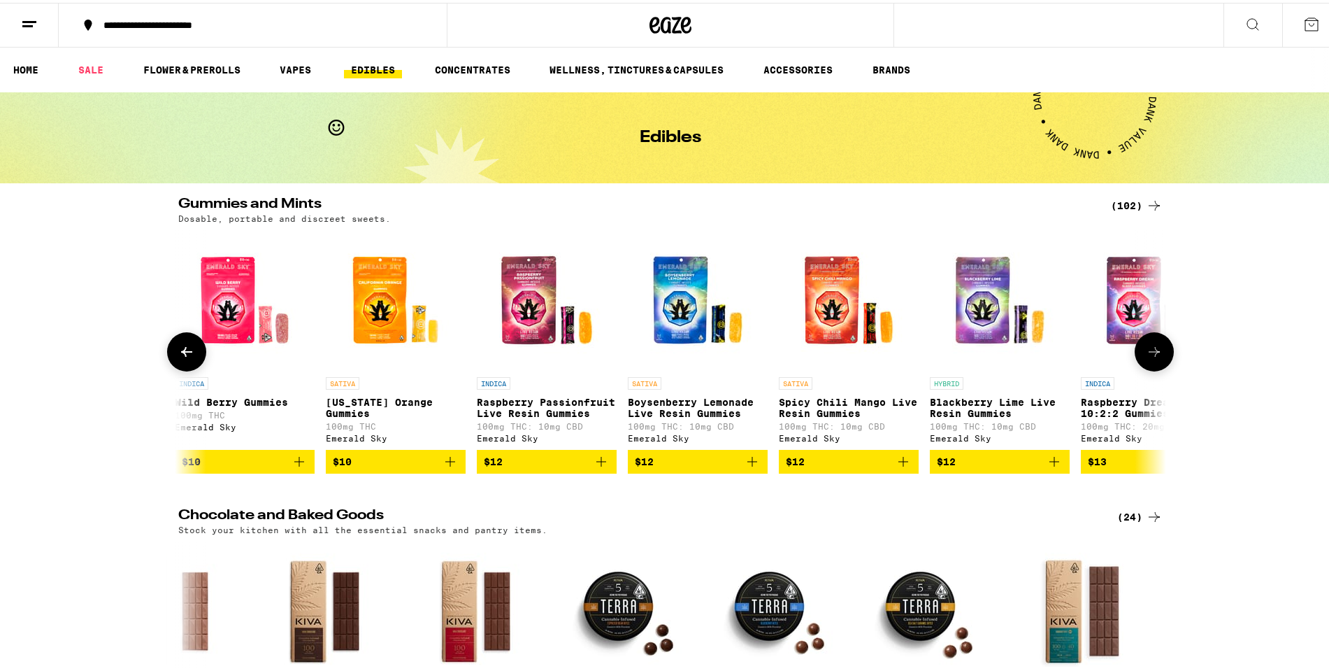
click at [1157, 340] on button at bounding box center [1154, 348] width 39 height 39
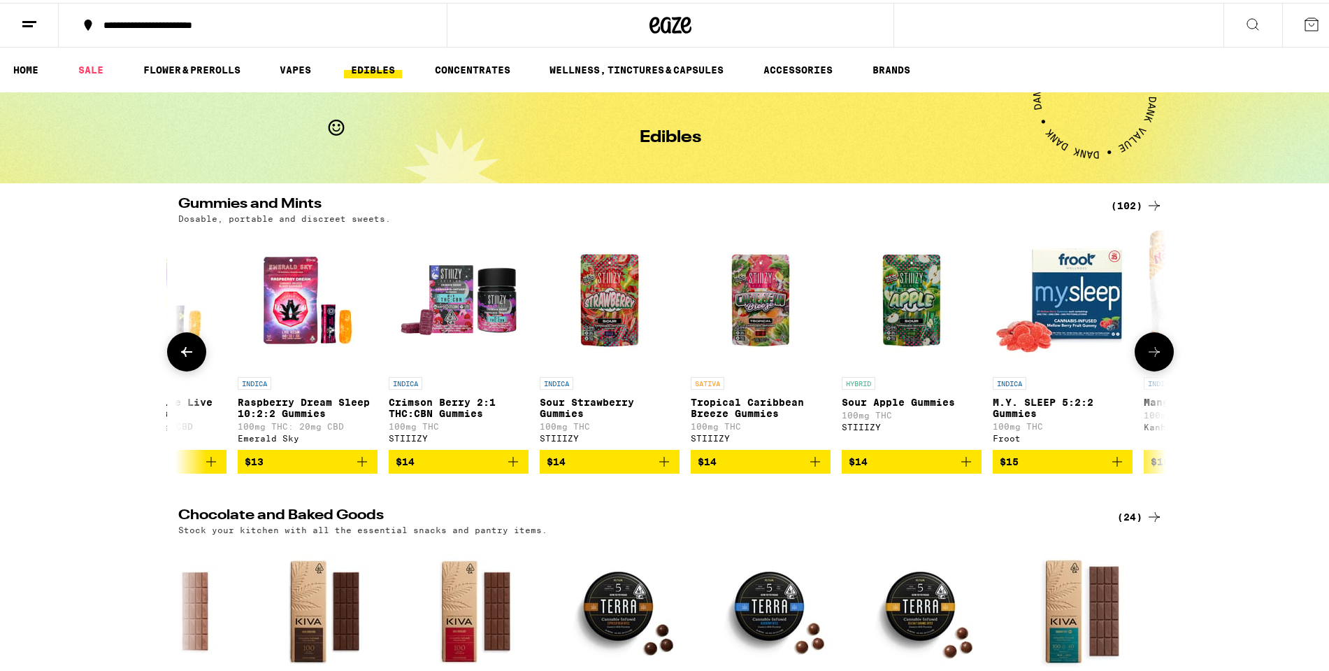
click at [1157, 340] on button at bounding box center [1154, 348] width 39 height 39
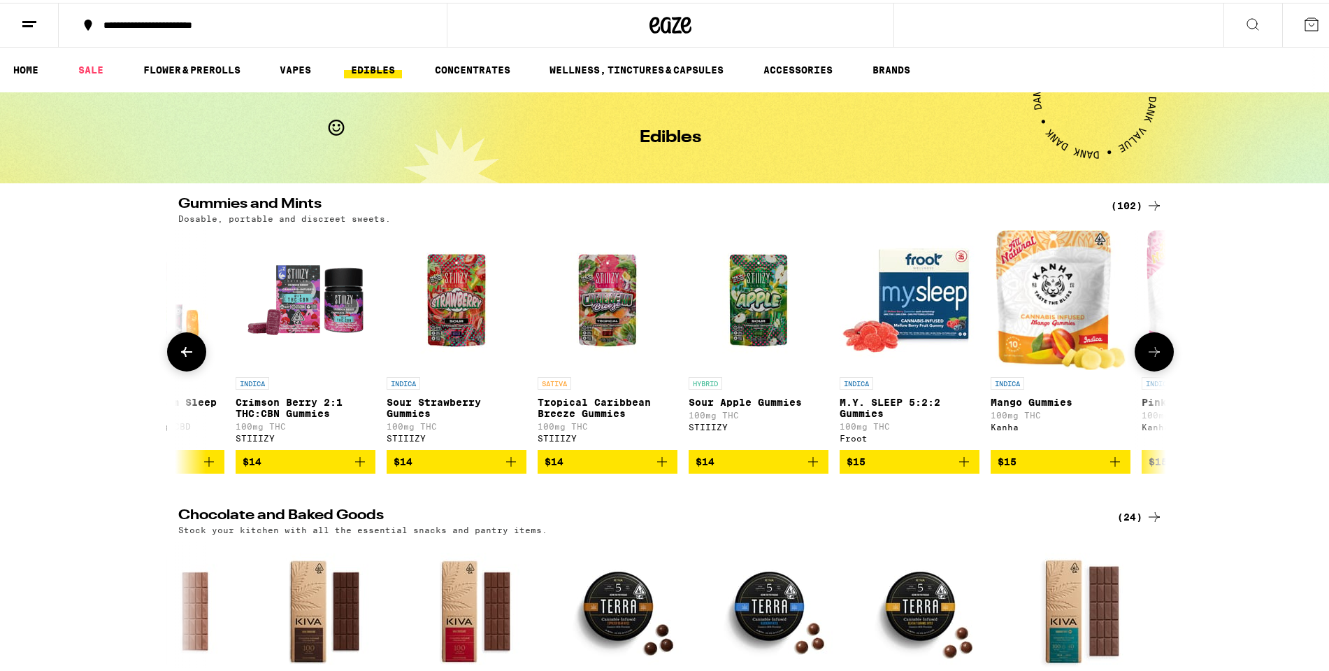
click at [1157, 340] on button at bounding box center [1154, 348] width 39 height 39
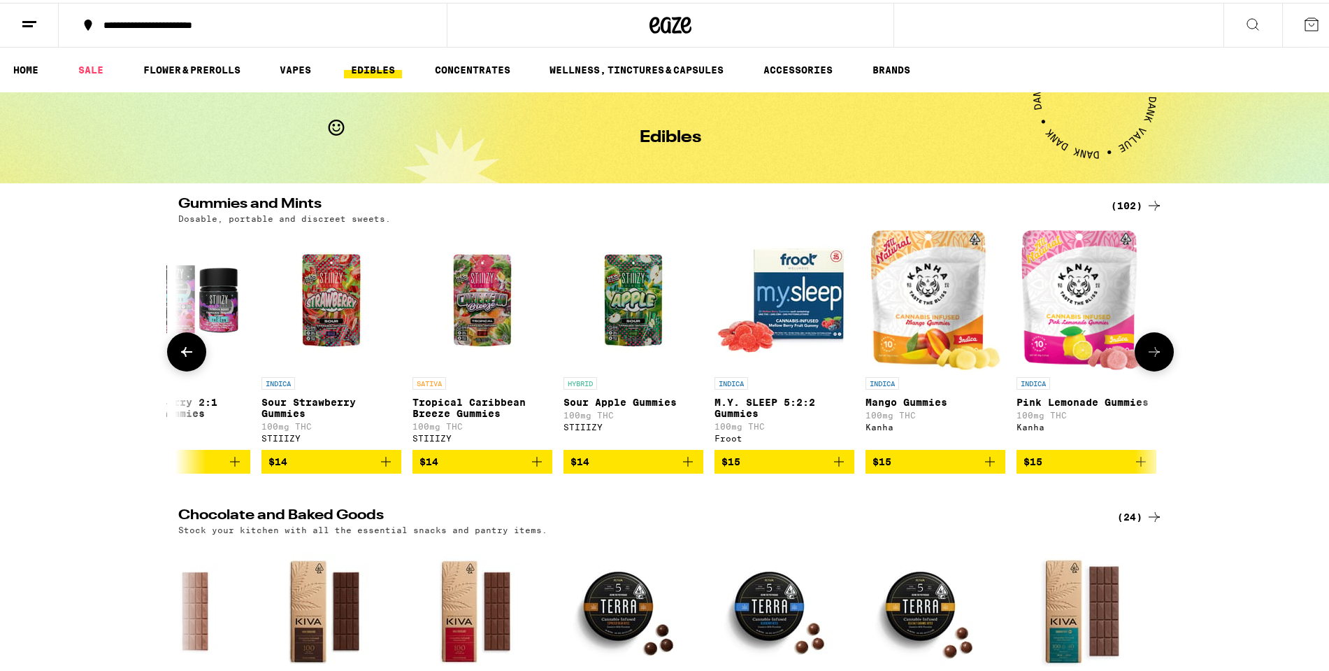
click at [1157, 340] on button at bounding box center [1154, 348] width 39 height 39
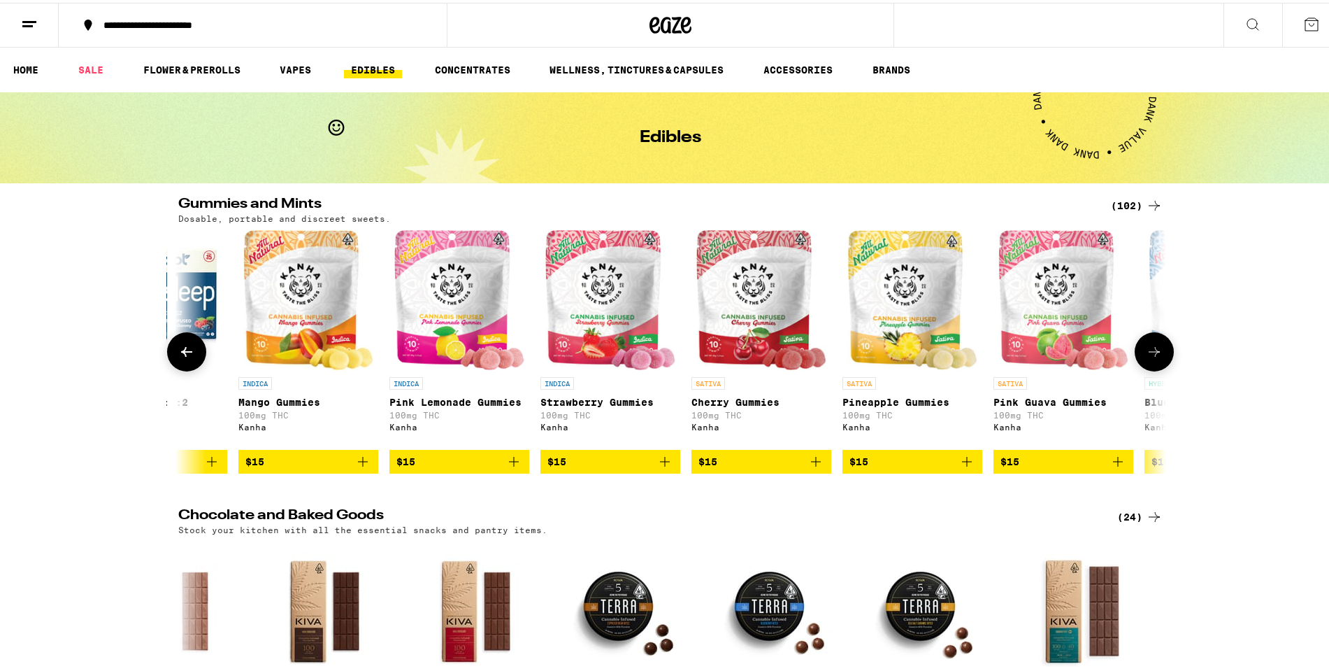
click at [1157, 340] on button at bounding box center [1154, 348] width 39 height 39
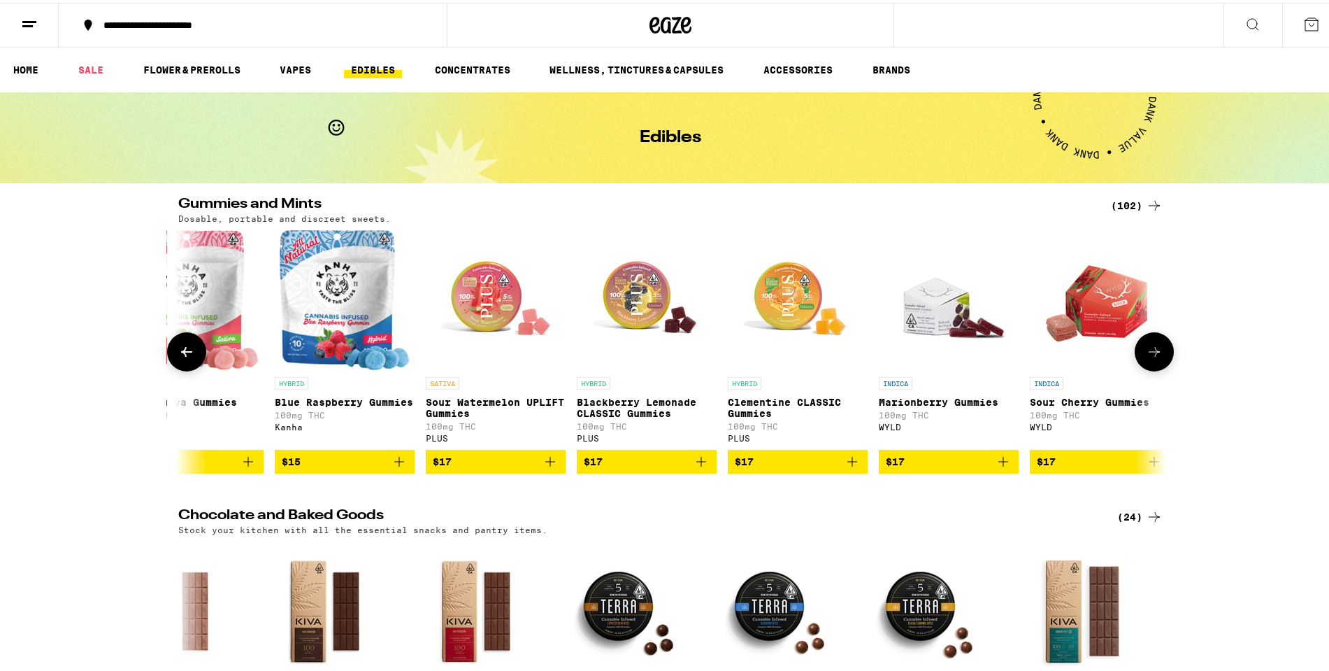
click at [1157, 340] on button at bounding box center [1154, 348] width 39 height 39
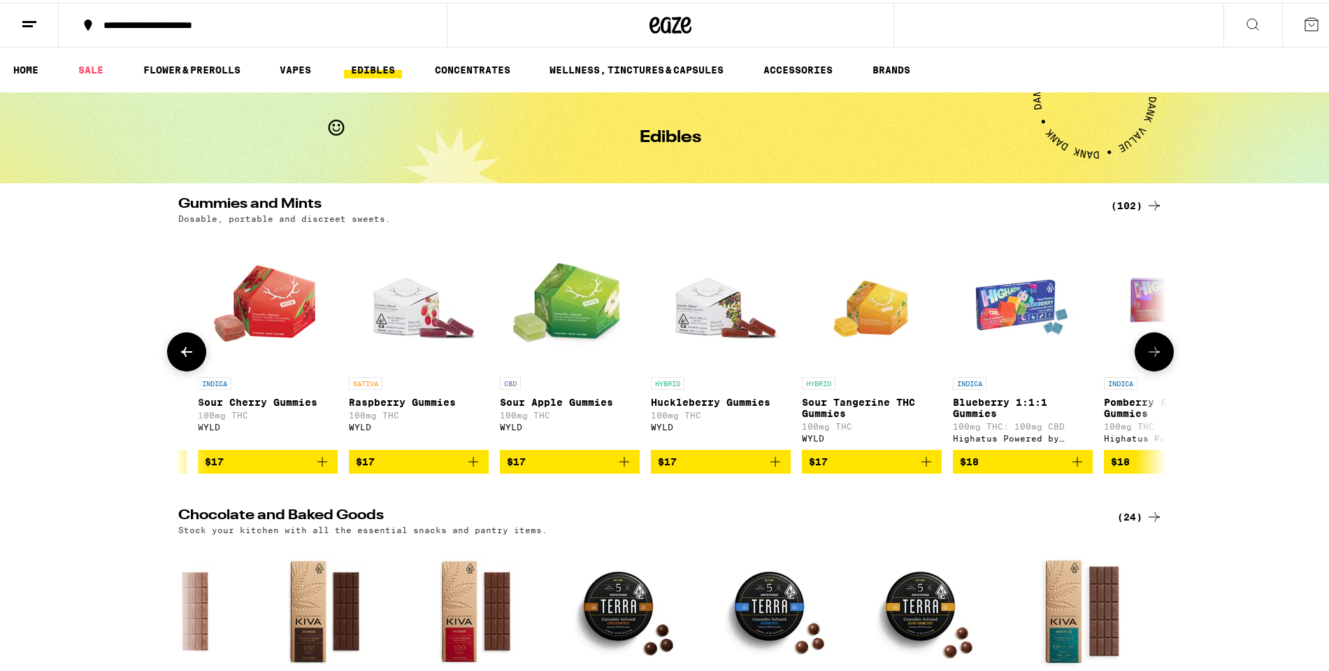
click at [1157, 341] on button at bounding box center [1154, 348] width 39 height 39
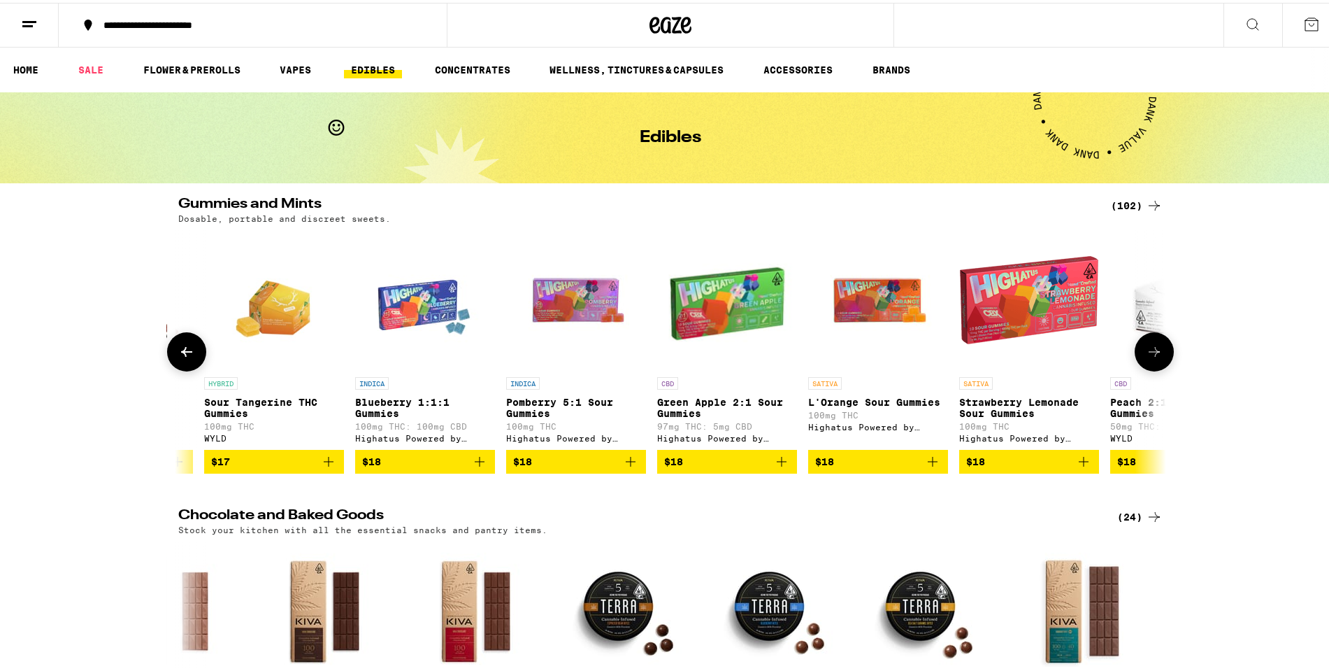
click at [1157, 341] on button at bounding box center [1154, 348] width 39 height 39
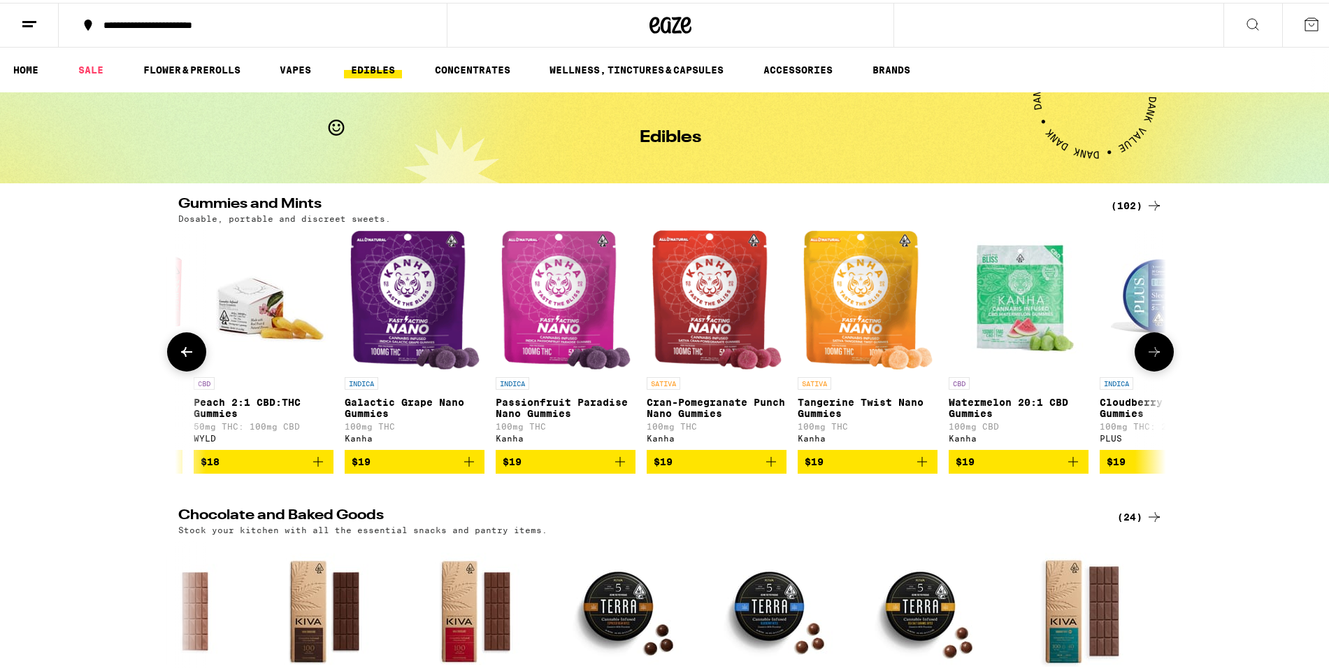
click at [1157, 341] on button at bounding box center [1154, 348] width 39 height 39
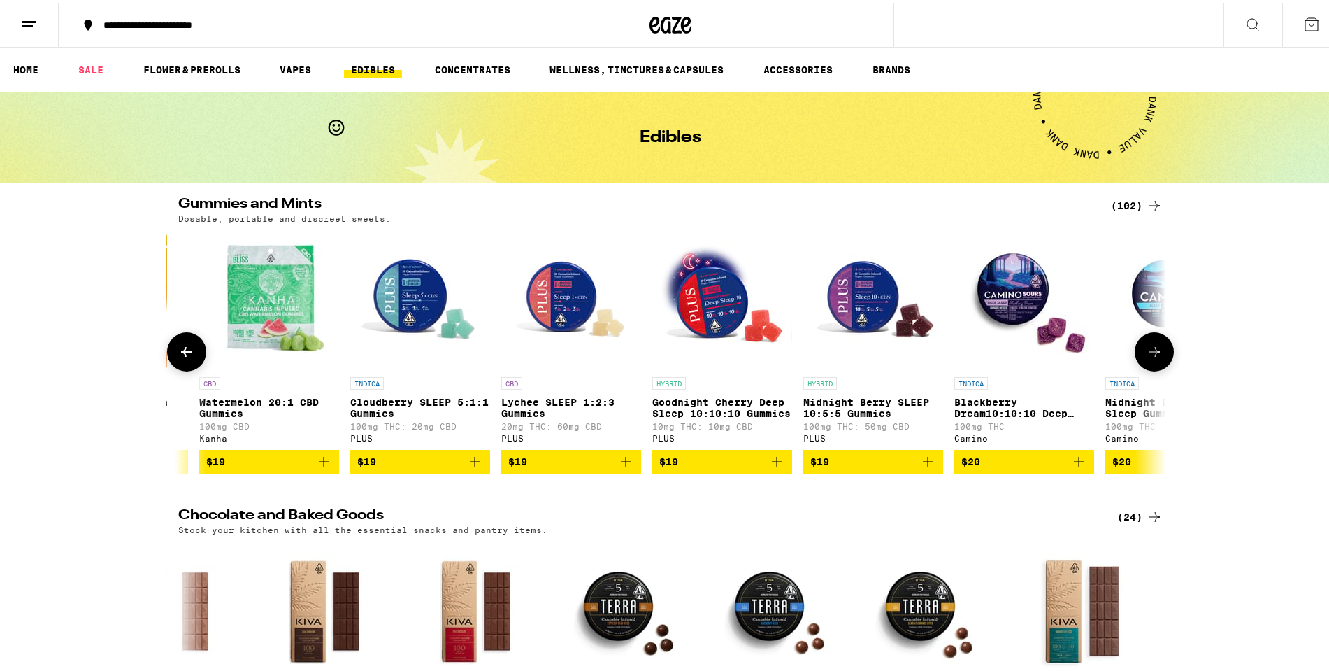
click at [1157, 341] on button at bounding box center [1154, 348] width 39 height 39
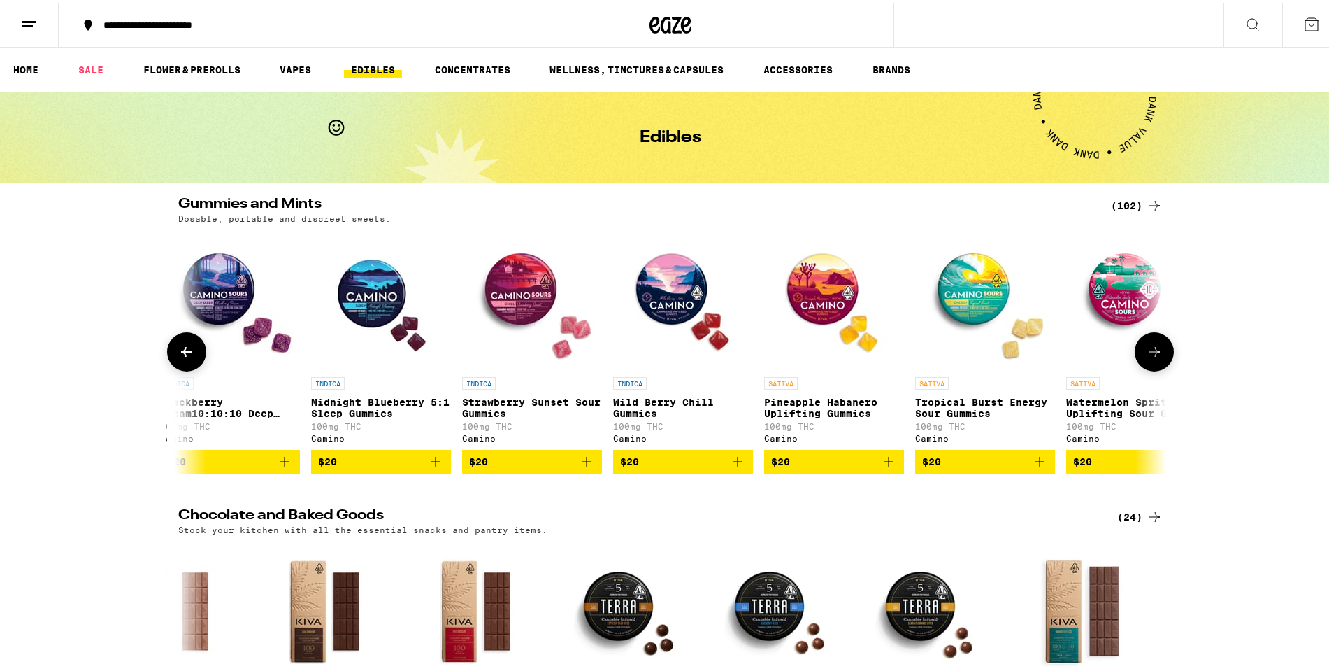
scroll to position [0, 8234]
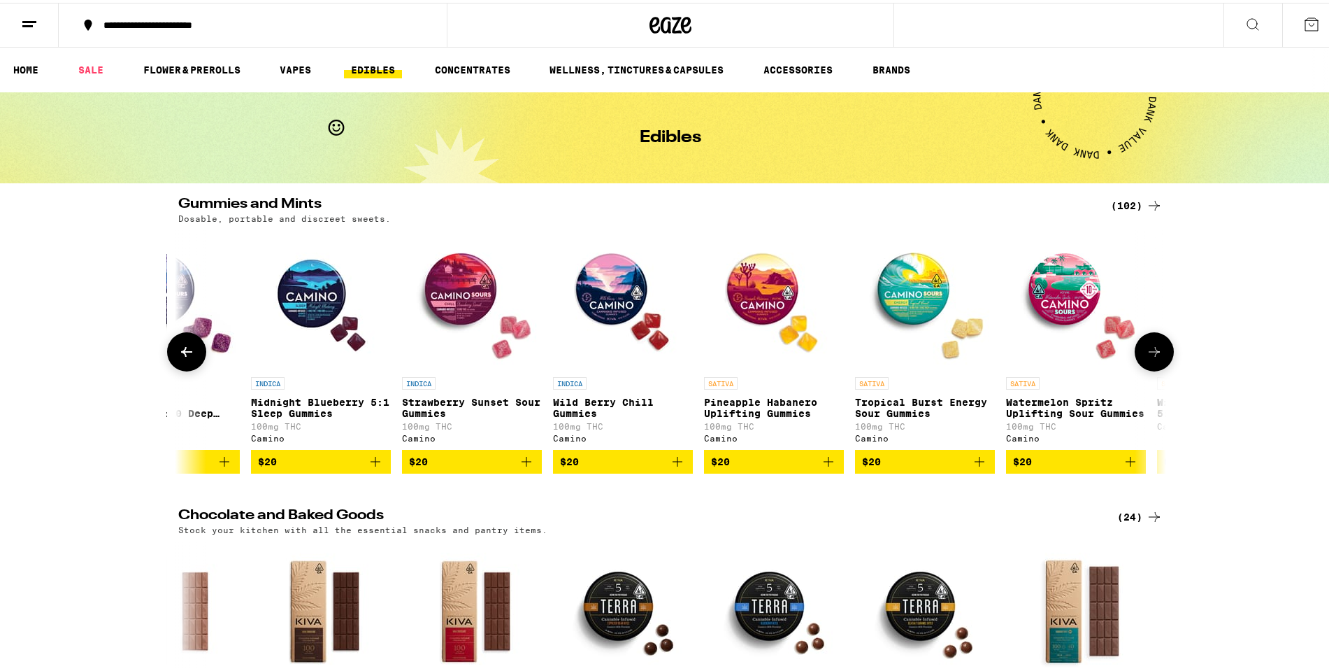
click at [889, 275] on img "Open page for Tropical Burst Energy Sour Gummies from Camino" at bounding box center [925, 297] width 140 height 140
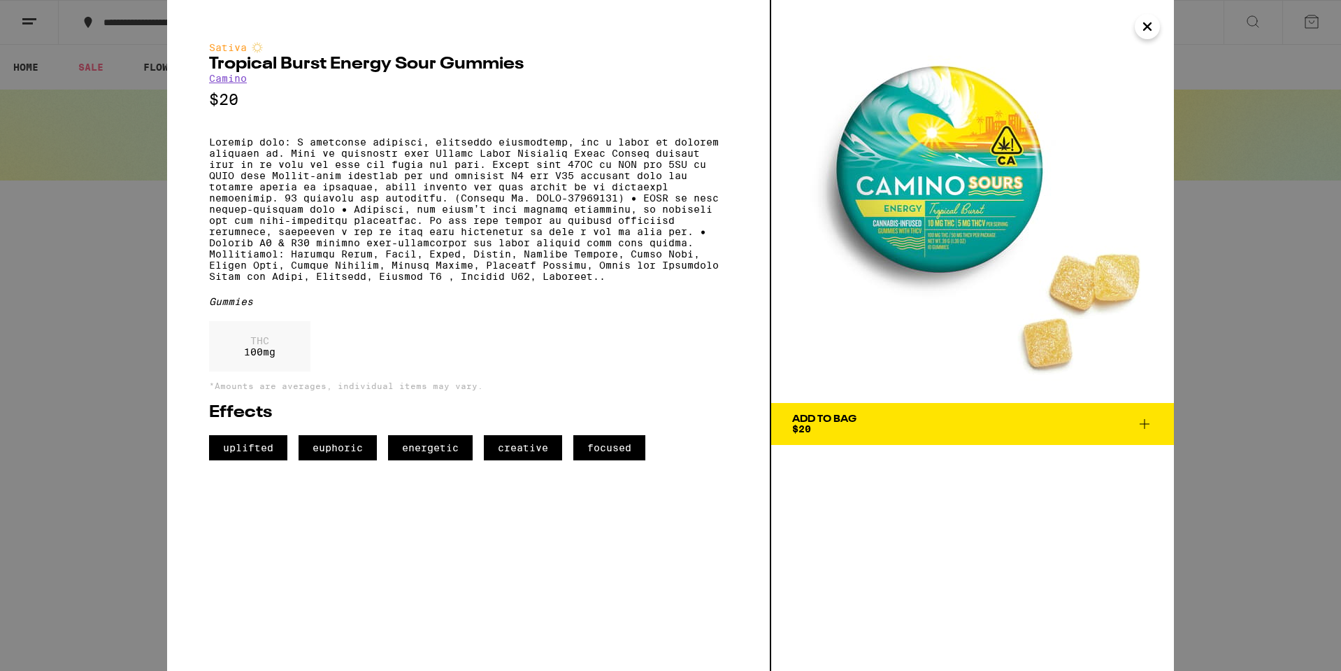
click at [1142, 27] on icon "Close" at bounding box center [1147, 26] width 17 height 21
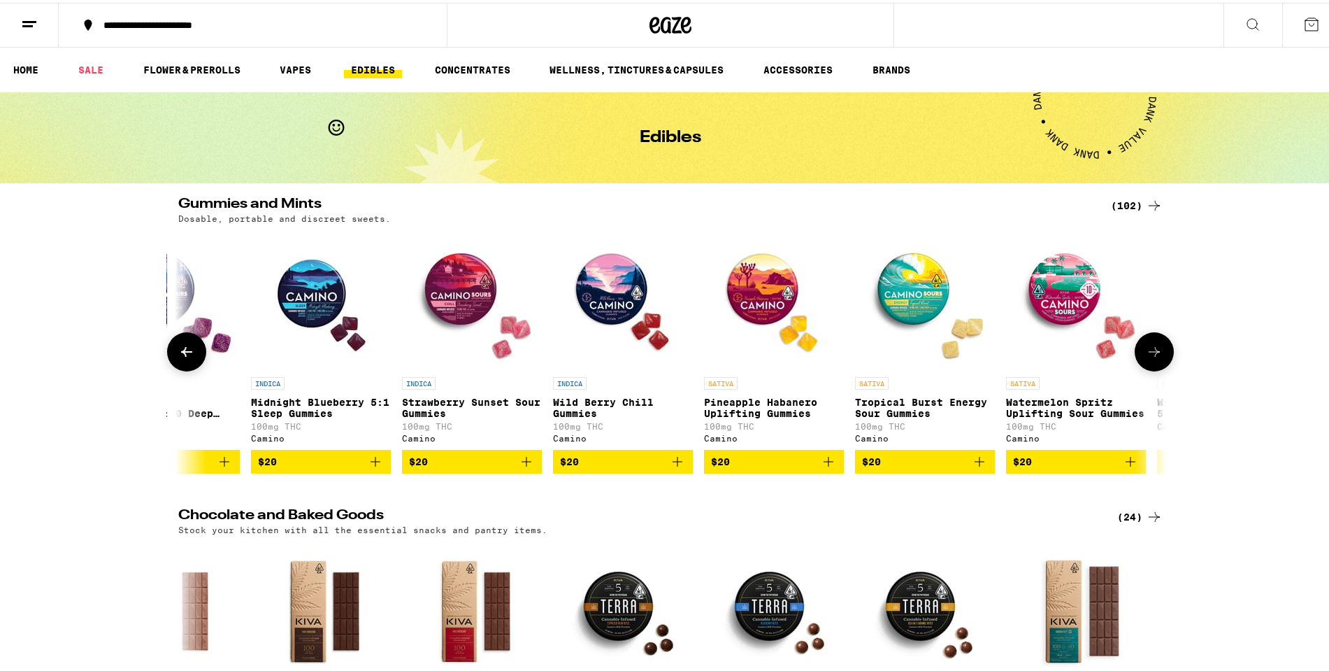
click at [759, 290] on img "Open page for Pineapple Habanero Uplifting Gummies from Camino" at bounding box center [774, 297] width 140 height 140
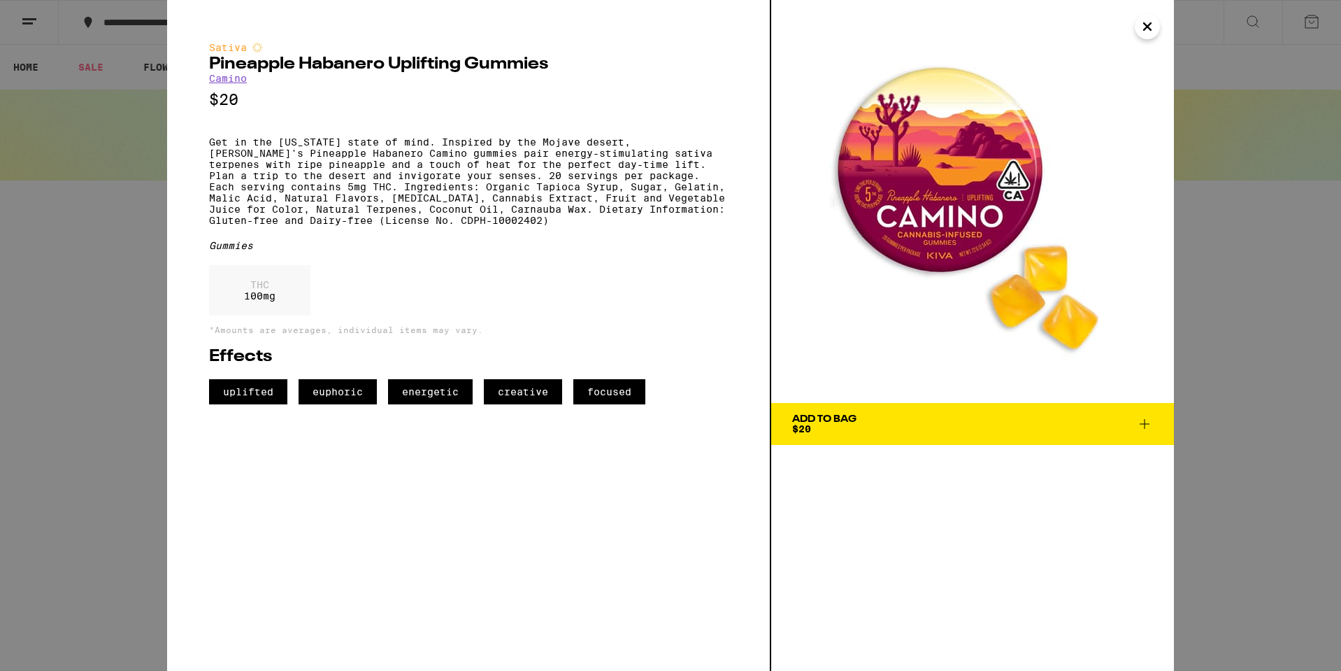
click at [1151, 28] on icon "Close" at bounding box center [1147, 26] width 17 height 21
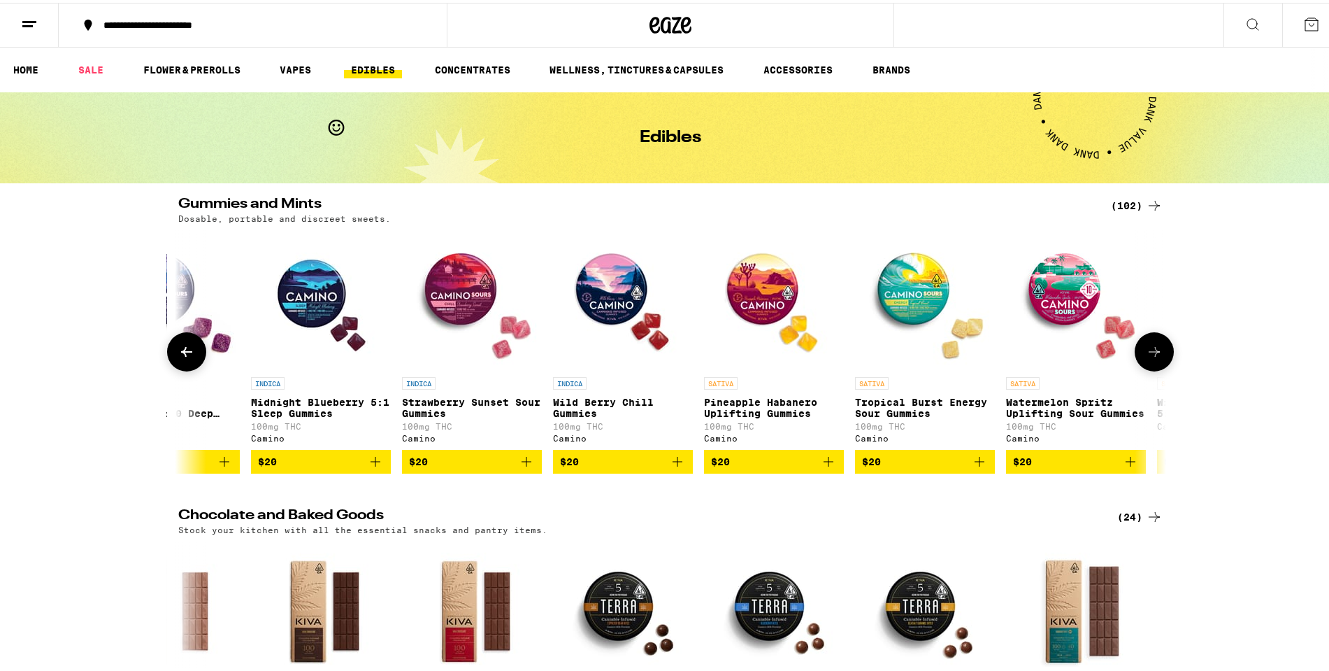
click at [317, 285] on img "Open page for Midnight Blueberry 5:1 Sleep Gummies from Camino" at bounding box center [321, 297] width 140 height 140
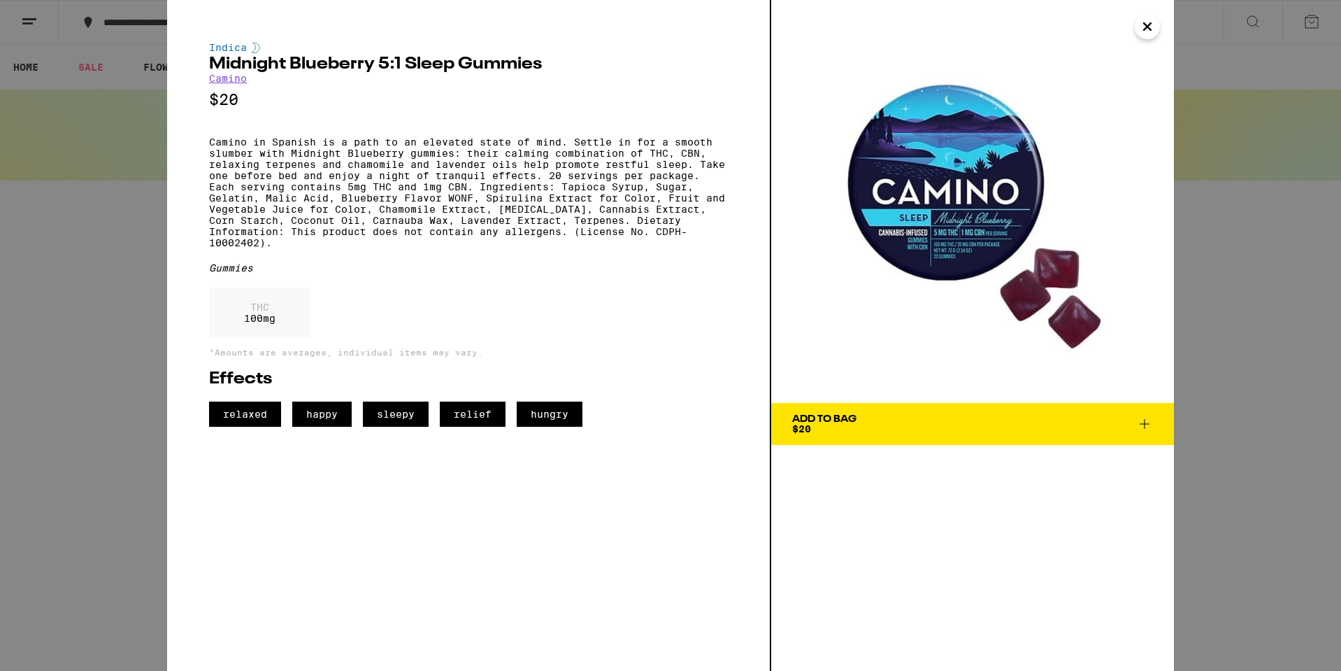
click at [1144, 23] on icon "Close" at bounding box center [1147, 26] width 7 height 7
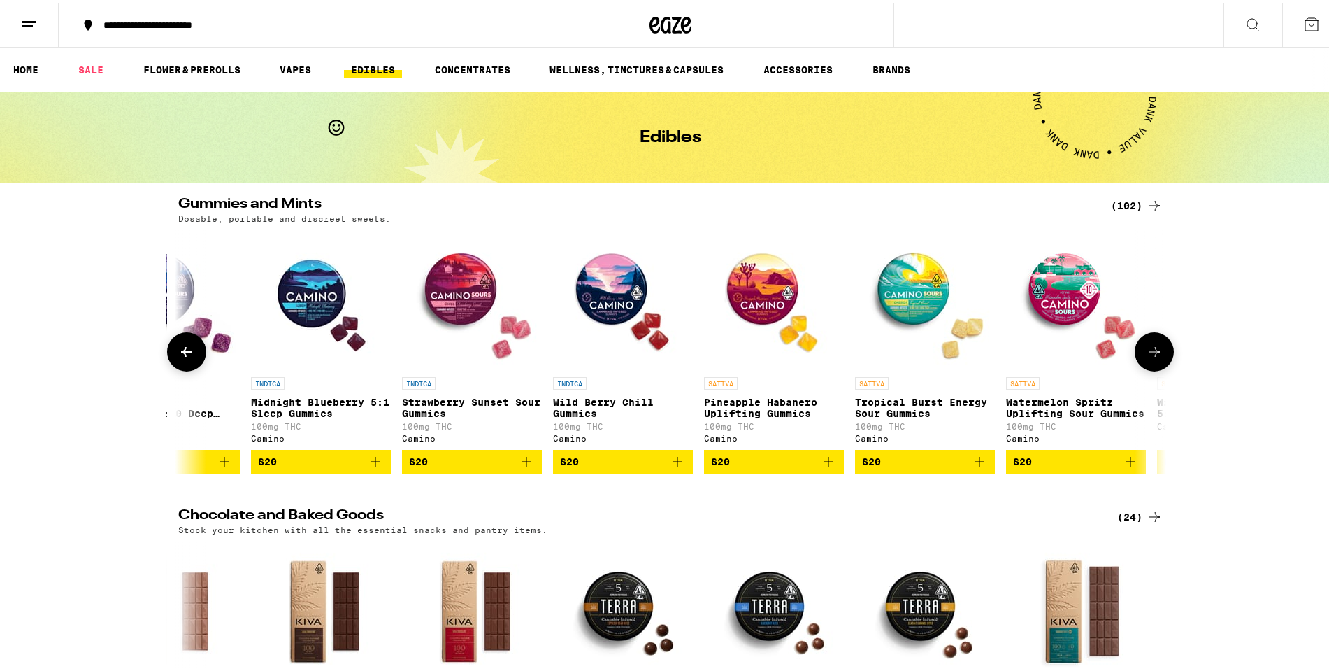
click at [1145, 343] on button at bounding box center [1154, 348] width 39 height 39
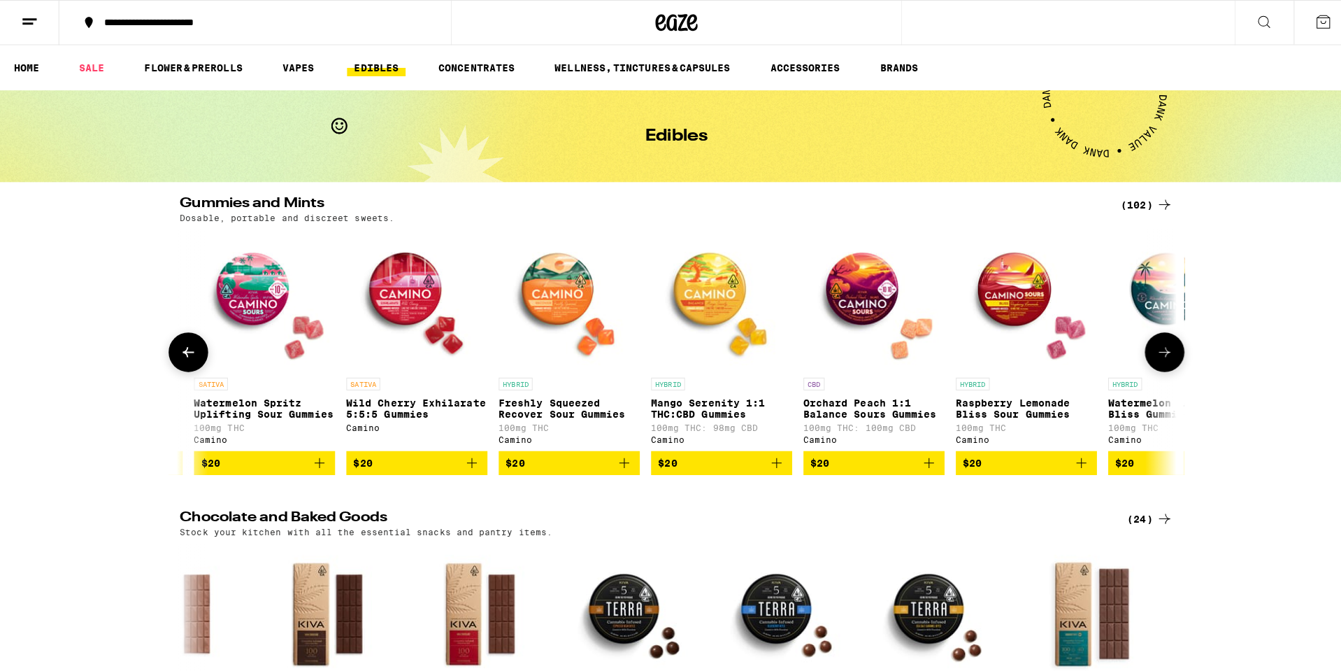
scroll to position [0, 9066]
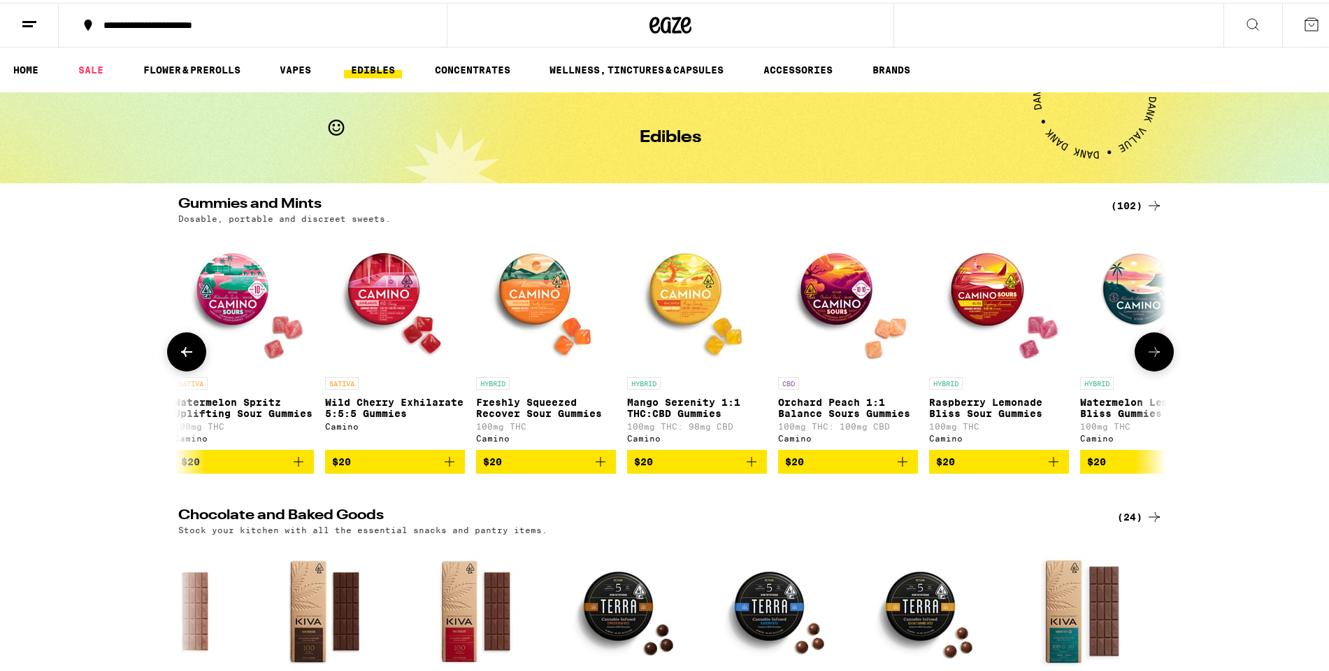
click at [674, 291] on img "Open page for Mango Serenity 1:1 THC:CBD Gummies from Camino" at bounding box center [697, 297] width 140 height 140
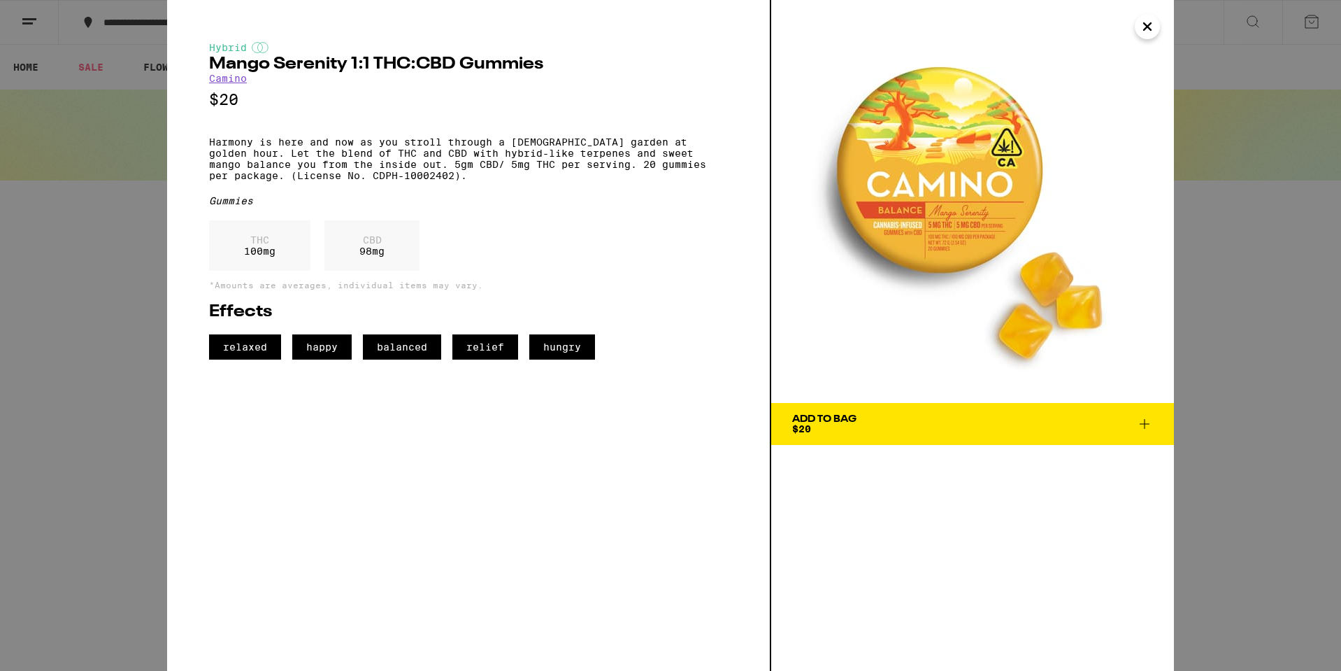
click at [1147, 34] on icon "Close" at bounding box center [1147, 26] width 17 height 21
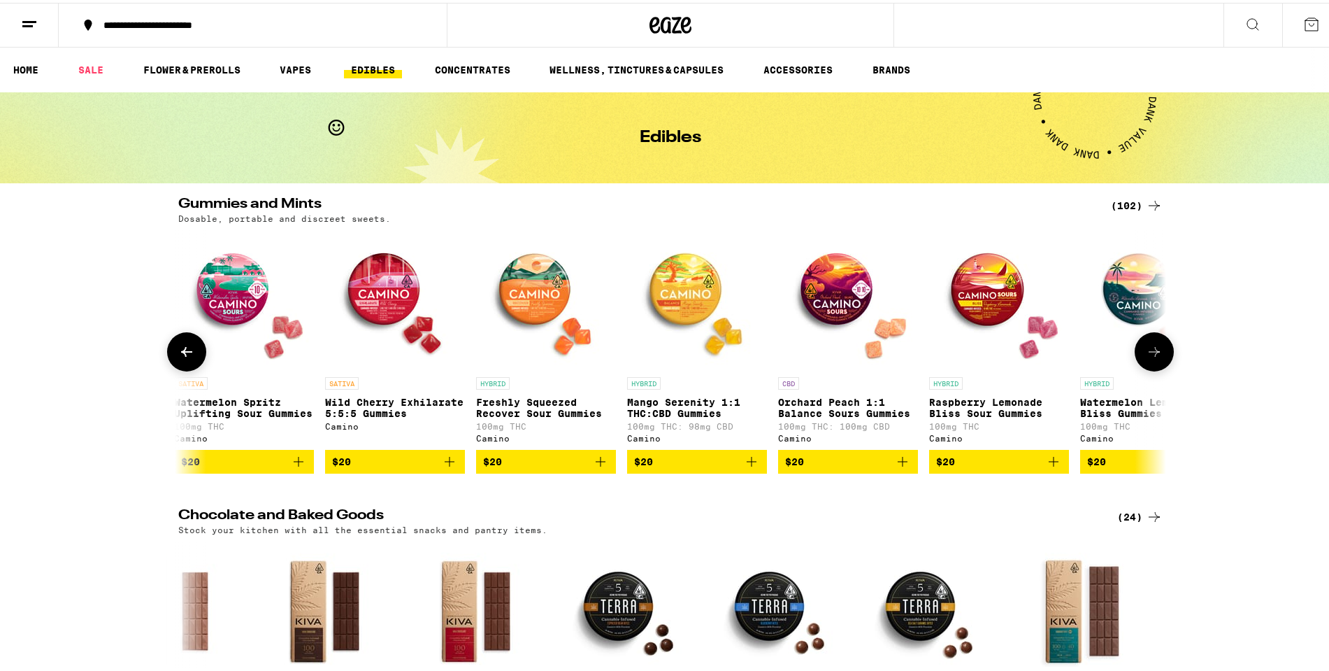
click at [369, 303] on img "Open page for Wild Cherry Exhilarate 5:5:5 Gummies from Camino" at bounding box center [395, 297] width 140 height 140
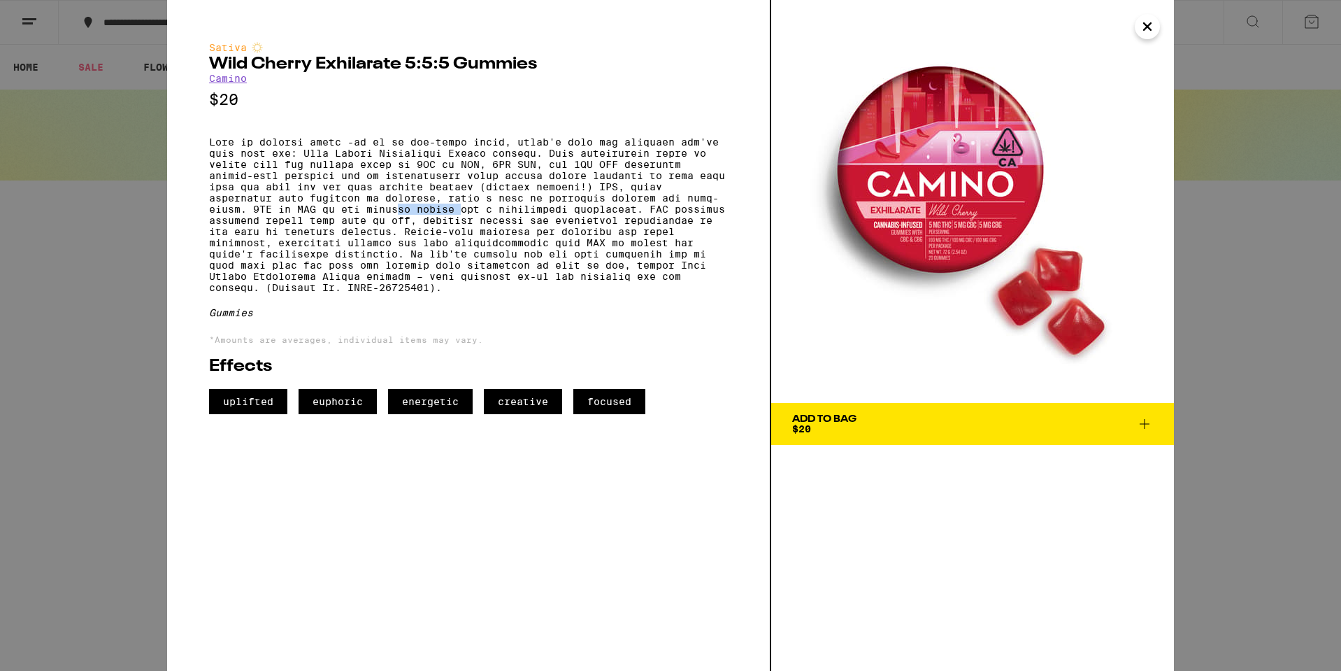
drag, startPoint x: 486, startPoint y: 213, endPoint x: 395, endPoint y: 224, distance: 91.6
click at [395, 224] on p at bounding box center [468, 214] width 519 height 157
click at [394, 224] on p at bounding box center [468, 214] width 519 height 157
